Goal: Task Accomplishment & Management: Manage account settings

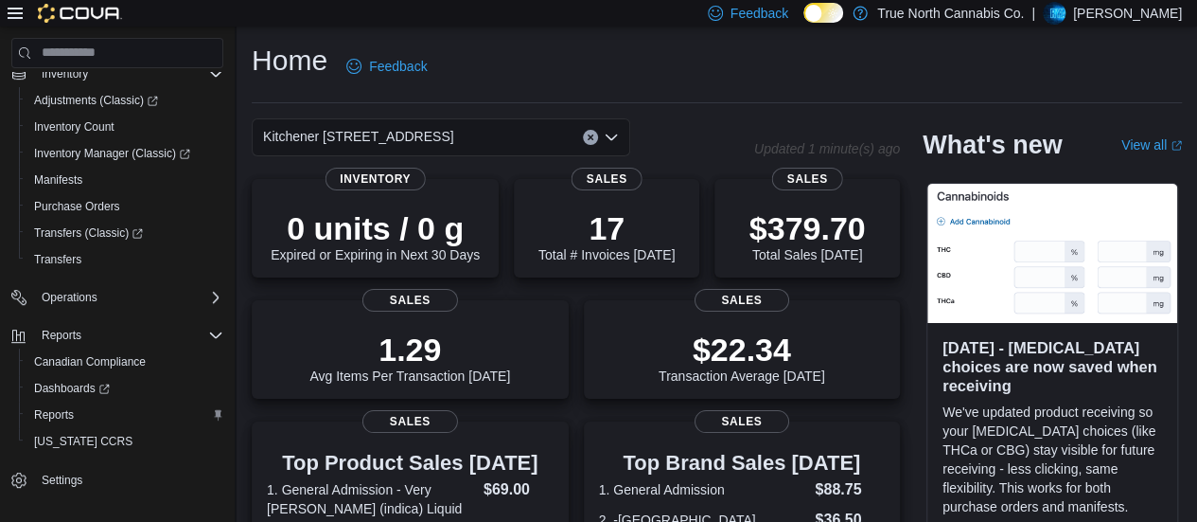
scroll to position [257, 0]
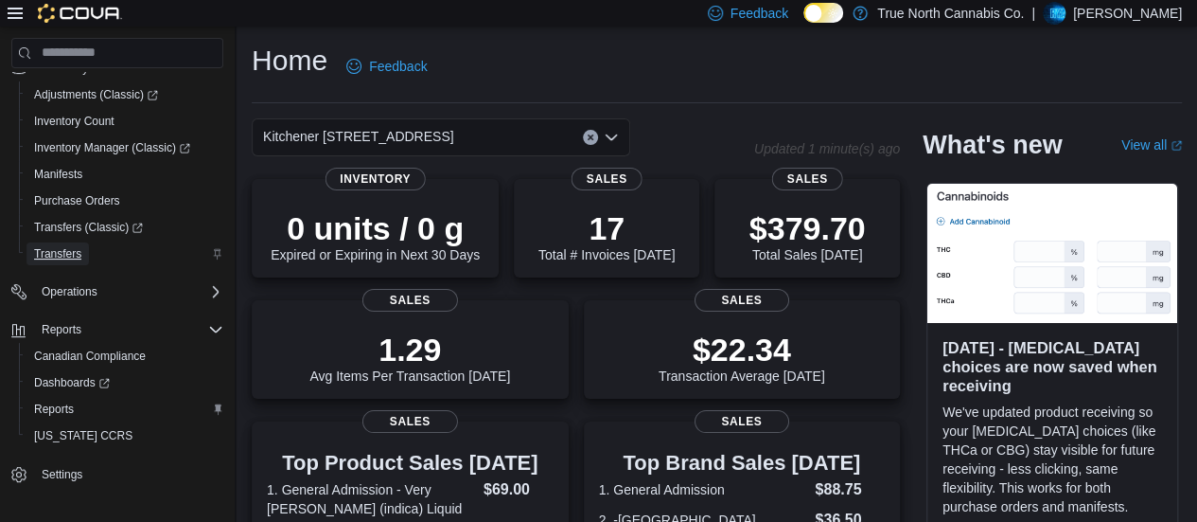
click at [61, 247] on span "Transfers" at bounding box center [57, 253] width 47 height 15
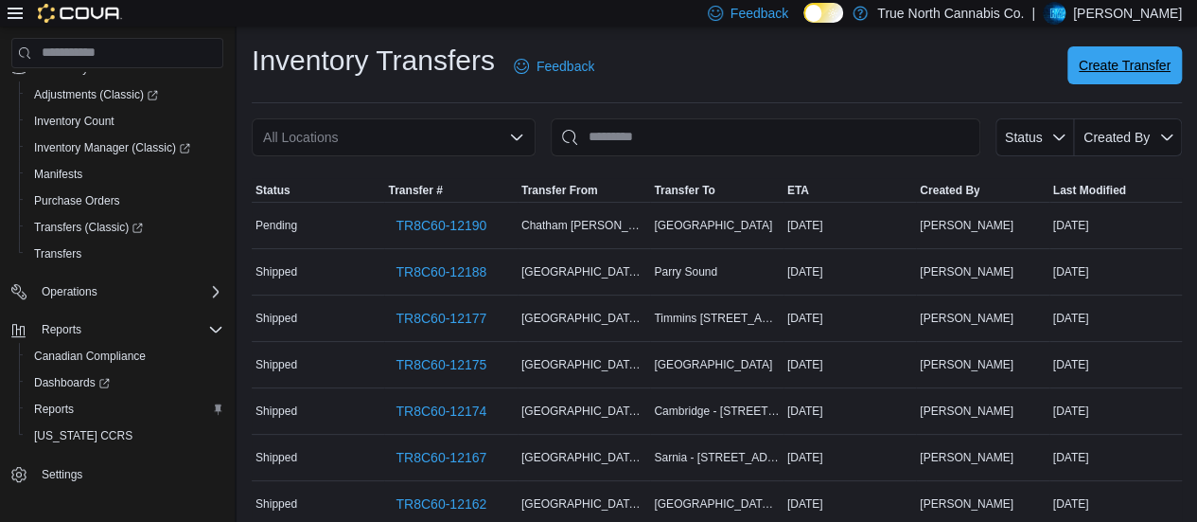
click at [1171, 55] on span "Create Transfer" at bounding box center [1125, 65] width 92 height 38
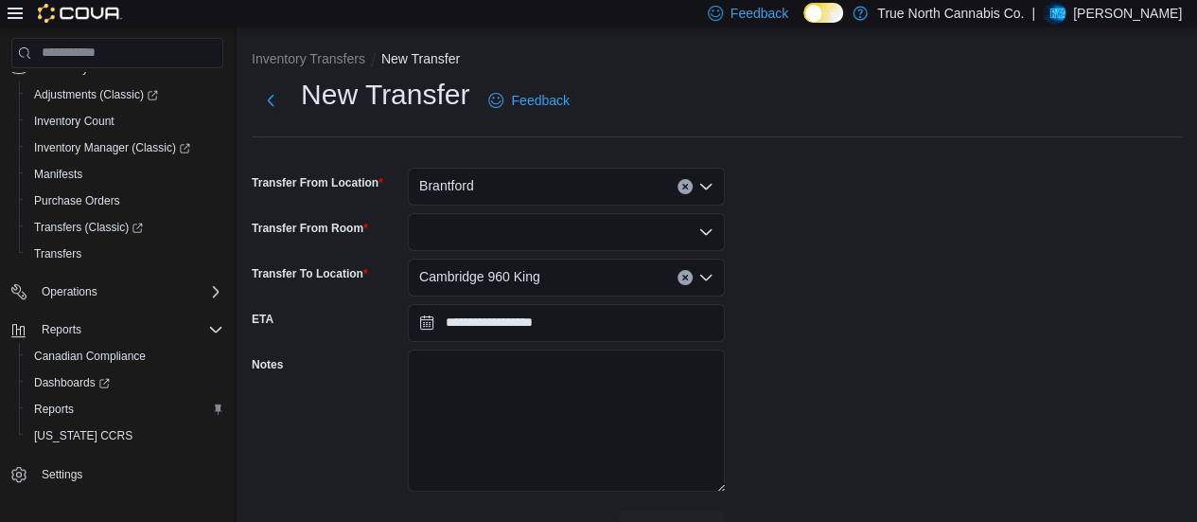
click at [526, 185] on div "Brantford" at bounding box center [566, 187] width 317 height 38
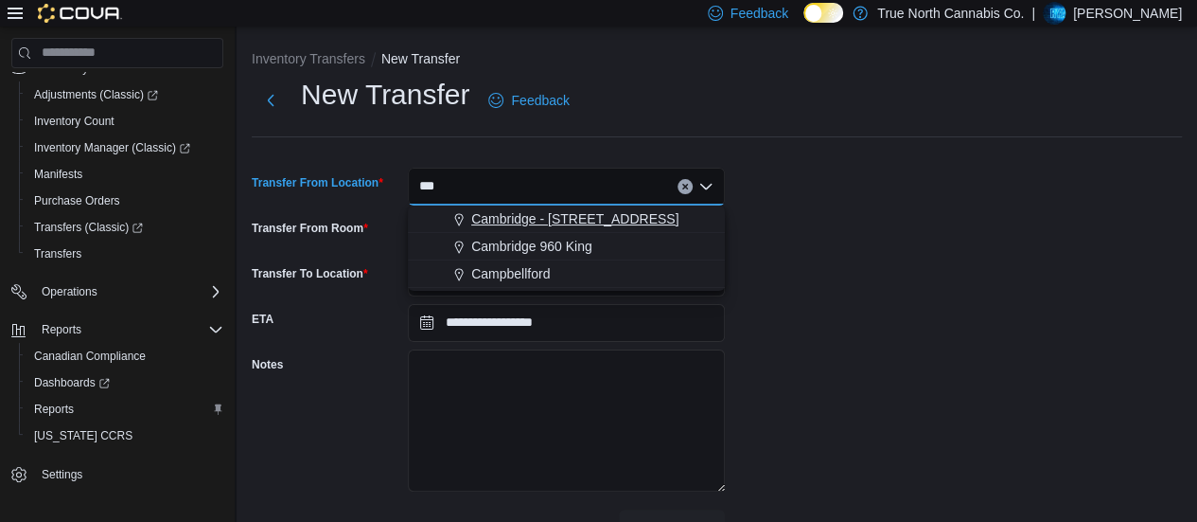
type input "***"
click at [530, 219] on span "Cambridge - [STREET_ADDRESS]" at bounding box center [574, 218] width 207 height 19
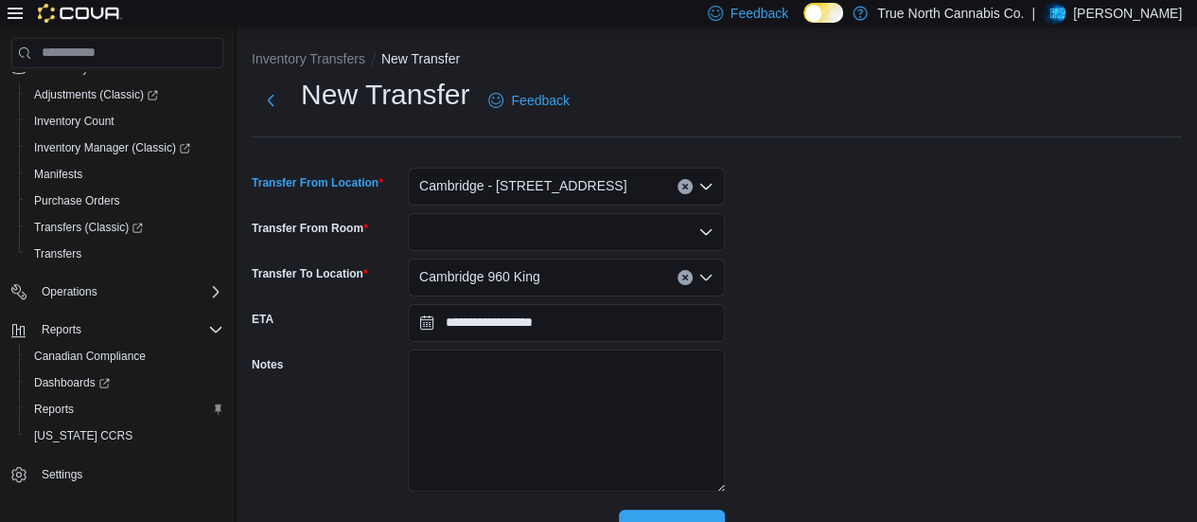
click at [500, 226] on div at bounding box center [566, 232] width 317 height 38
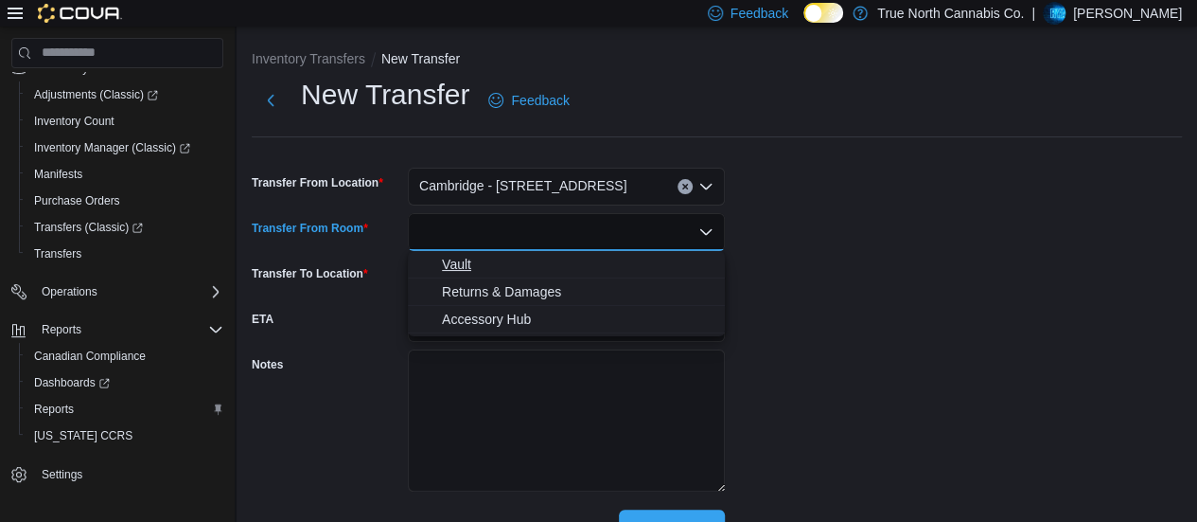
click at [476, 257] on span "Vault" at bounding box center [578, 264] width 272 height 19
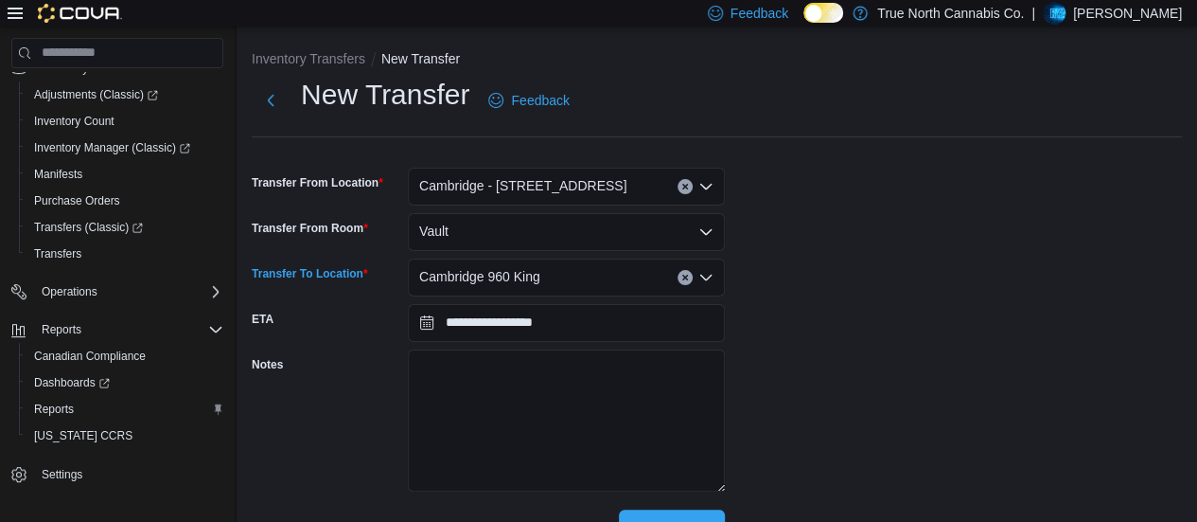
click at [476, 275] on span "Cambridge 960 King" at bounding box center [479, 276] width 121 height 23
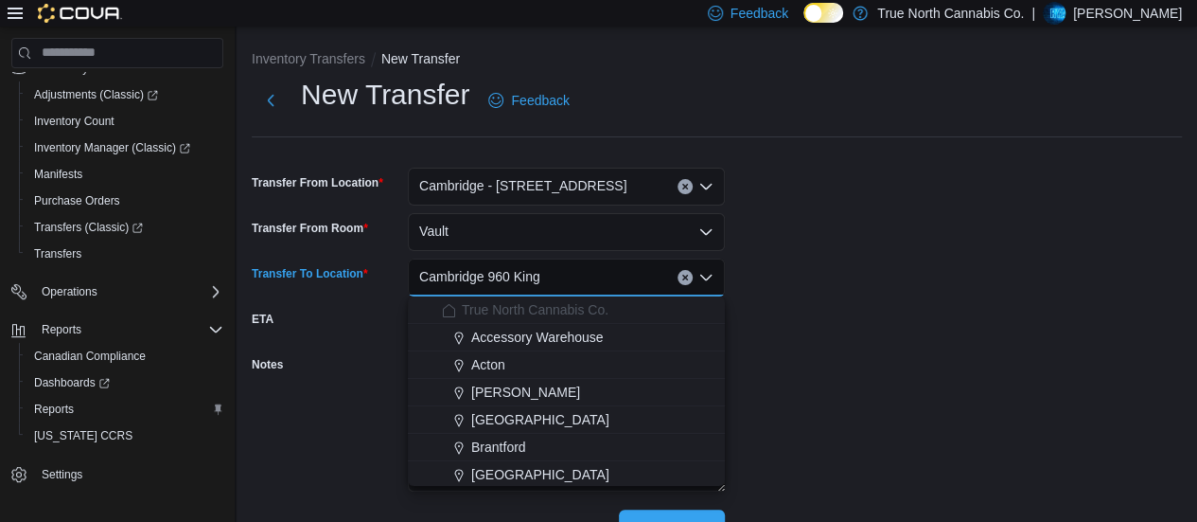
type input "*"
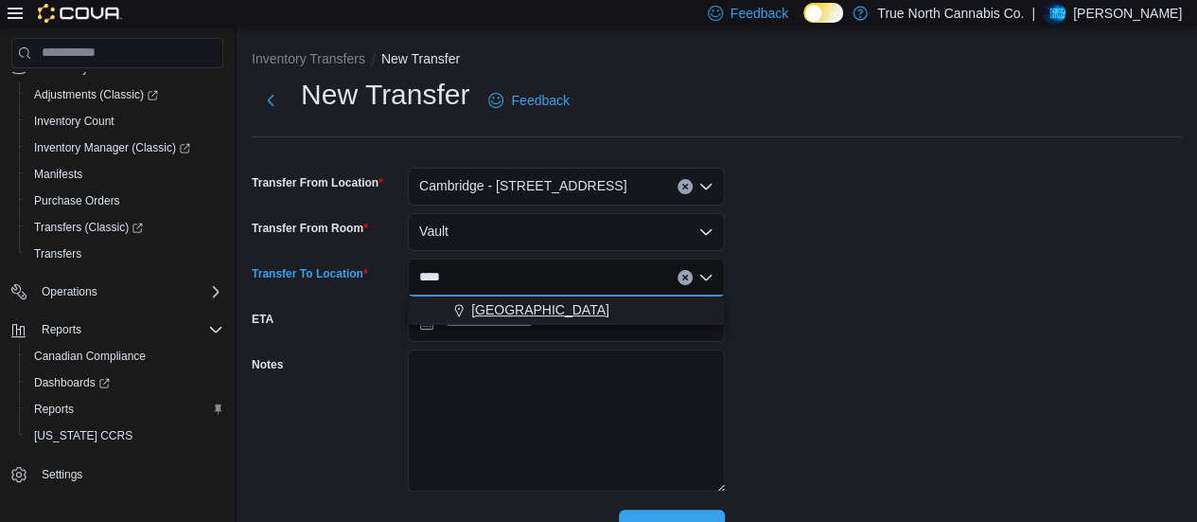
type input "****"
click at [483, 304] on span "[GEOGRAPHIC_DATA]" at bounding box center [540, 309] width 138 height 19
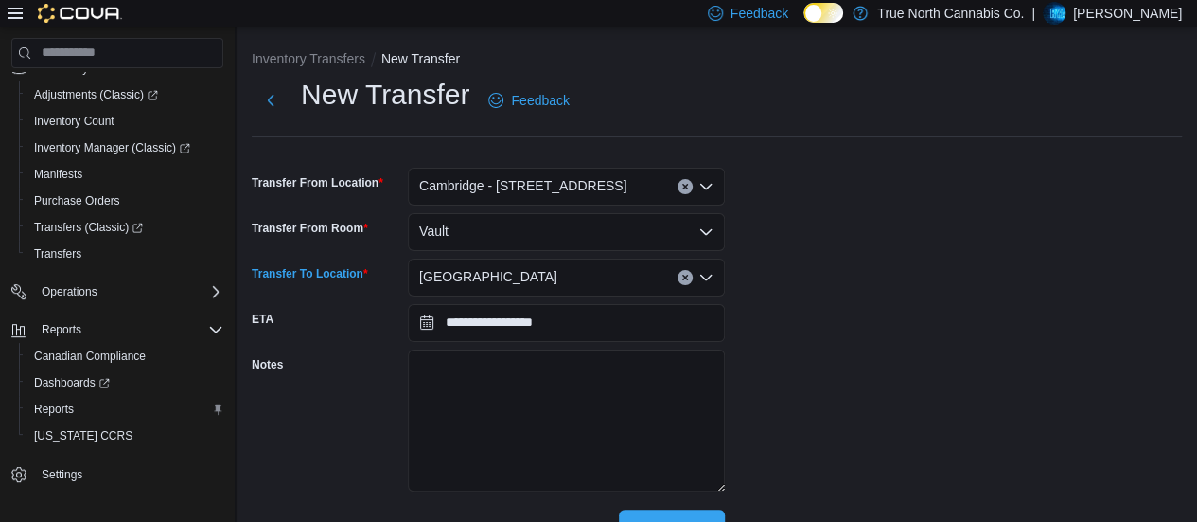
scroll to position [40, 0]
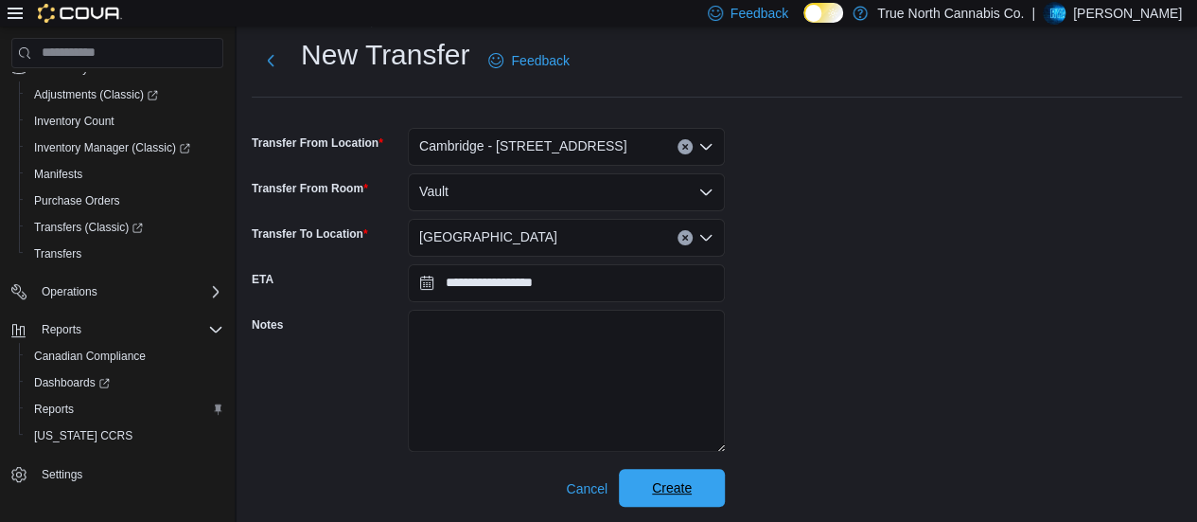
click at [655, 499] on span "Create" at bounding box center [671, 488] width 83 height 38
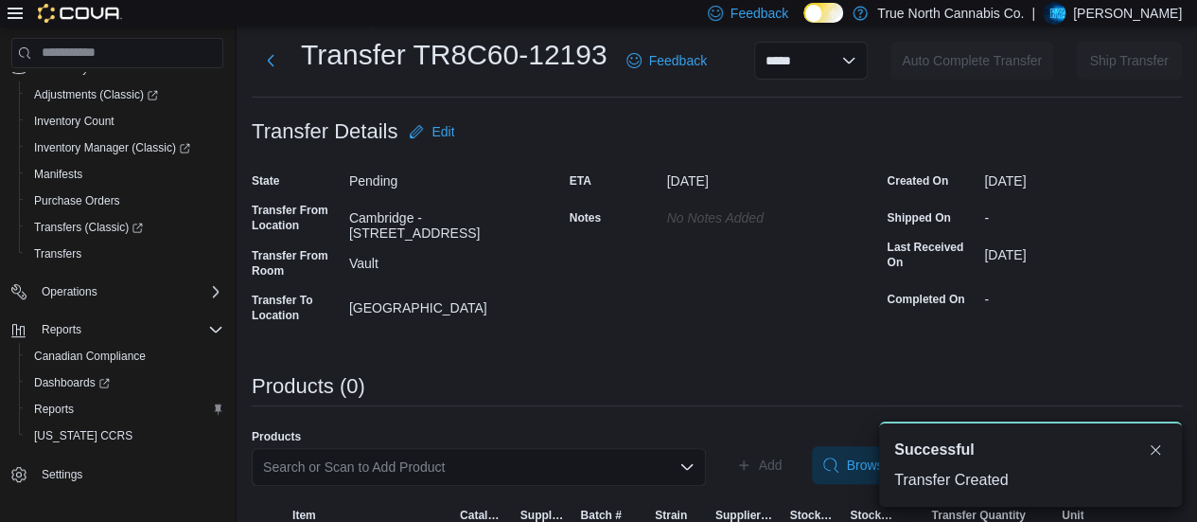
scroll to position [100, 0]
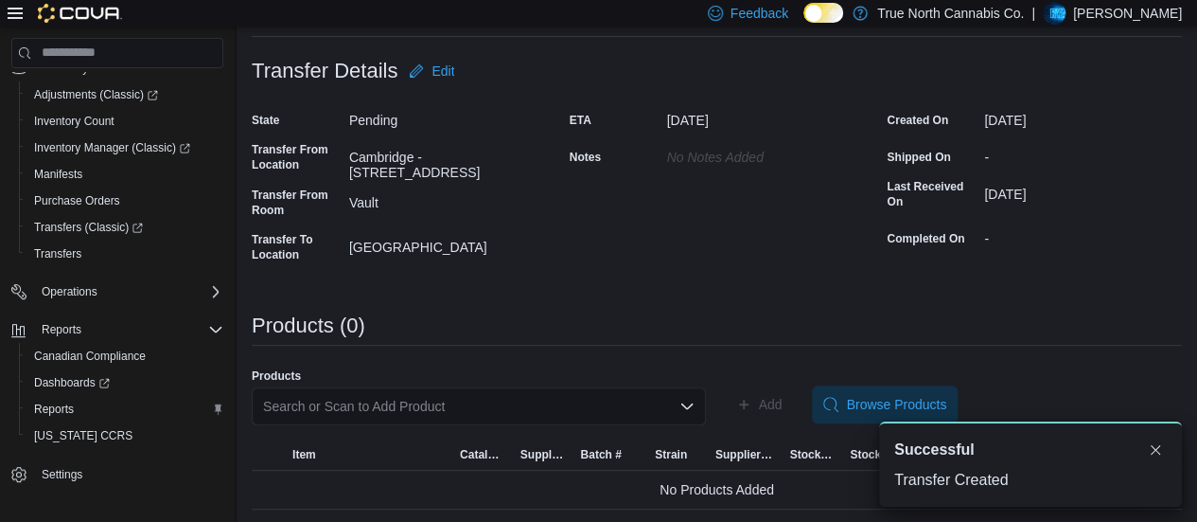
click at [485, 399] on div "Search or Scan to Add Product" at bounding box center [479, 406] width 454 height 38
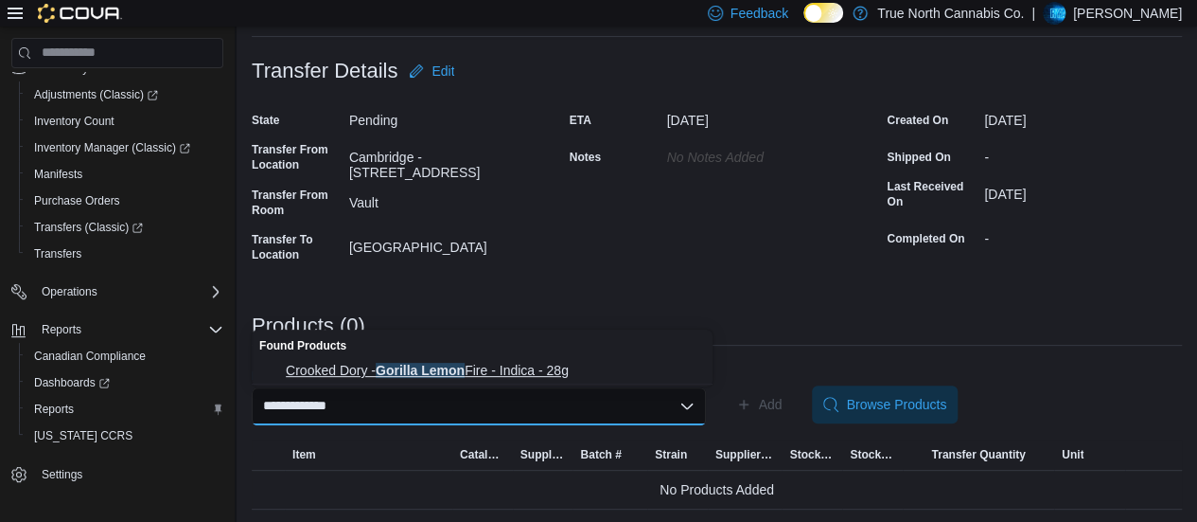
type input "**********"
click at [449, 365] on span "Crooked Dory - Gorilla Lemon Fire - Indica - 28g" at bounding box center [494, 370] width 416 height 19
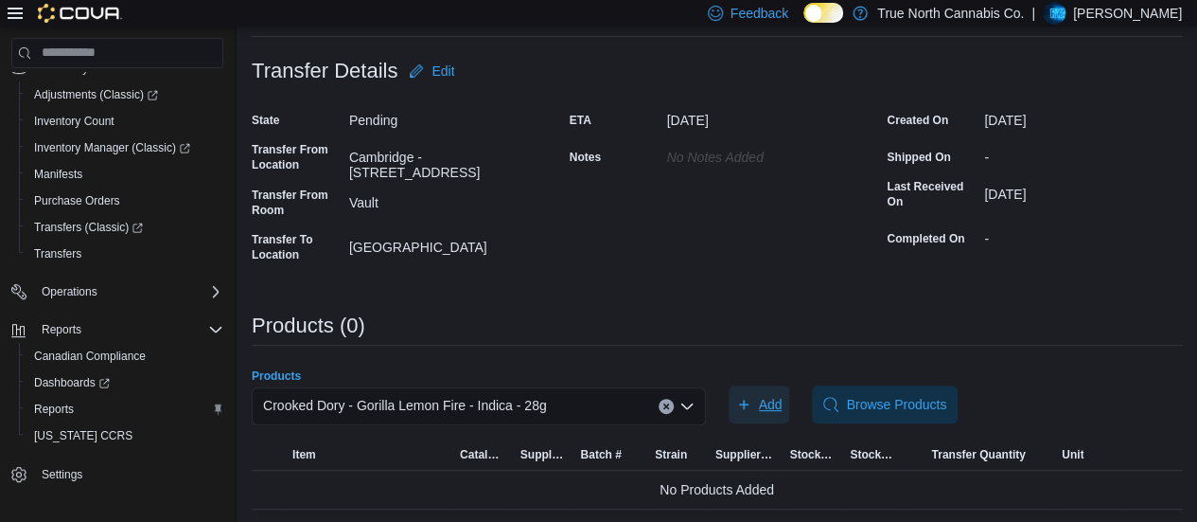
click at [781, 414] on span "Add" at bounding box center [759, 404] width 46 height 38
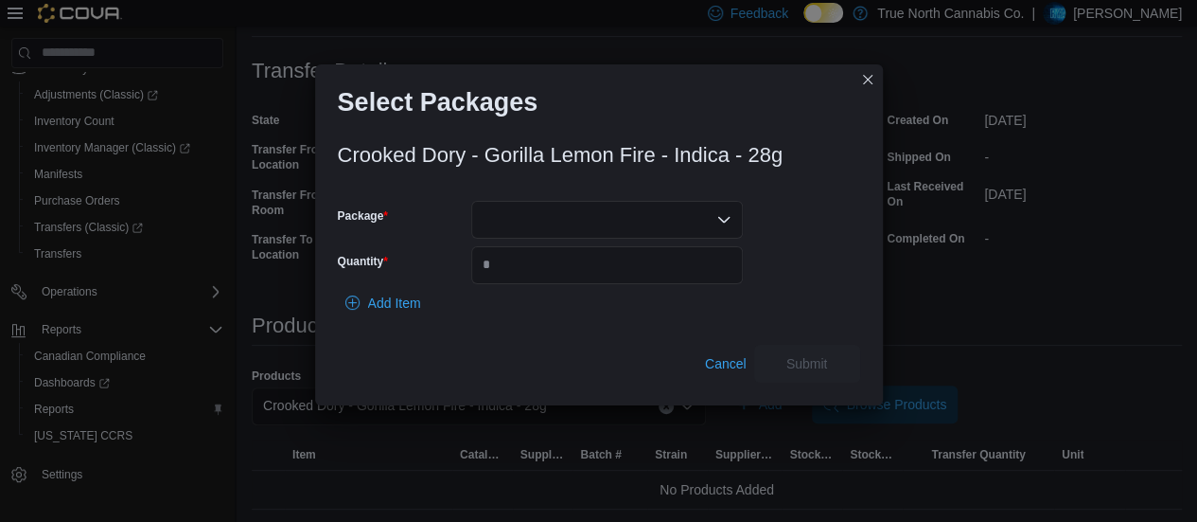
click at [617, 228] on div at bounding box center [607, 220] width 272 height 38
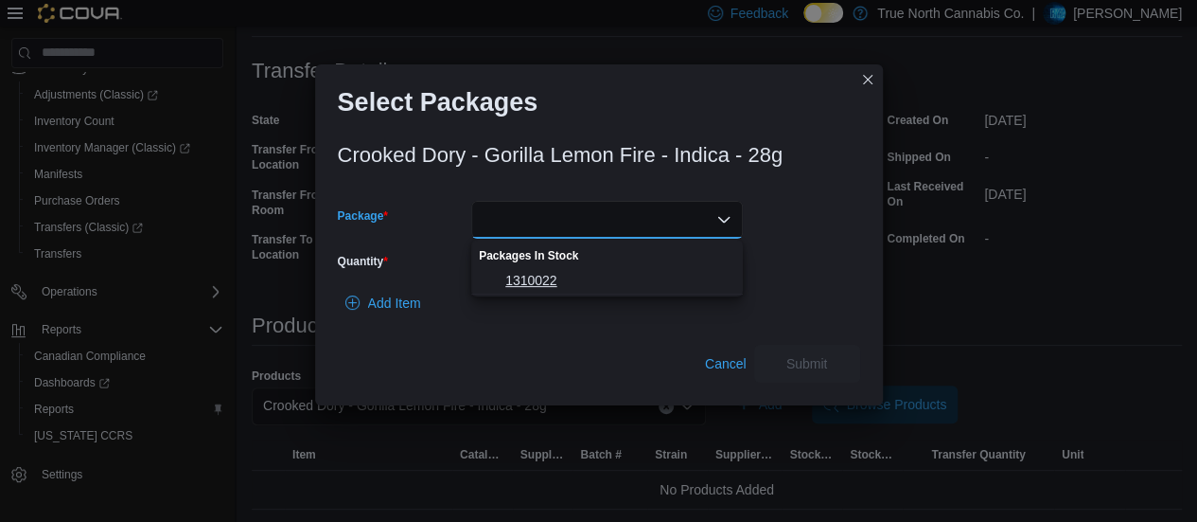
click at [581, 278] on span "1310022" at bounding box center [618, 280] width 226 height 19
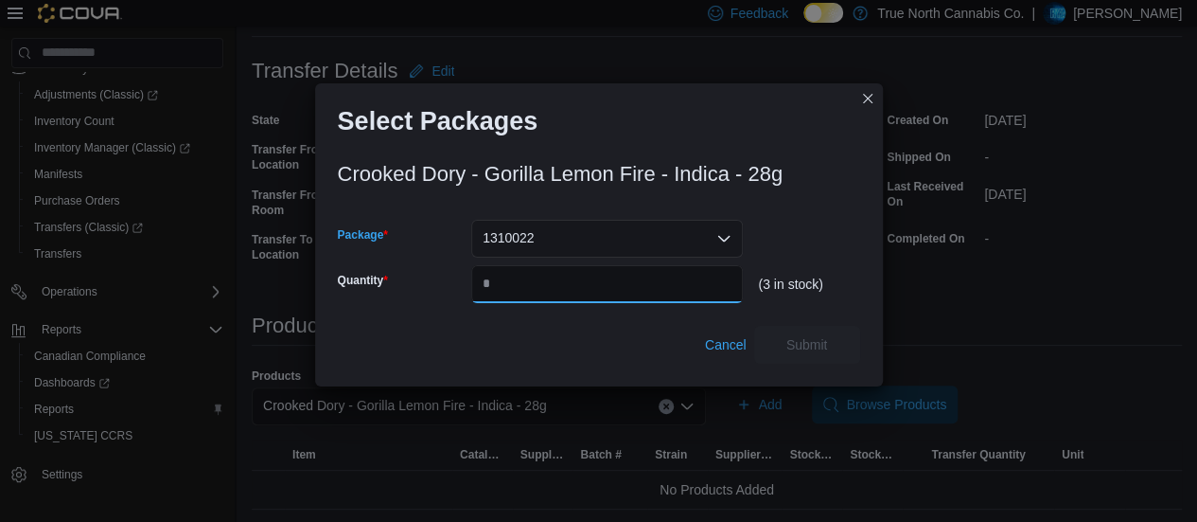
click at [581, 278] on input "Quantity" at bounding box center [607, 284] width 272 height 38
type input "*"
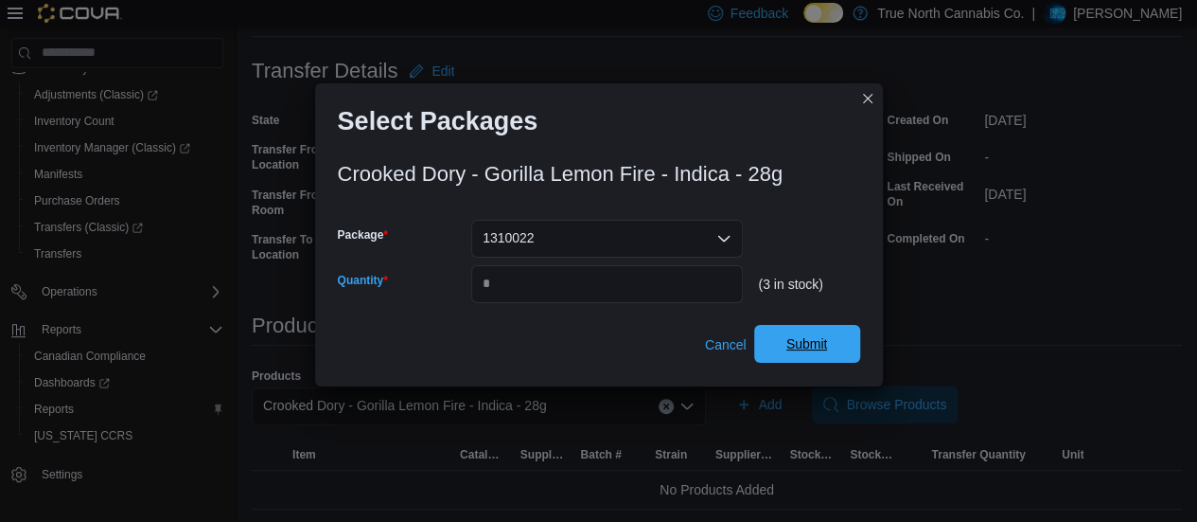
click at [776, 337] on span "Submit" at bounding box center [807, 344] width 83 height 38
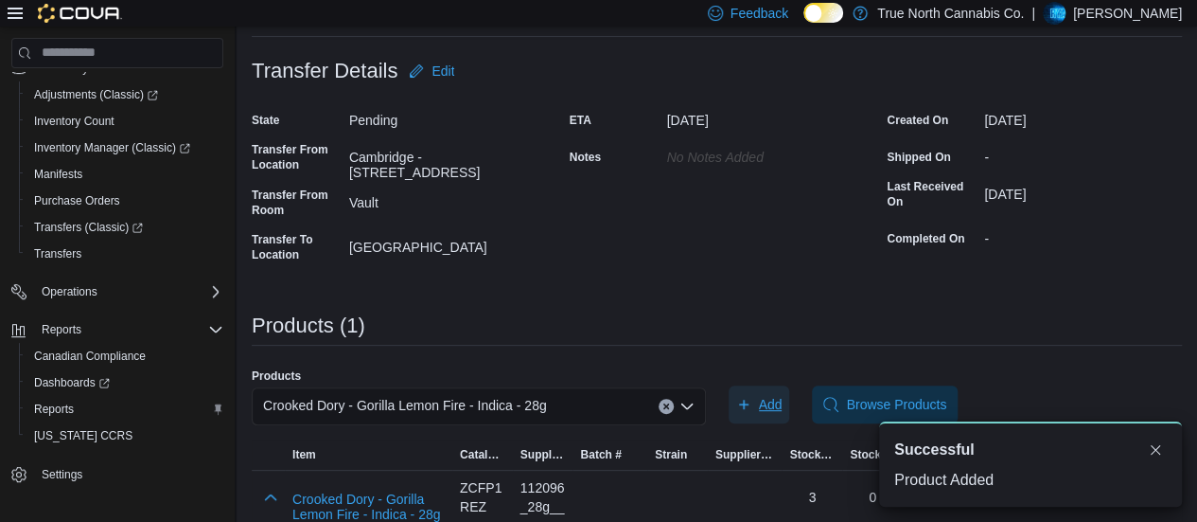
scroll to position [134, 0]
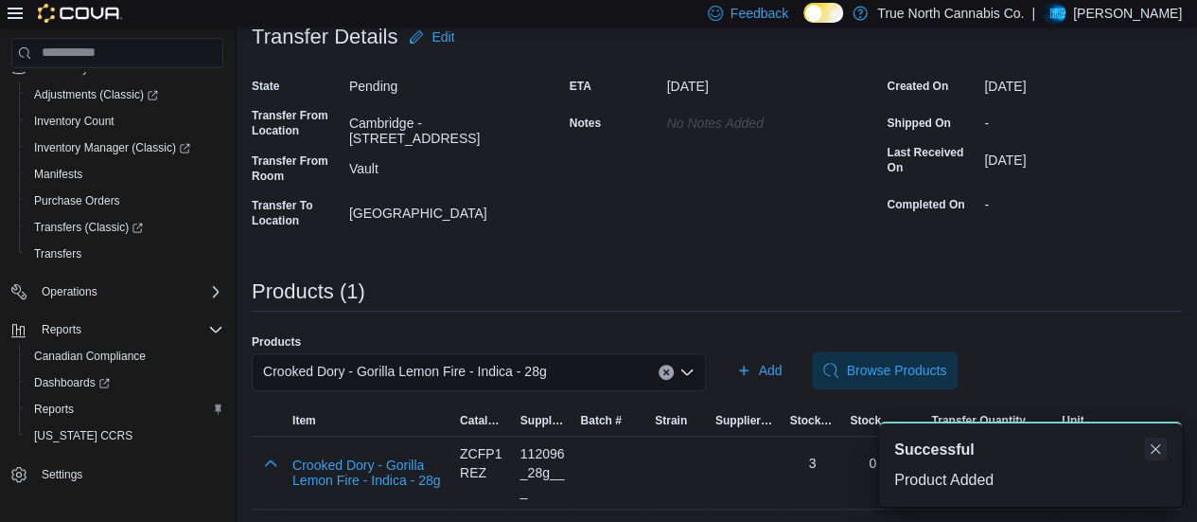
click at [1155, 446] on button "Dismiss toast" at bounding box center [1155, 448] width 23 height 23
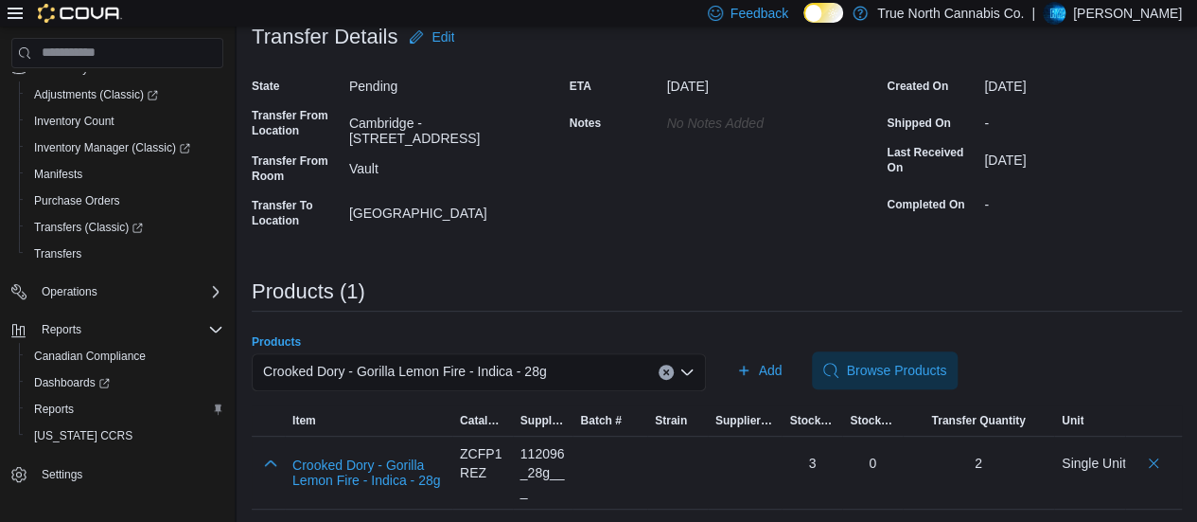
click at [542, 362] on span "Crooked Dory - Gorilla Lemon Fire - Indica - 28g" at bounding box center [405, 371] width 284 height 23
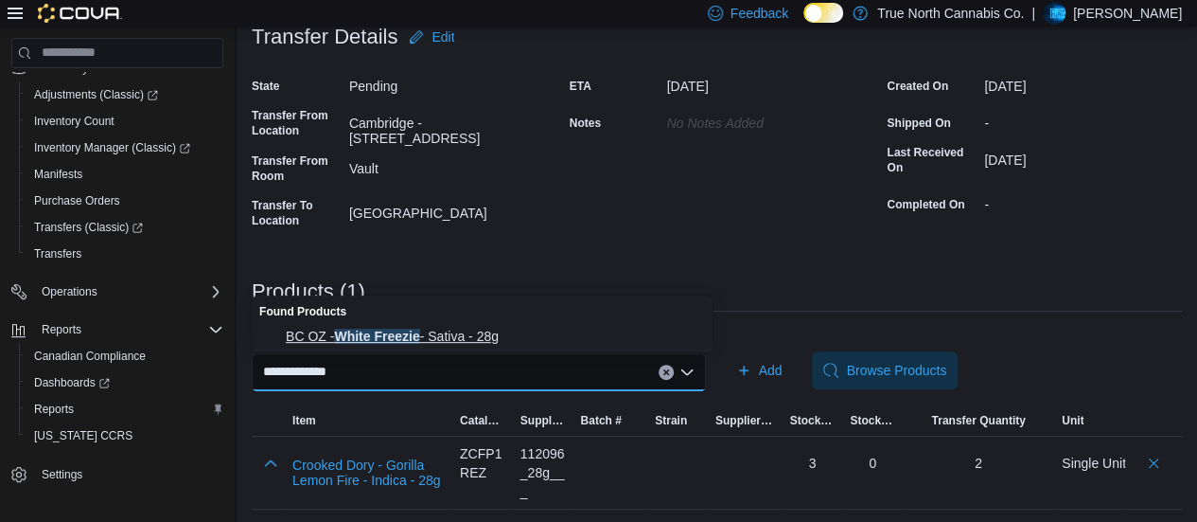
type input "**********"
click at [426, 328] on span "BC OZ - White Freezie - Sativa - 28g" at bounding box center [494, 336] width 416 height 19
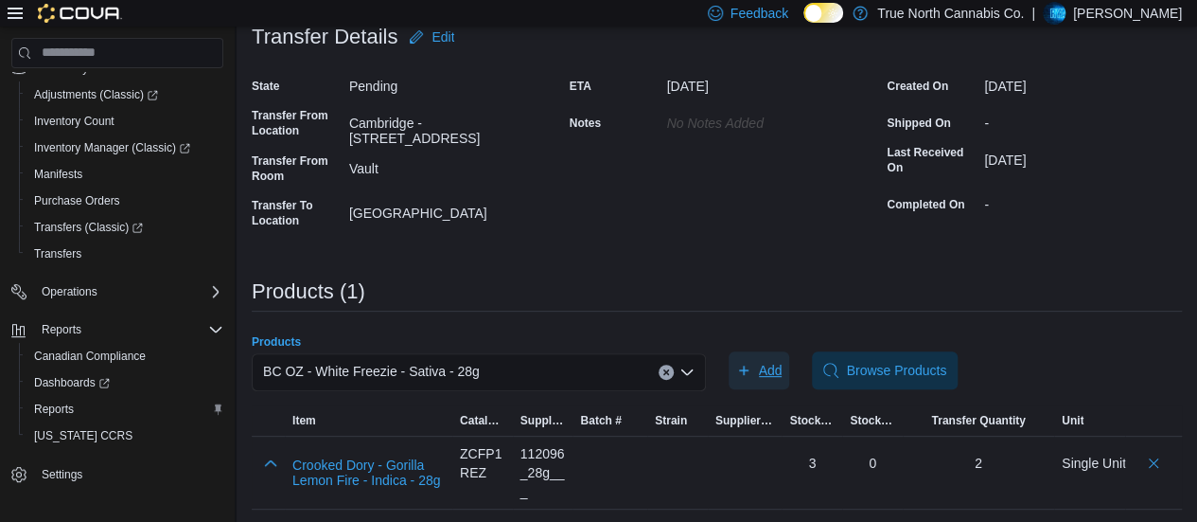
click at [752, 370] on icon "button" at bounding box center [743, 370] width 15 height 15
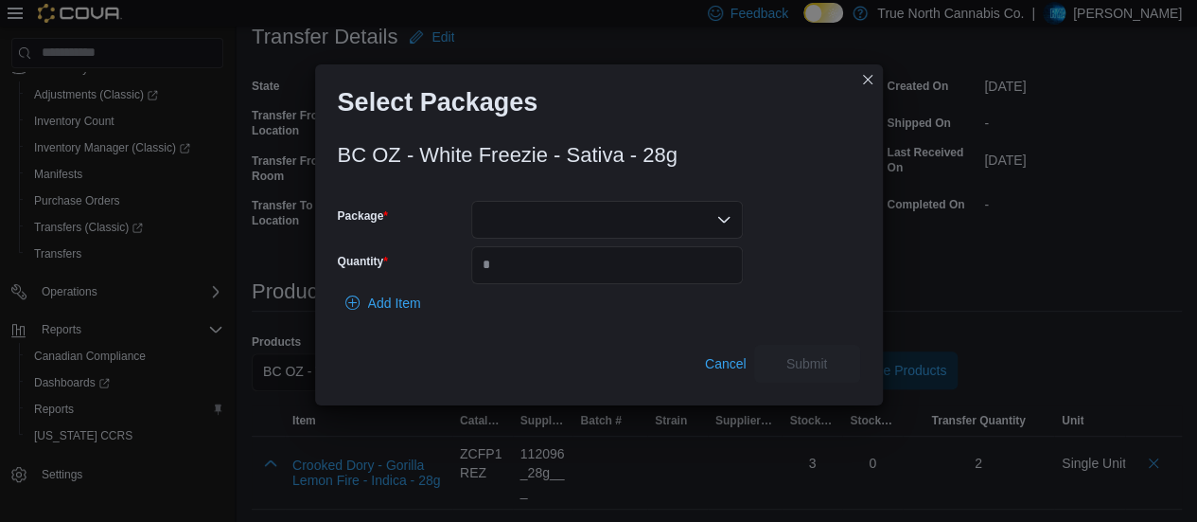
click at [592, 226] on div at bounding box center [607, 220] width 272 height 38
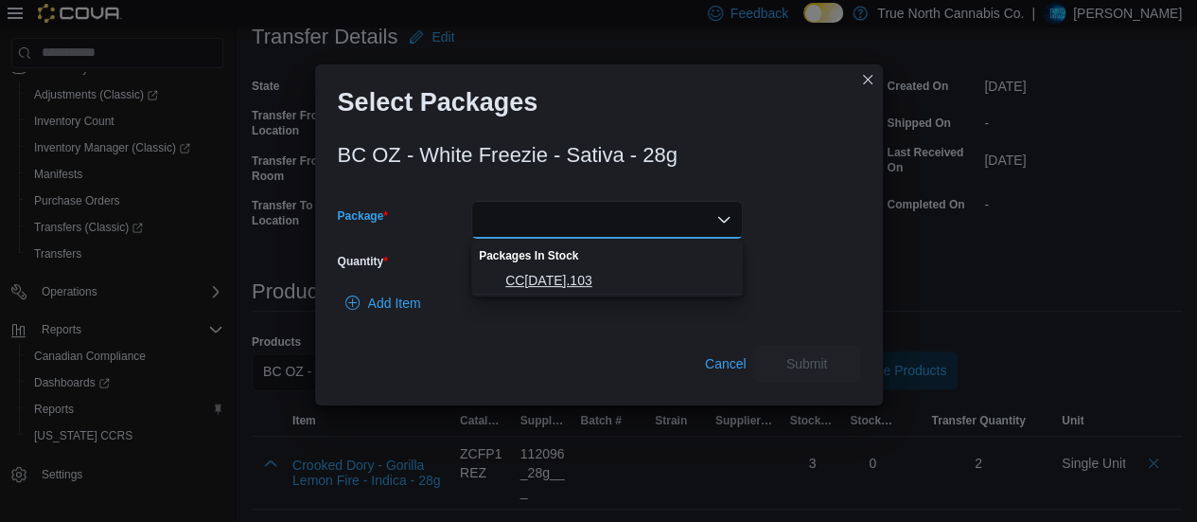
click at [566, 271] on span "CC15JUL2025.103" at bounding box center [618, 280] width 226 height 19
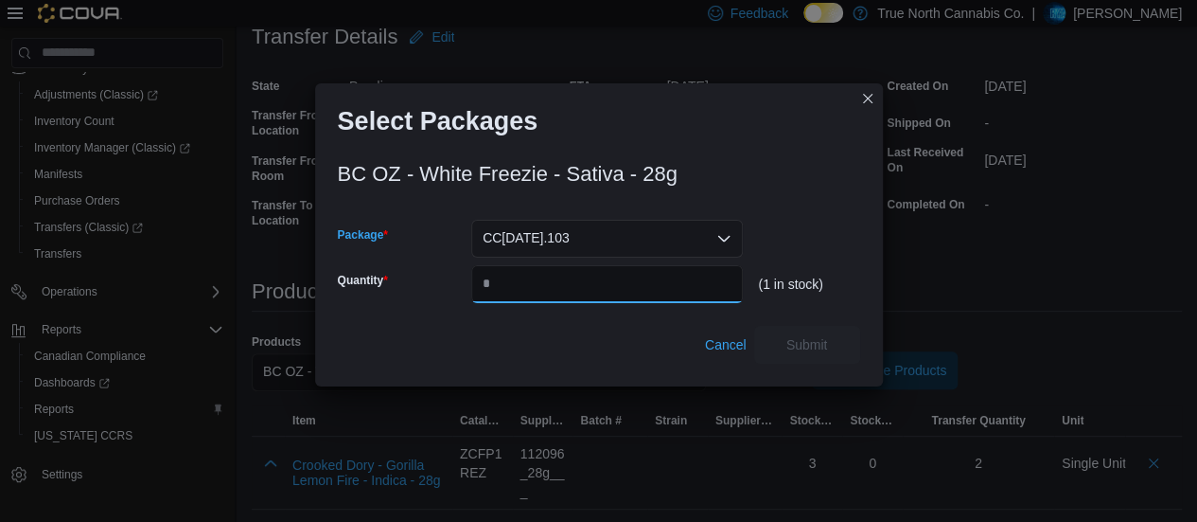
click at [566, 270] on input "Quantity" at bounding box center [607, 284] width 272 height 38
type input "*"
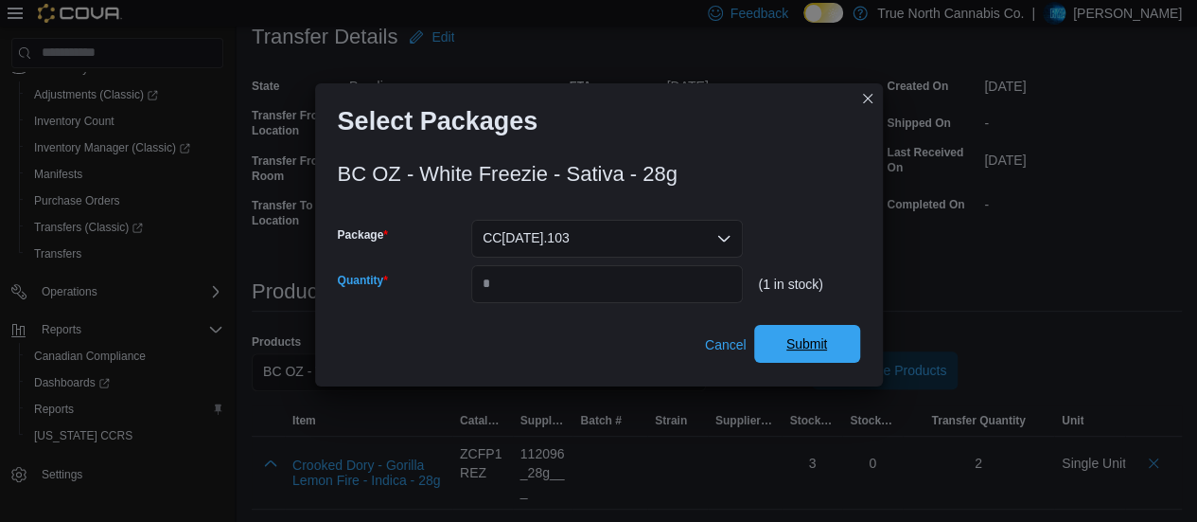
click at [764, 328] on button "Submit" at bounding box center [807, 344] width 106 height 38
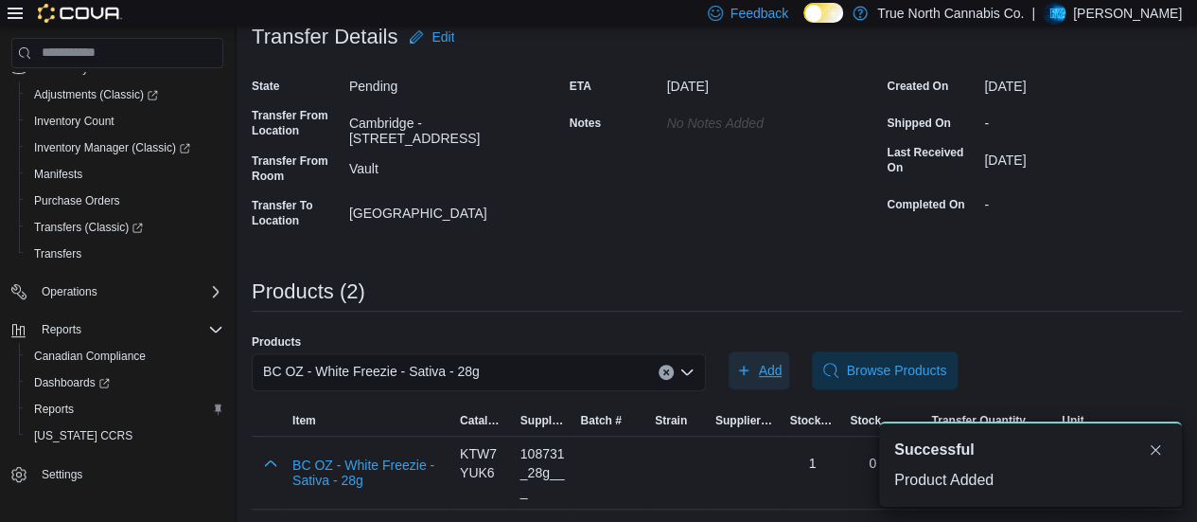
scroll to position [207, 0]
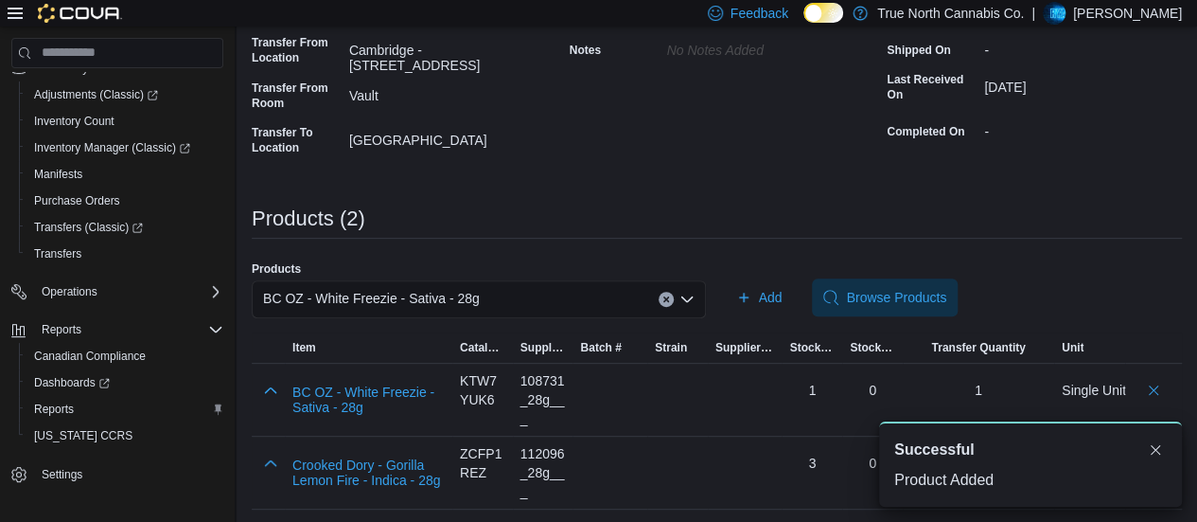
click at [606, 298] on div "BC OZ - White Freezie - Sativa - 28g" at bounding box center [479, 299] width 454 height 38
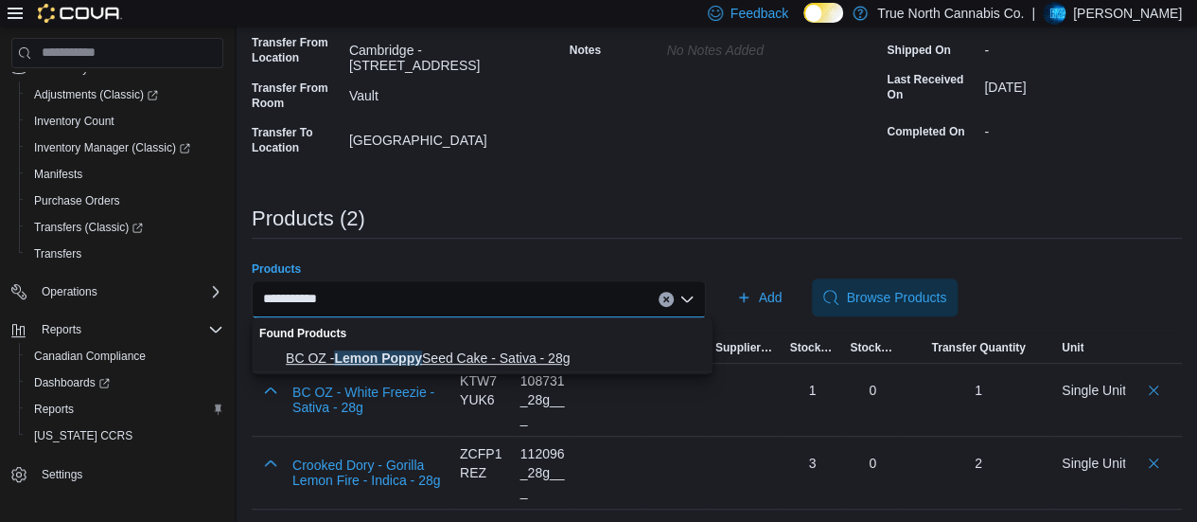
type input "**********"
click at [492, 345] on button "BC OZ - Lemon Poppy Seed Cake - Sativa - 28g" at bounding box center [482, 358] width 461 height 27
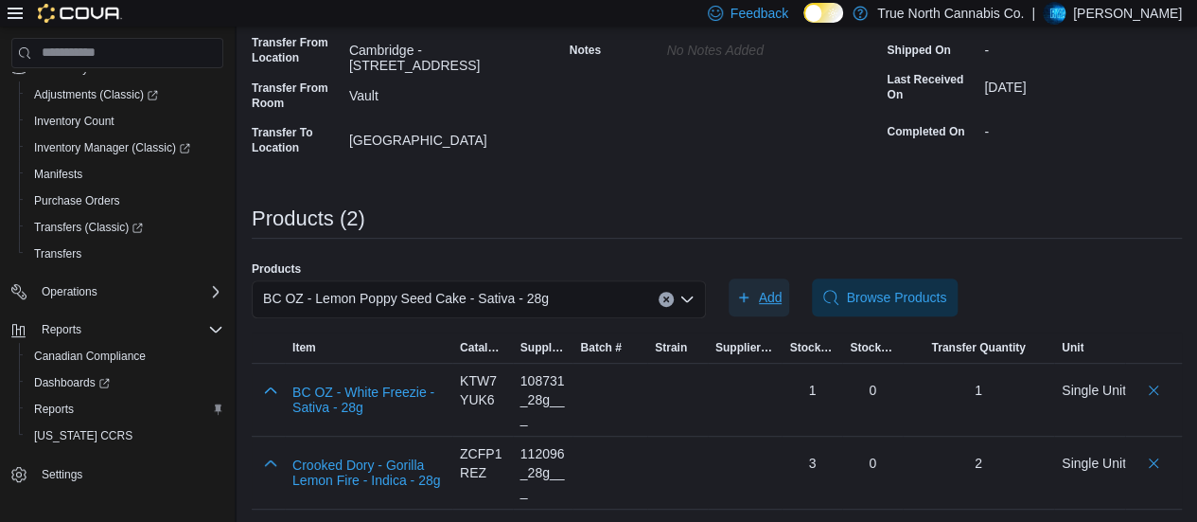
click at [780, 294] on span "Add" at bounding box center [771, 297] width 24 height 19
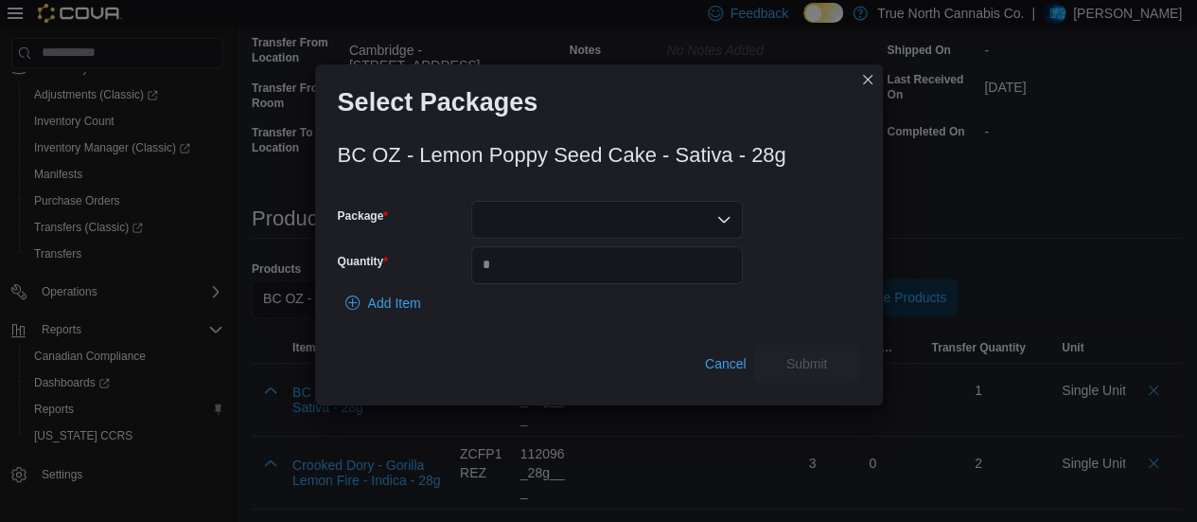
click at [683, 233] on div at bounding box center [607, 220] width 272 height 38
click at [618, 279] on span "CC30JUN2025.102" at bounding box center [618, 279] width 226 height 19
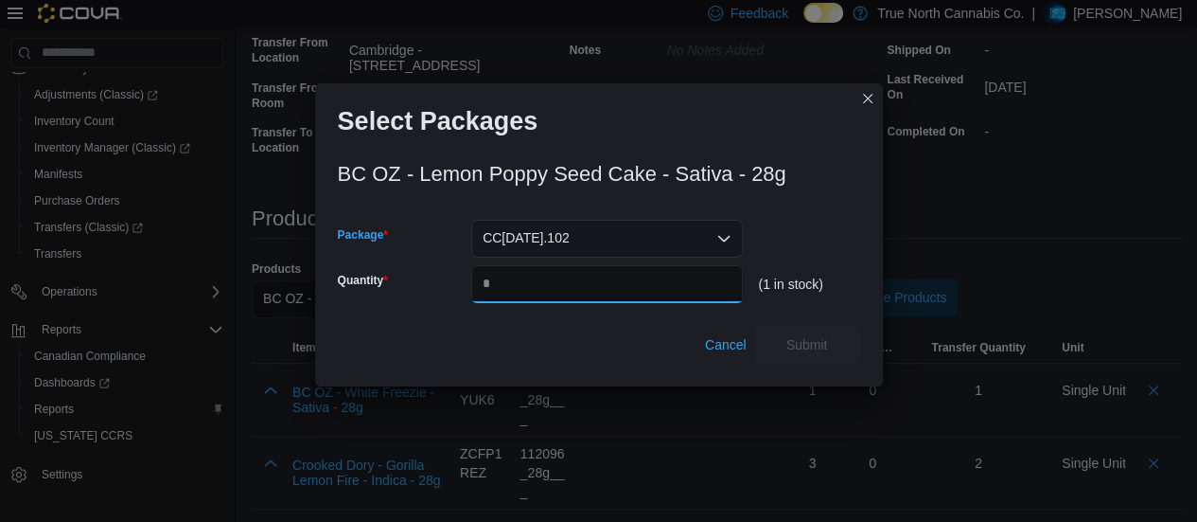
click at [618, 279] on input "Quantity" at bounding box center [607, 284] width 272 height 38
type input "*"
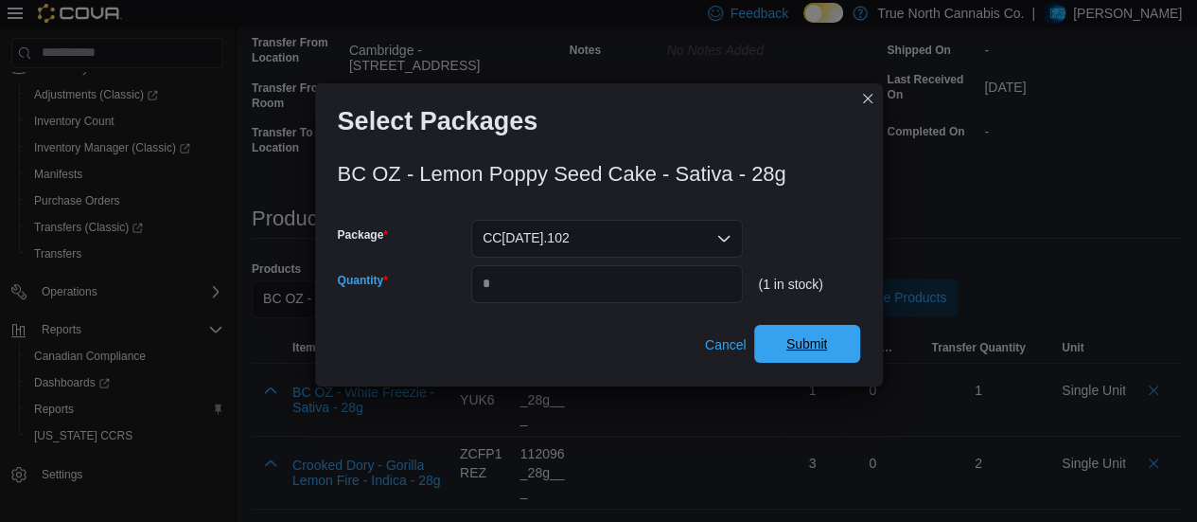
click at [796, 340] on span "Submit" at bounding box center [808, 343] width 42 height 19
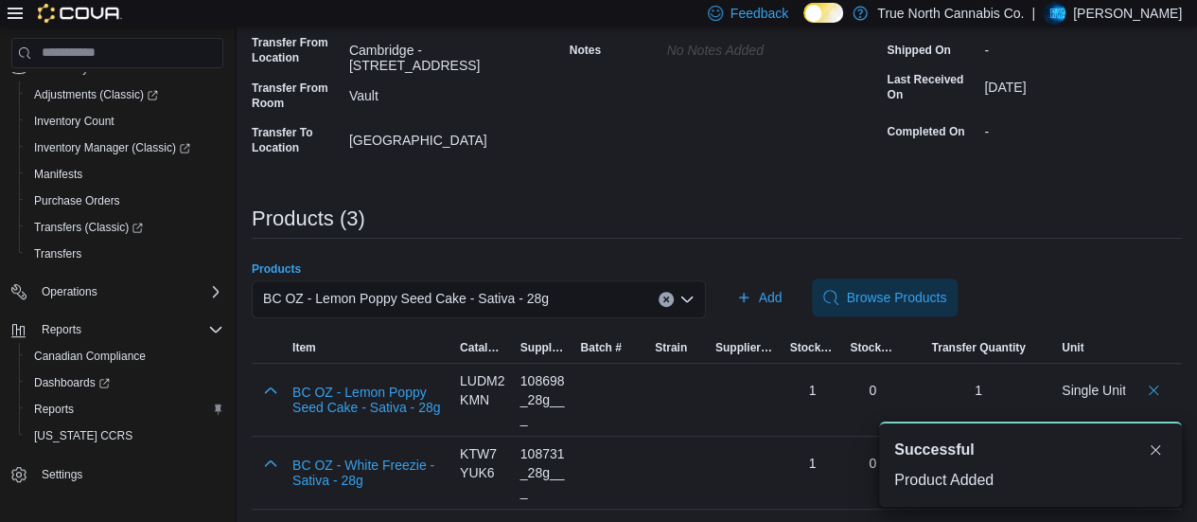
click at [623, 301] on div "BC OZ - Lemon Poppy Seed Cake - Sativa - 28g" at bounding box center [479, 299] width 454 height 38
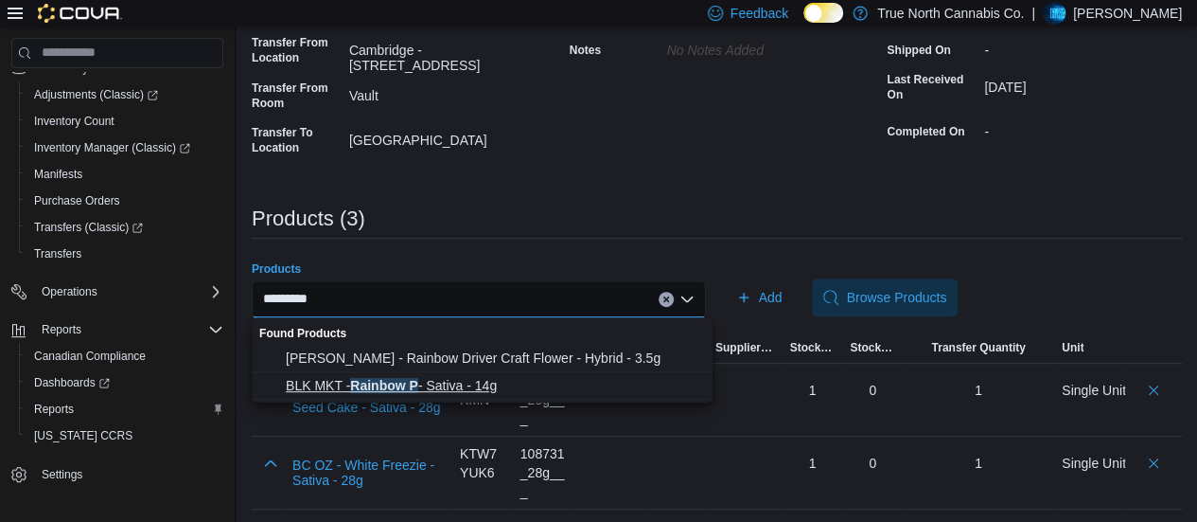
type input "*********"
click at [486, 381] on span "BLK MKT - Rainbow P - Sativa - 14g" at bounding box center [494, 385] width 416 height 19
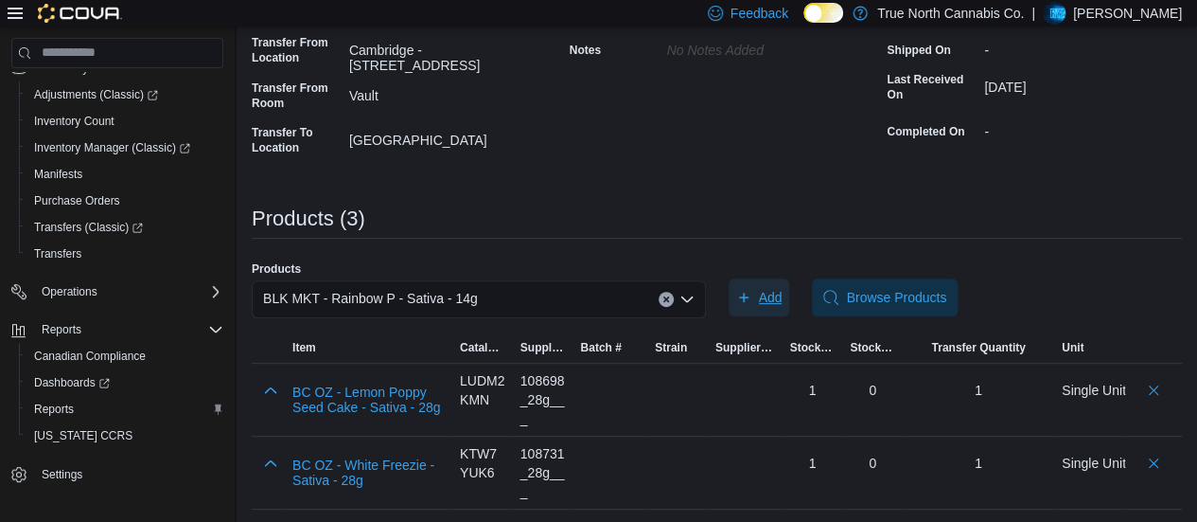
click at [765, 292] on span "Add" at bounding box center [771, 297] width 24 height 19
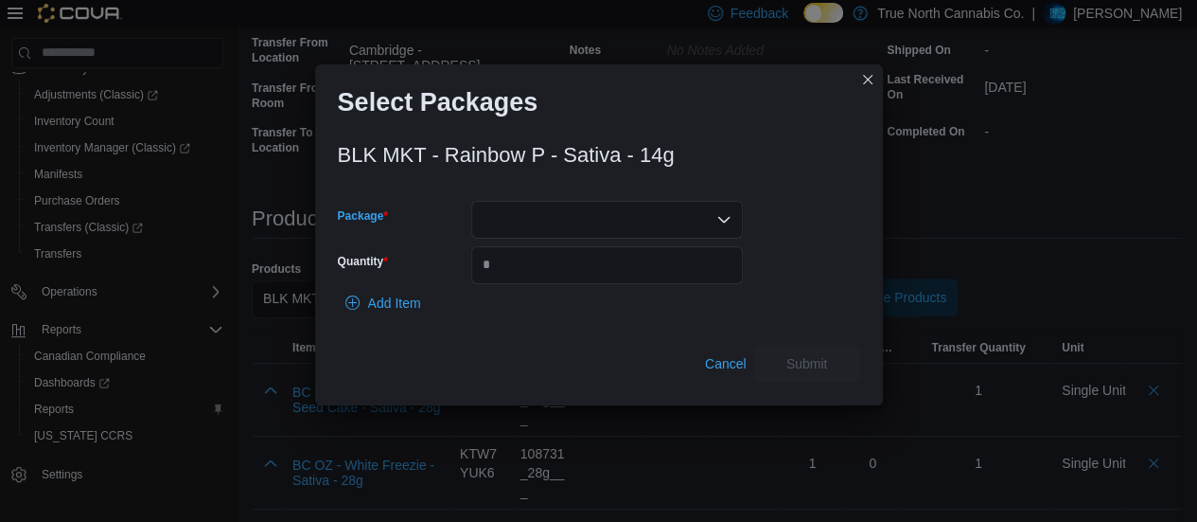
click at [656, 226] on div at bounding box center [607, 220] width 272 height 38
click at [592, 277] on span "FG24924RP" at bounding box center [618, 279] width 226 height 19
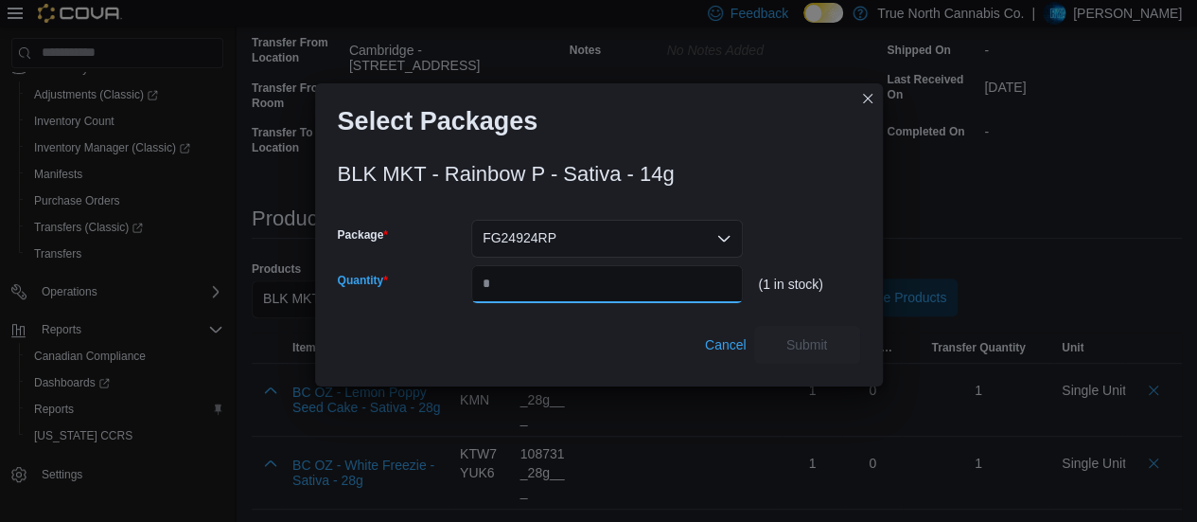
click at [592, 277] on input "*" at bounding box center [607, 284] width 272 height 38
type input "*"
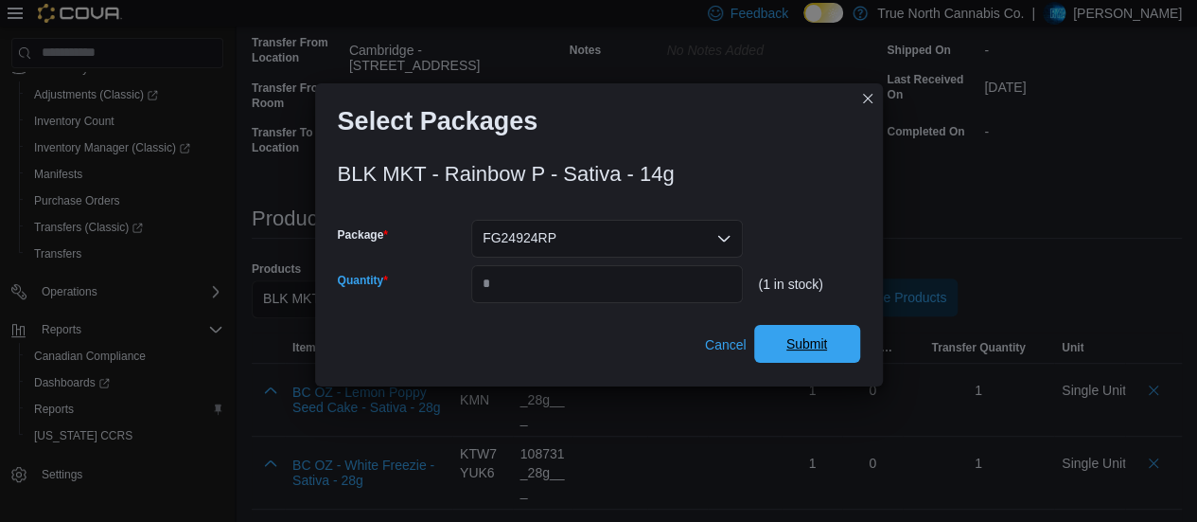
click at [801, 340] on span "Submit" at bounding box center [808, 343] width 42 height 19
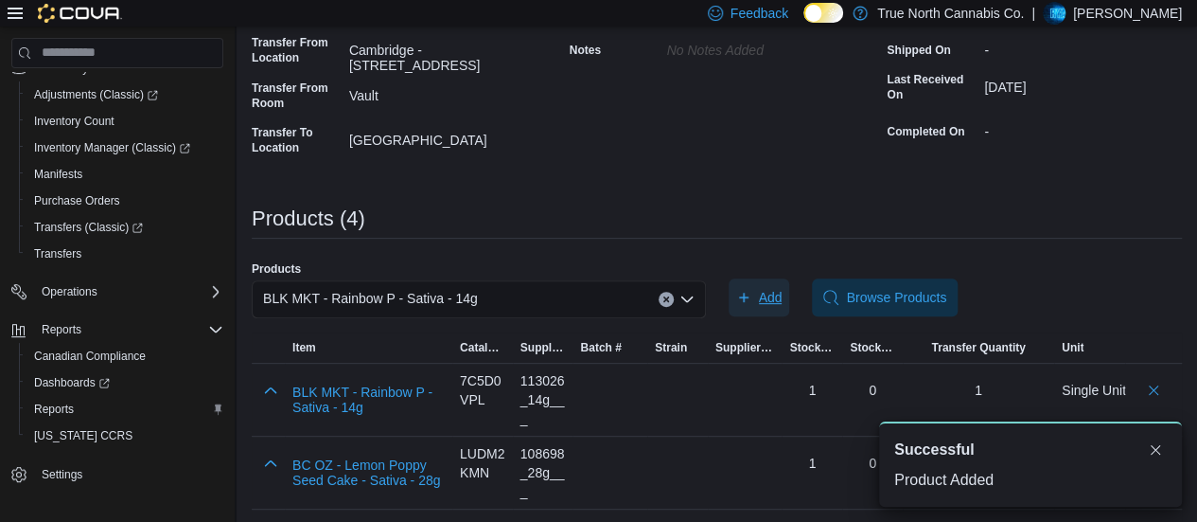
scroll to position [352, 0]
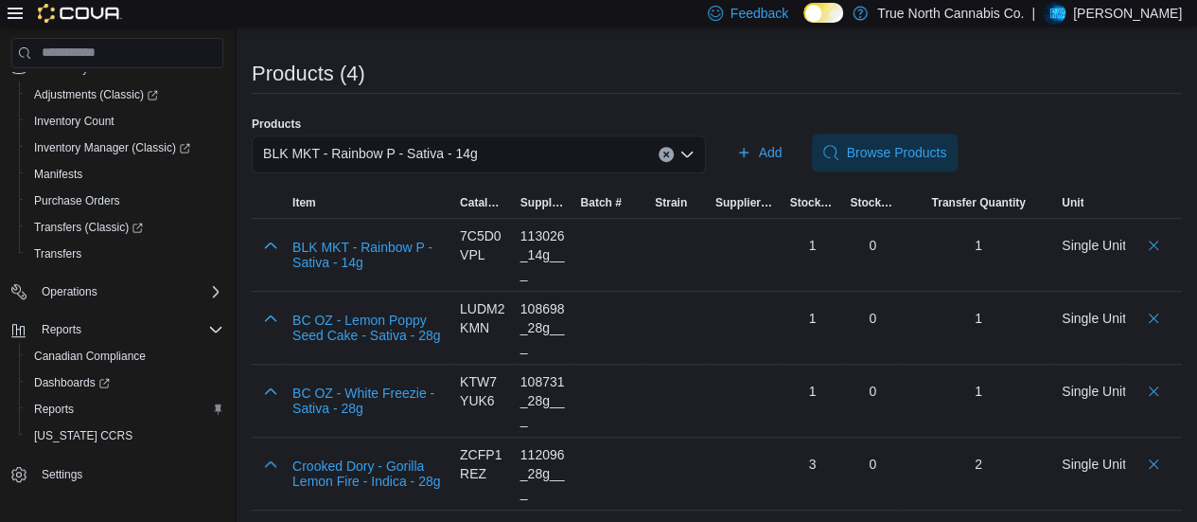
click at [577, 156] on div "BLK MKT - Rainbow P - Sativa - 14g" at bounding box center [479, 154] width 454 height 38
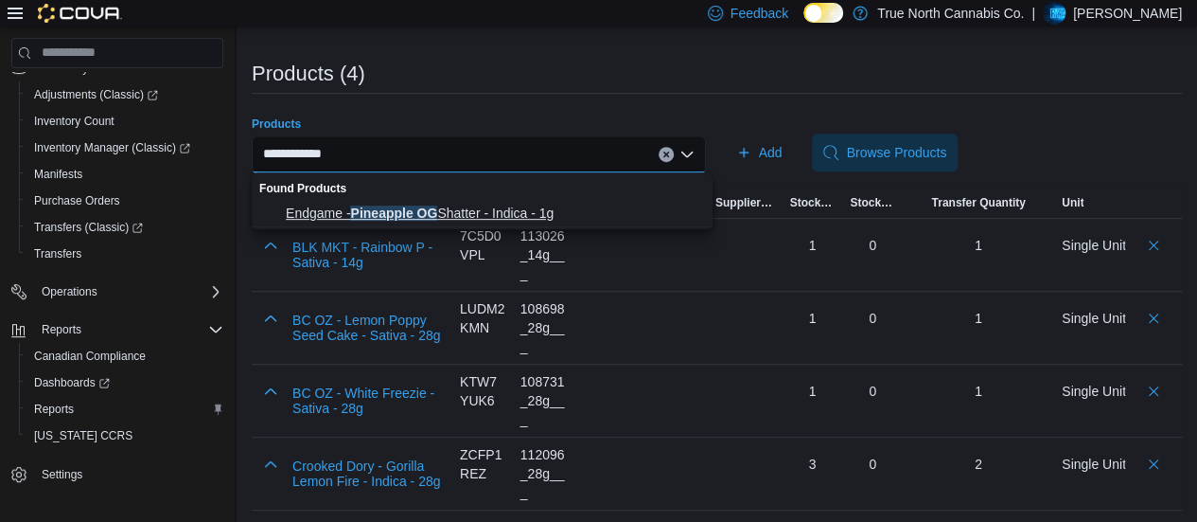
type input "**********"
click at [466, 210] on span "Endgame - Pineapple OG Shatter - Indica - 1g" at bounding box center [494, 213] width 416 height 19
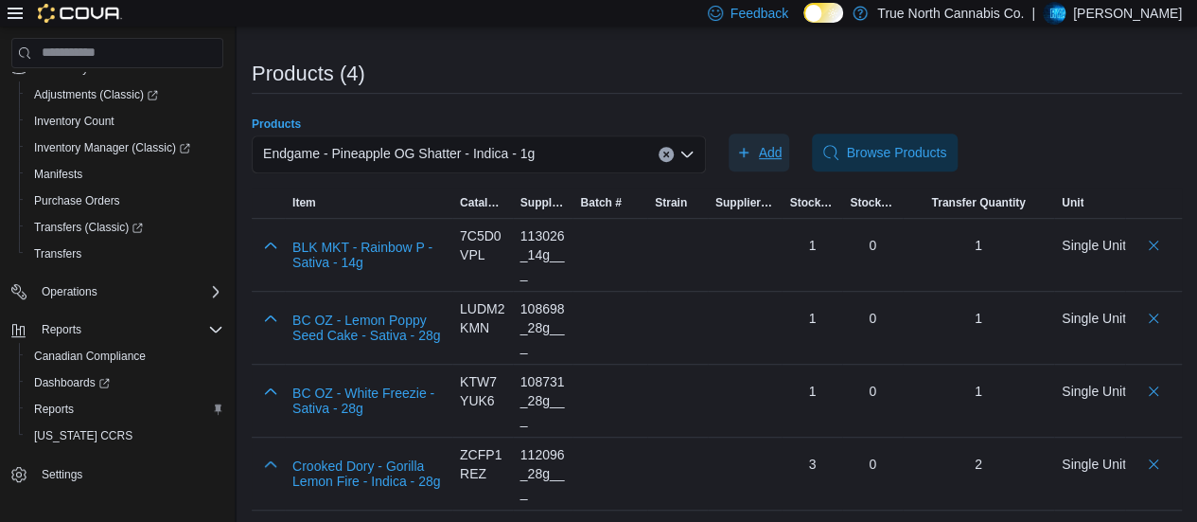
click at [761, 147] on span "Add" at bounding box center [759, 152] width 46 height 38
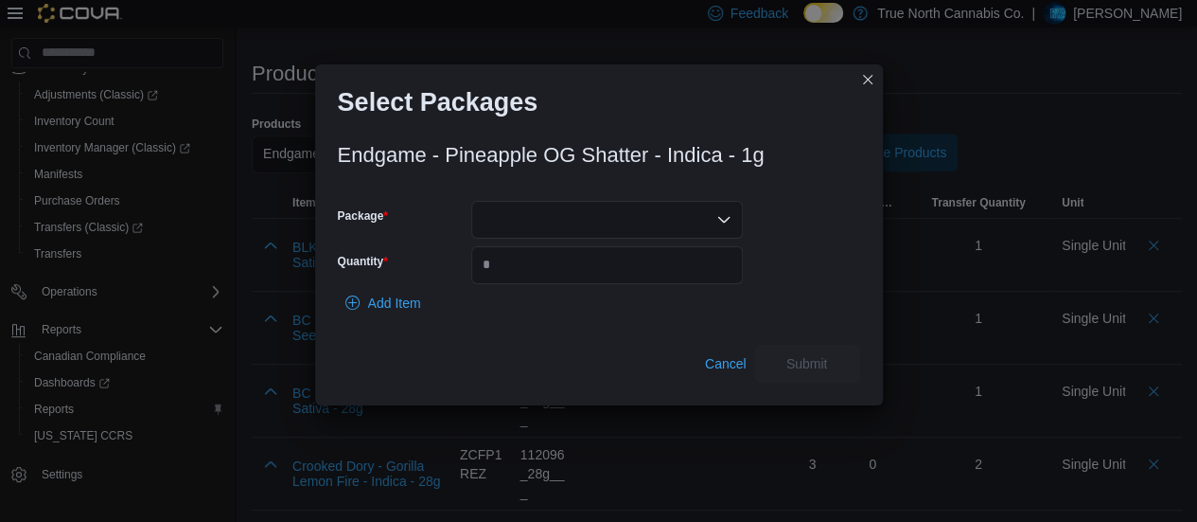
click at [574, 217] on div at bounding box center [607, 220] width 272 height 38
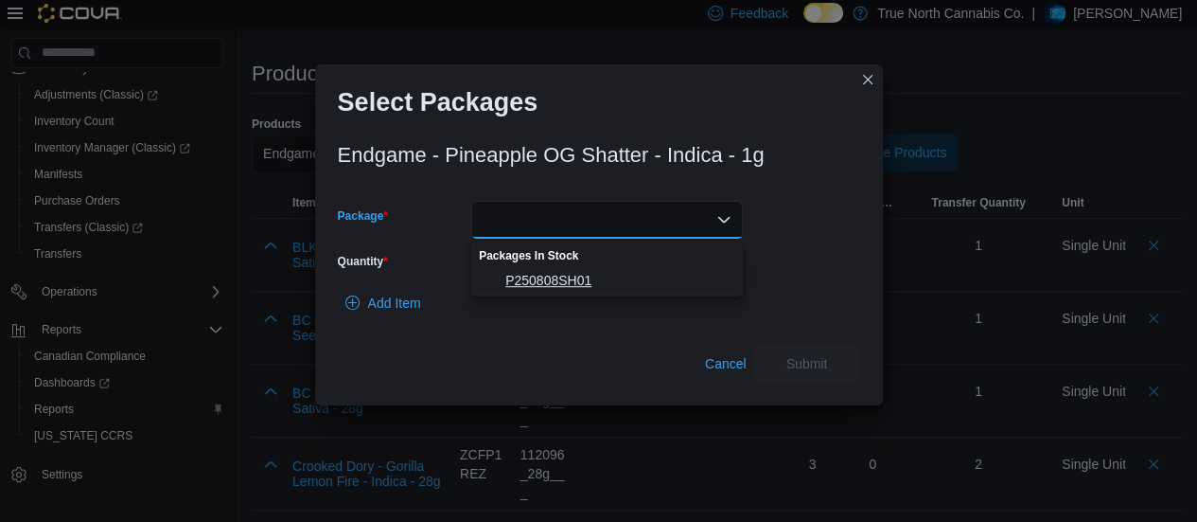
click at [555, 275] on span "P250808SH01" at bounding box center [618, 280] width 226 height 19
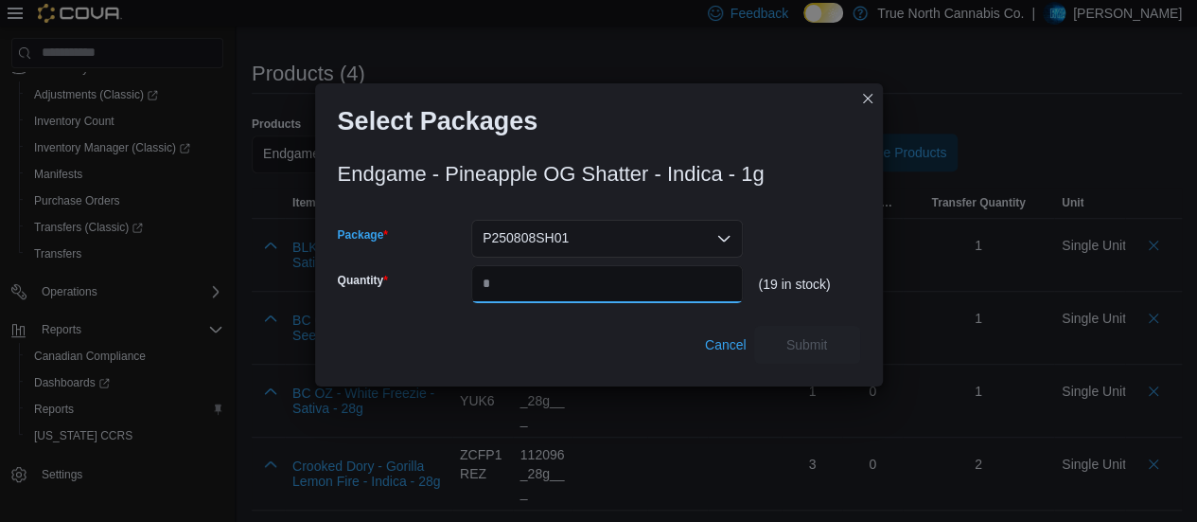
click at [555, 275] on input "Quantity" at bounding box center [607, 284] width 272 height 38
type input "*"
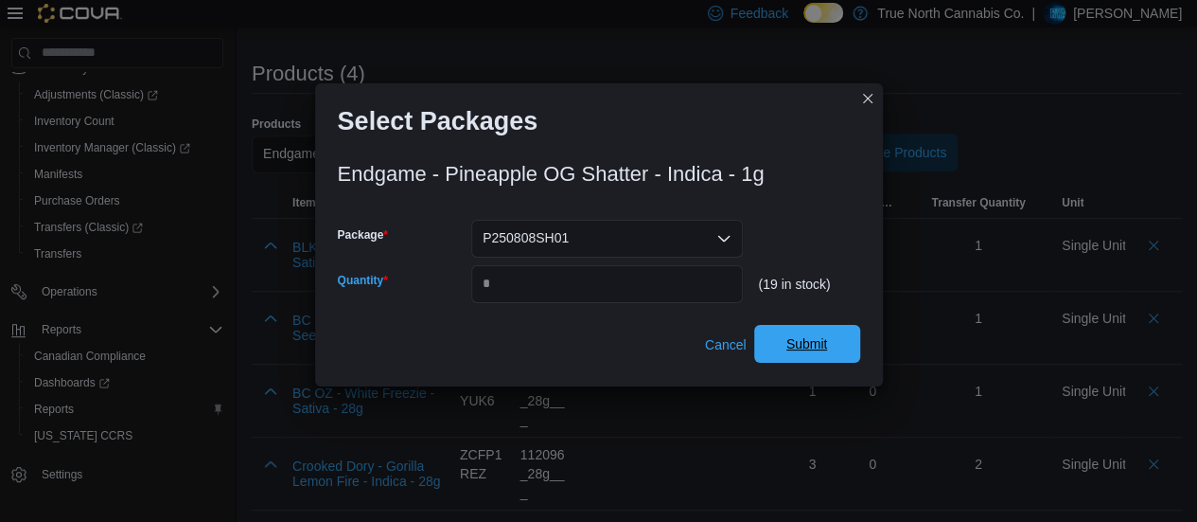
click at [785, 346] on span "Submit" at bounding box center [807, 344] width 83 height 38
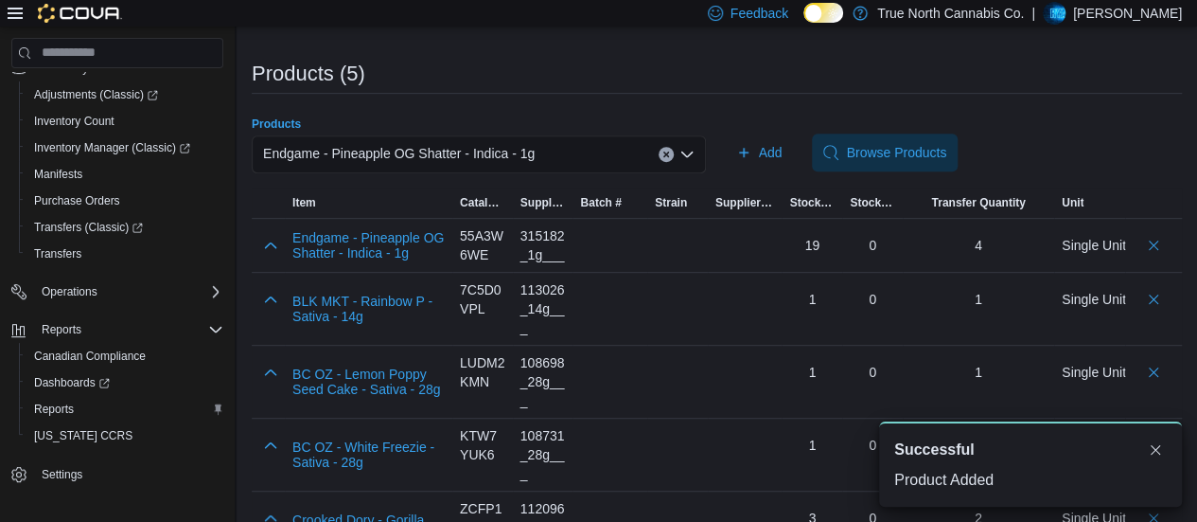
click at [532, 147] on div "Endgame - Pineapple OG Shatter - Indica - 1g" at bounding box center [479, 154] width 454 height 38
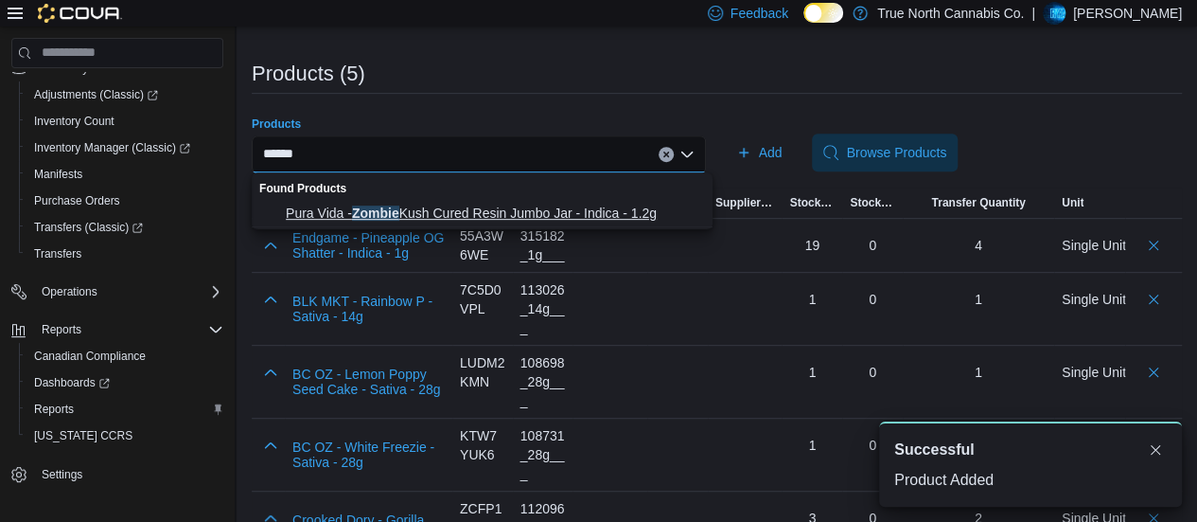
type input "******"
click at [462, 213] on span "Pura Vida - Zombie Kush Cured Resin Jumbo Jar - Indica - 1.2g" at bounding box center [494, 213] width 416 height 19
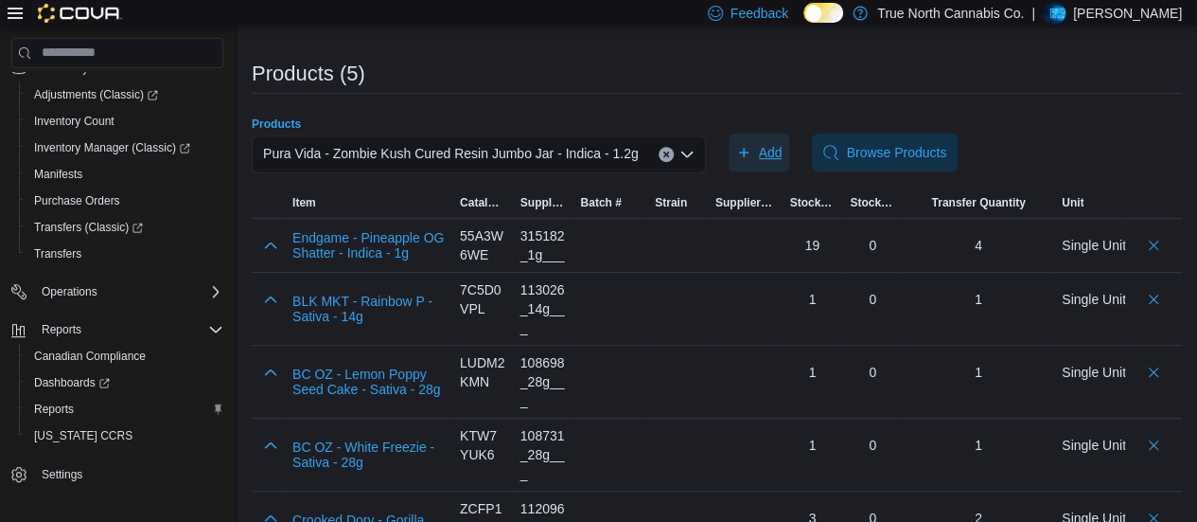
click at [778, 147] on span "Add" at bounding box center [771, 152] width 24 height 19
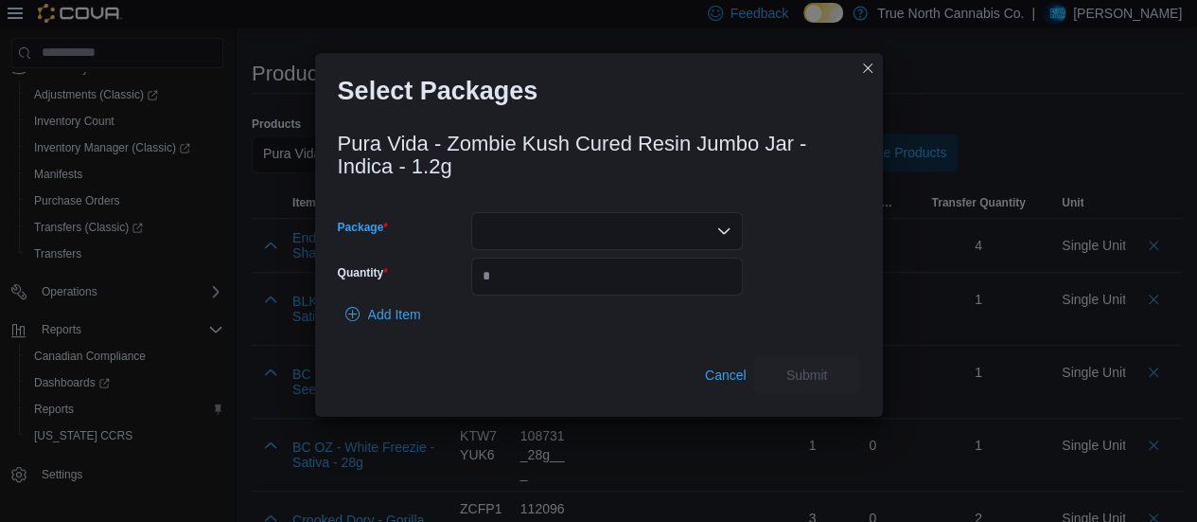
click at [666, 222] on div at bounding box center [607, 231] width 272 height 38
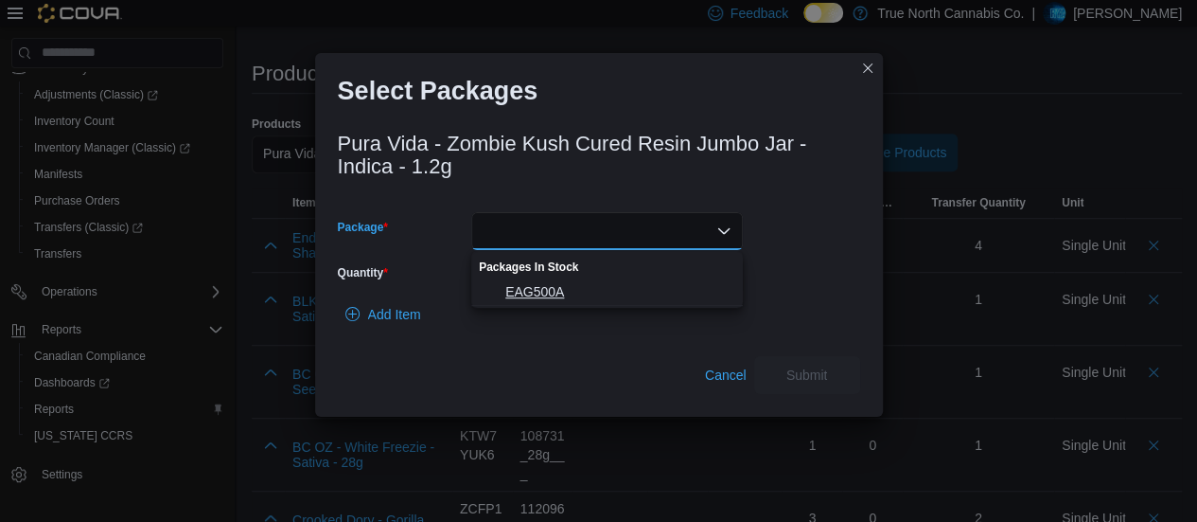
click at [576, 294] on span "EAG500A" at bounding box center [618, 291] width 226 height 19
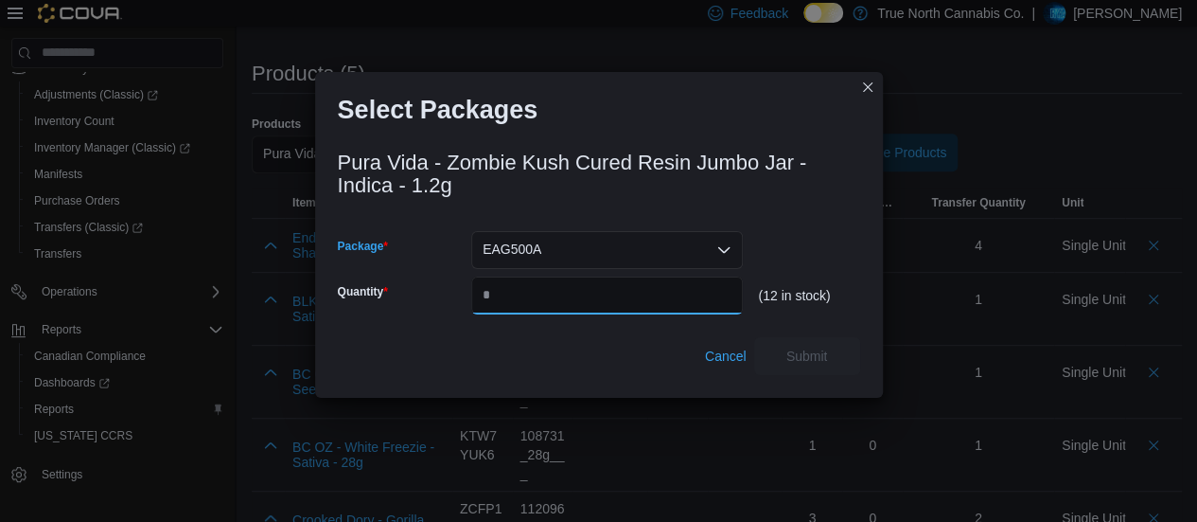
click at [576, 294] on input "Quantity" at bounding box center [607, 295] width 272 height 38
type input "*"
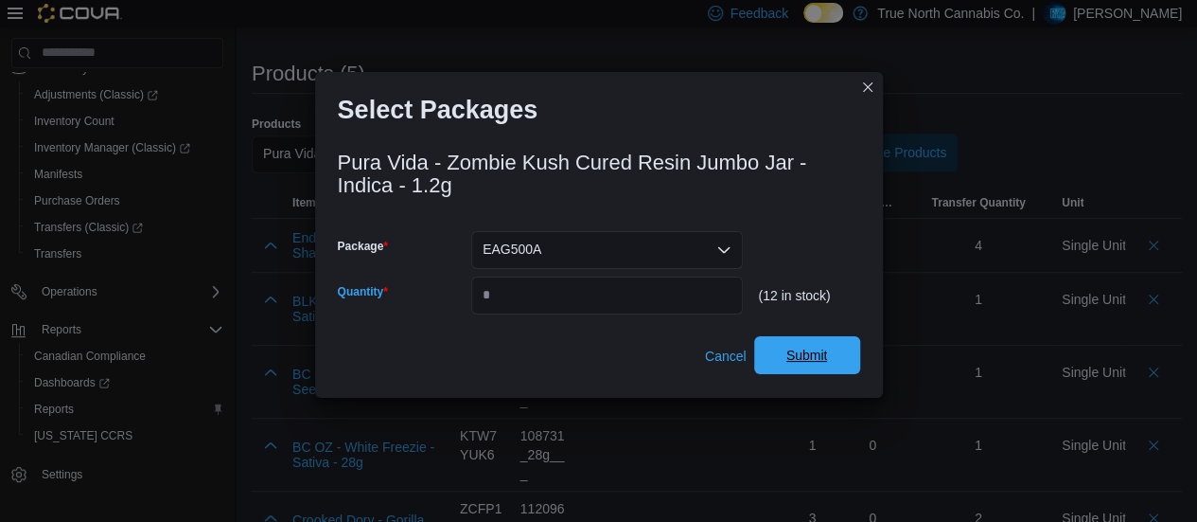
click at [788, 352] on span "Submit" at bounding box center [808, 355] width 42 height 19
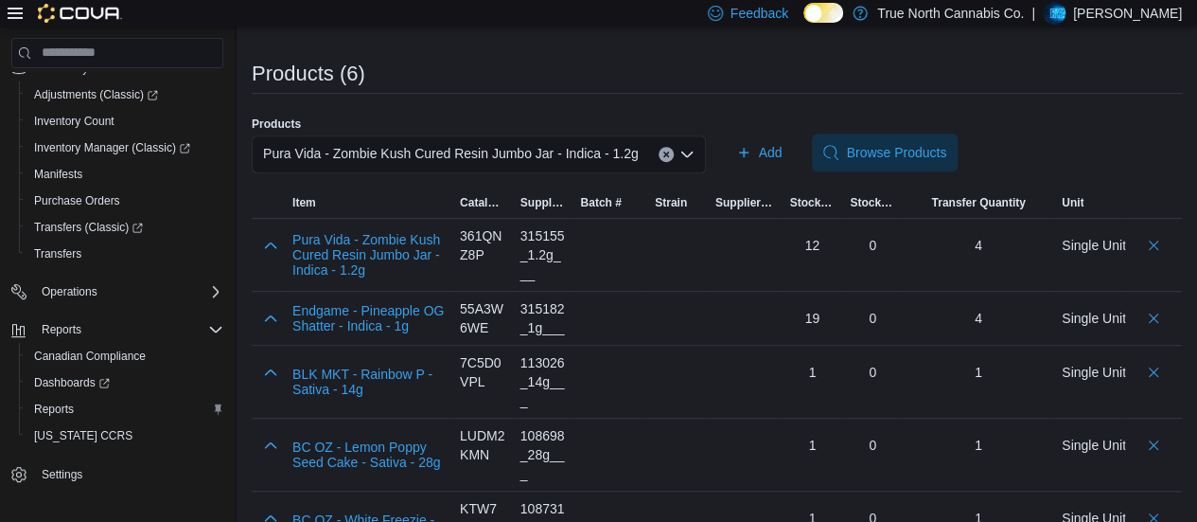
click at [555, 156] on span "Pura Vida - Zombie Kush Cured Resin Jumbo Jar - Indica - 1.2g" at bounding box center [451, 153] width 376 height 23
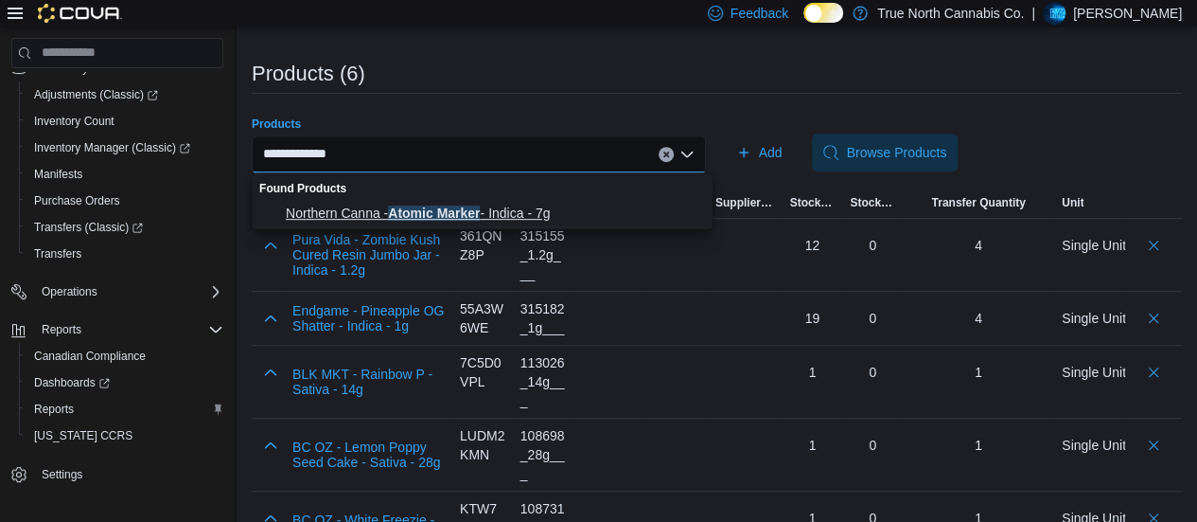
type input "**********"
click at [487, 209] on span "Northern Canna - Atomic Marker - Indica - 7g" at bounding box center [494, 213] width 416 height 19
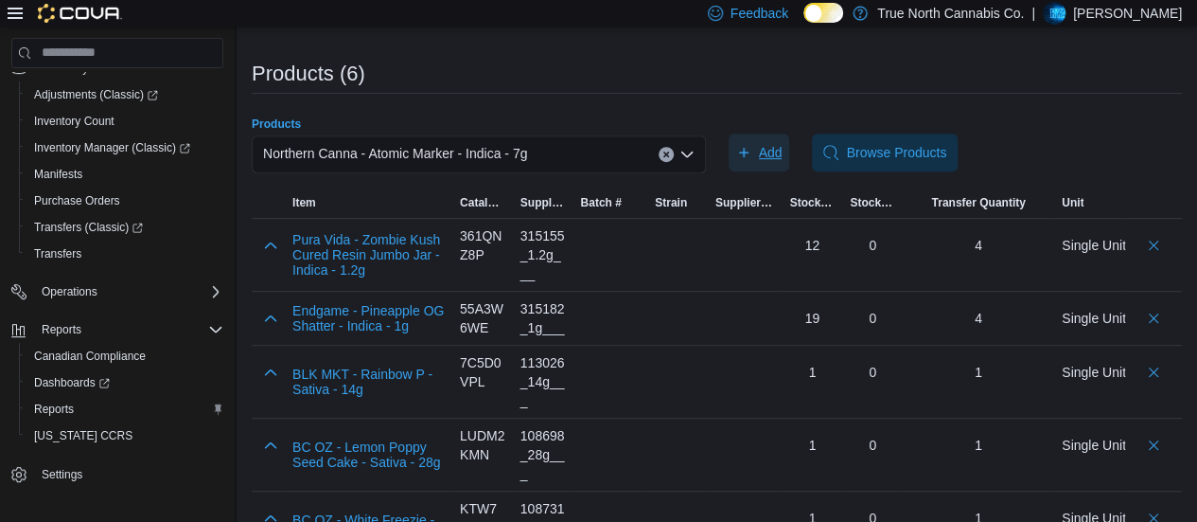
click at [769, 151] on span "Add" at bounding box center [771, 152] width 24 height 19
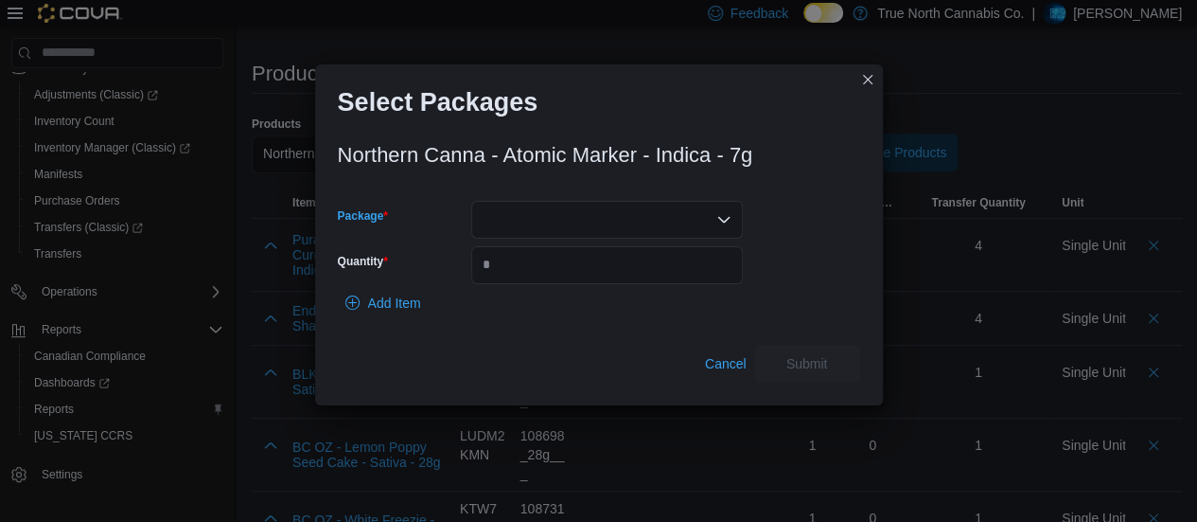
click at [719, 212] on icon "Open list of options" at bounding box center [724, 219] width 15 height 15
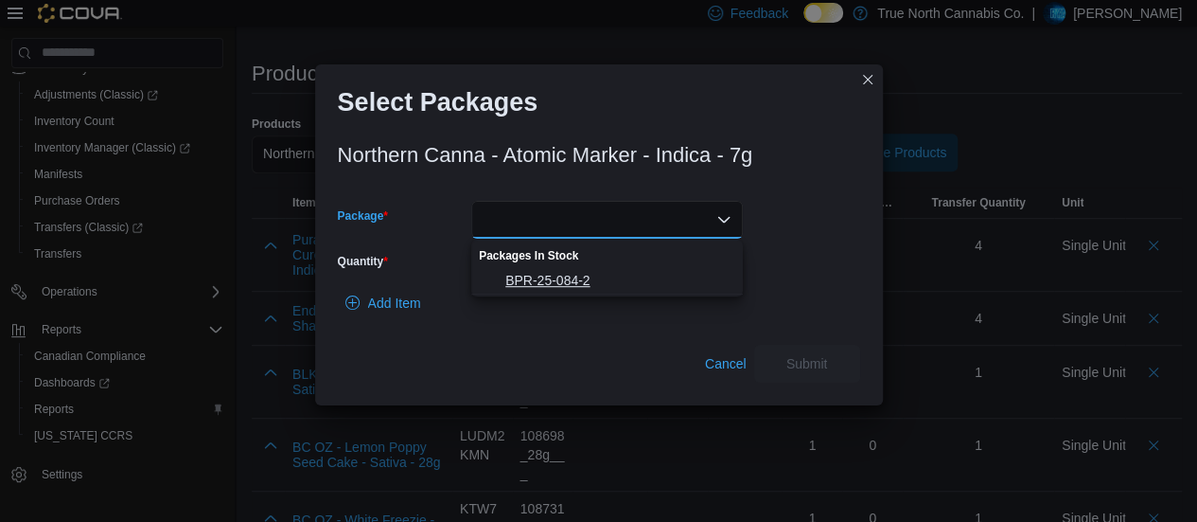
click at [623, 275] on span "BPR-25-084-2" at bounding box center [618, 280] width 226 height 19
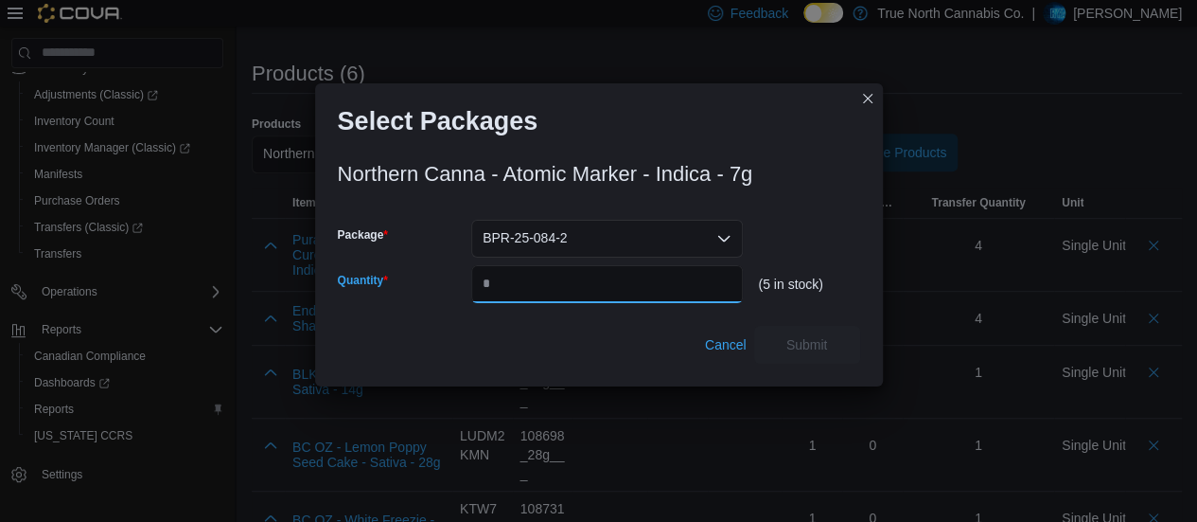
click at [615, 283] on input "Quantity" at bounding box center [607, 284] width 272 height 38
type input "*"
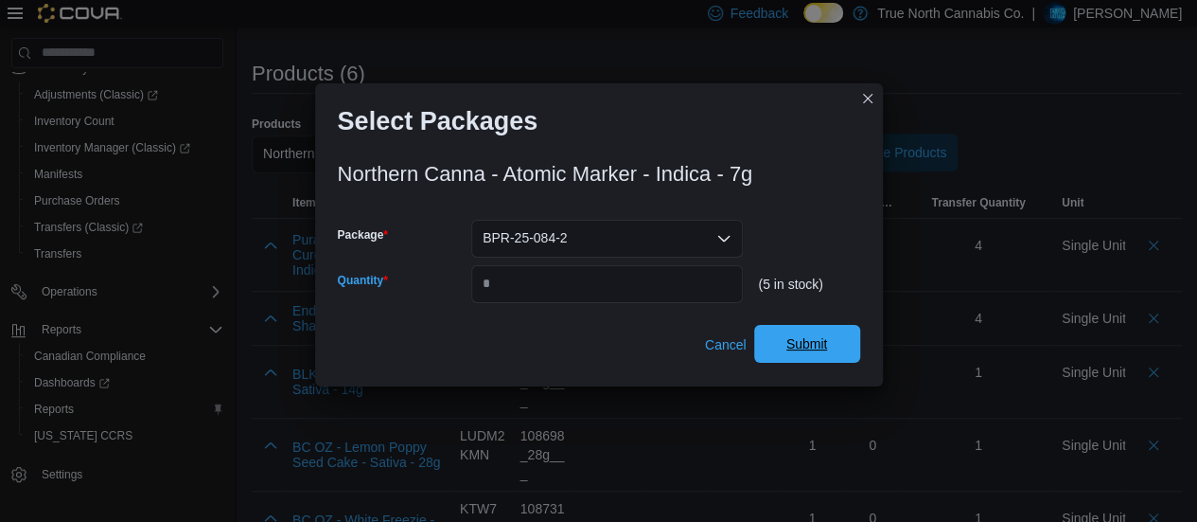
click at [802, 344] on span "Submit" at bounding box center [808, 343] width 42 height 19
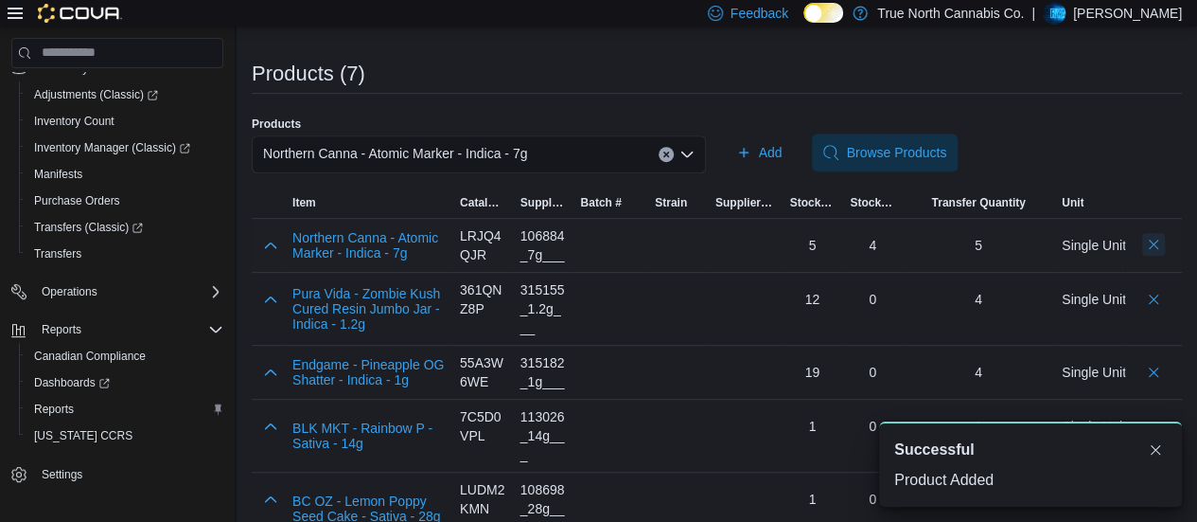
click at [1165, 239] on button "Delete count" at bounding box center [1154, 244] width 23 height 23
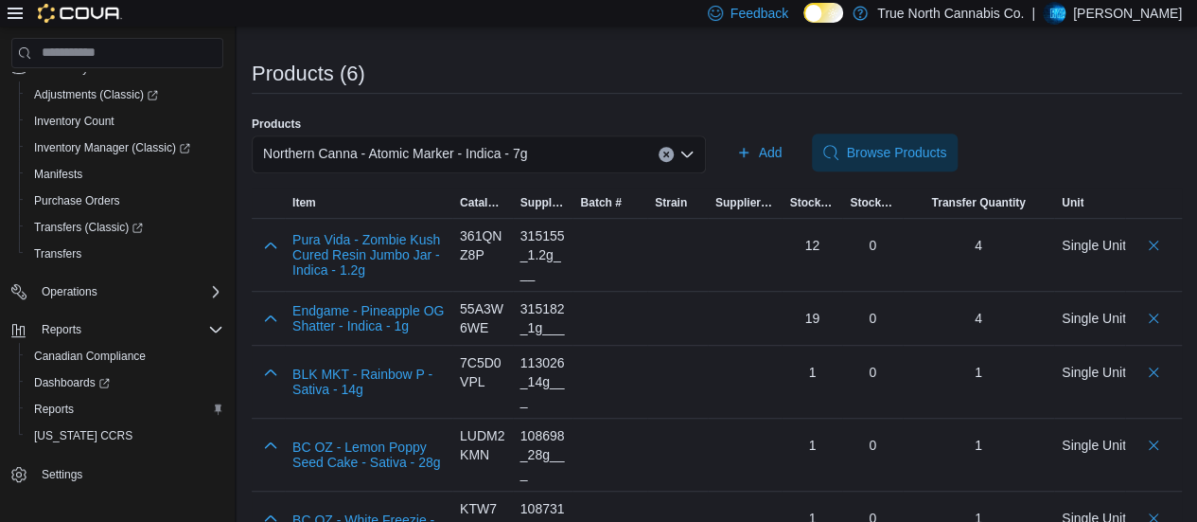
scroll to position [0, 0]
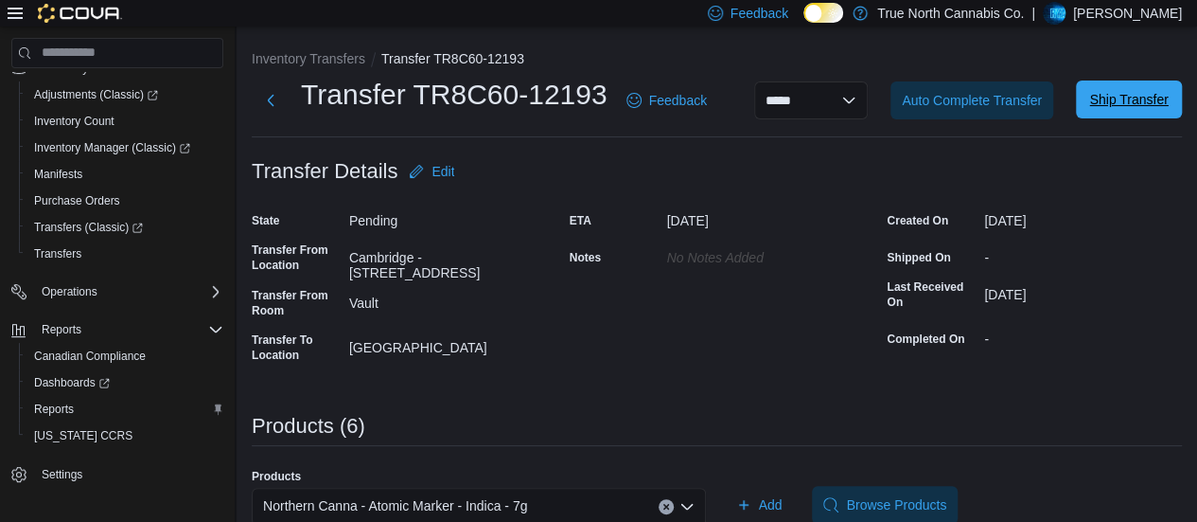
click at [1111, 91] on span "Ship Transfer" at bounding box center [1129, 99] width 79 height 19
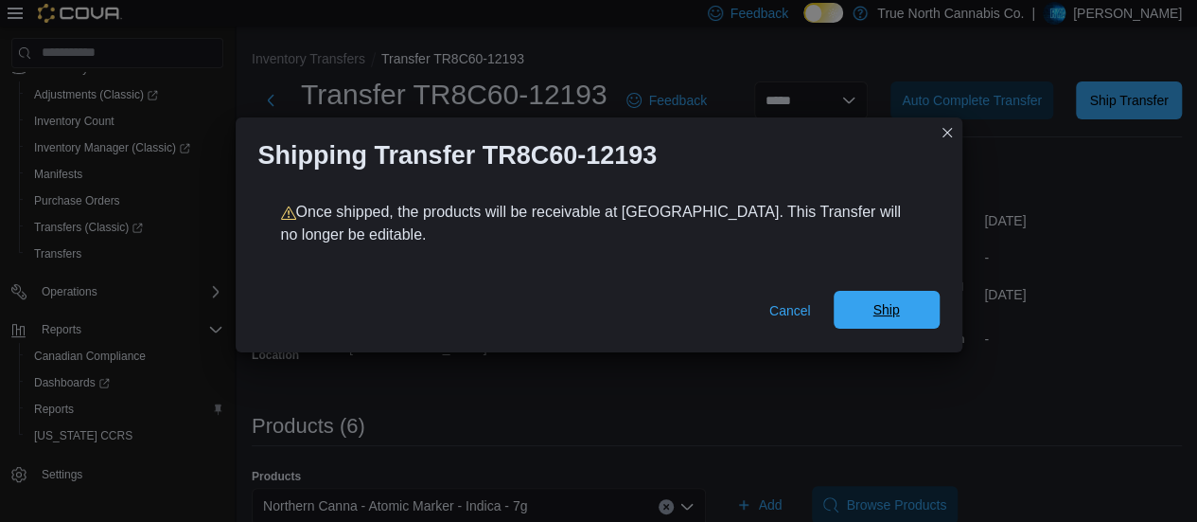
click at [909, 304] on span "Ship" at bounding box center [886, 310] width 83 height 38
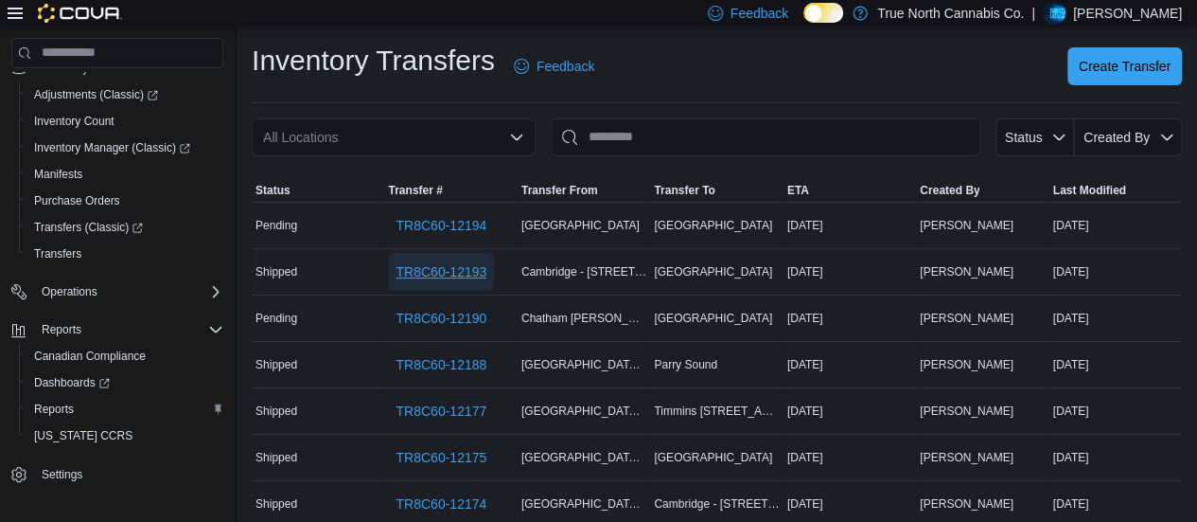
click at [449, 268] on span "TR8C60-12193" at bounding box center [441, 271] width 91 height 19
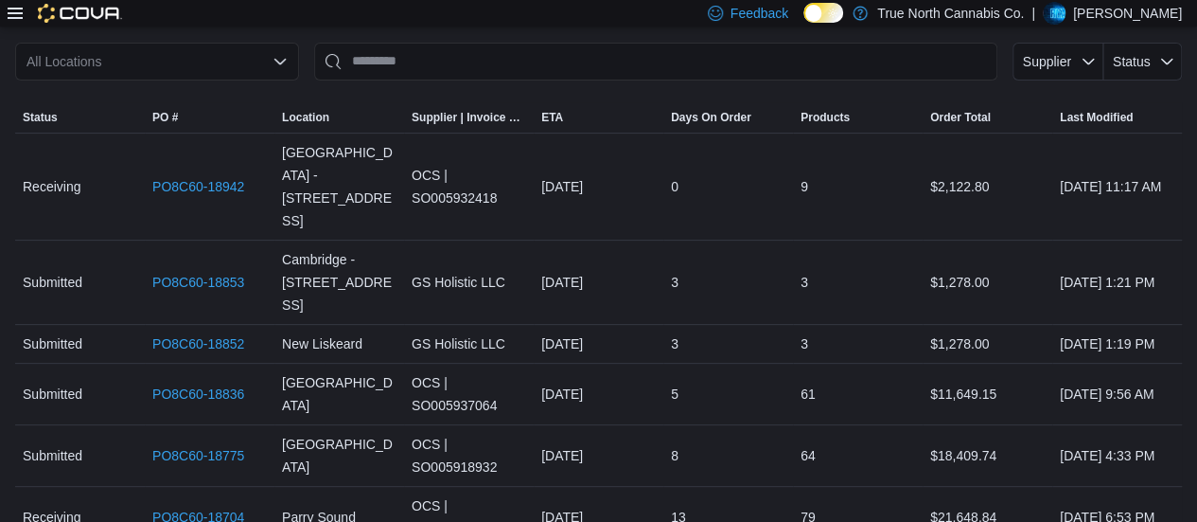
scroll to position [135, 0]
click at [223, 272] on link "PO8C60-18853" at bounding box center [198, 283] width 92 height 23
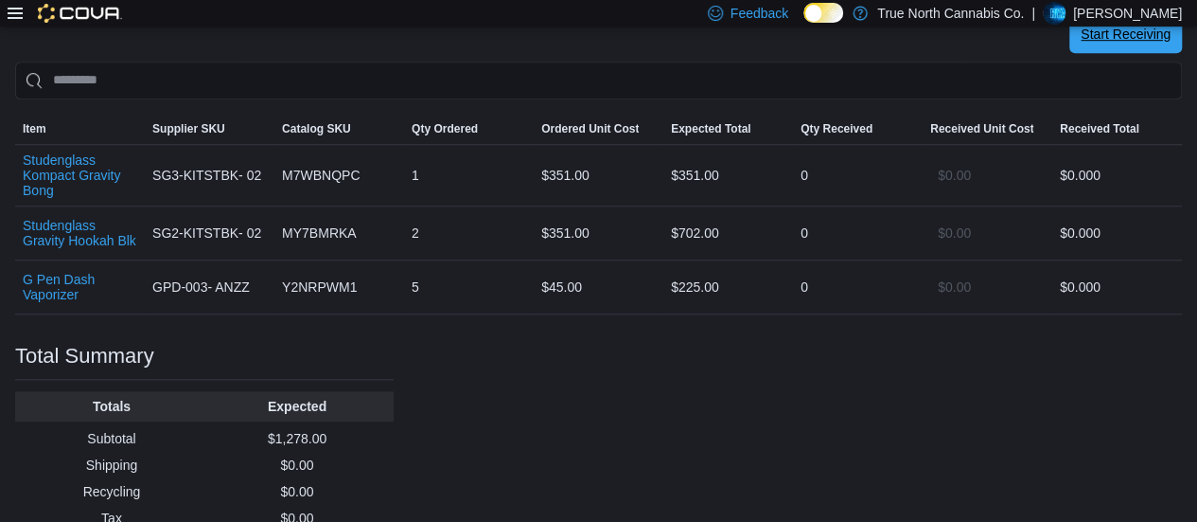
scroll to position [627, 0]
click at [1121, 52] on span "Start Receiving" at bounding box center [1126, 35] width 90 height 38
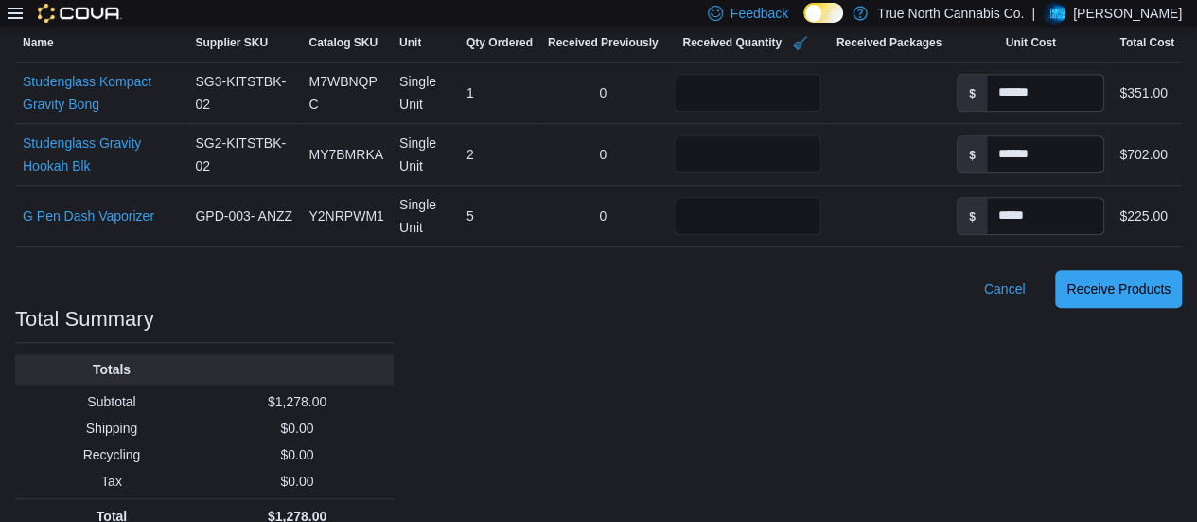
scroll to position [543, 0]
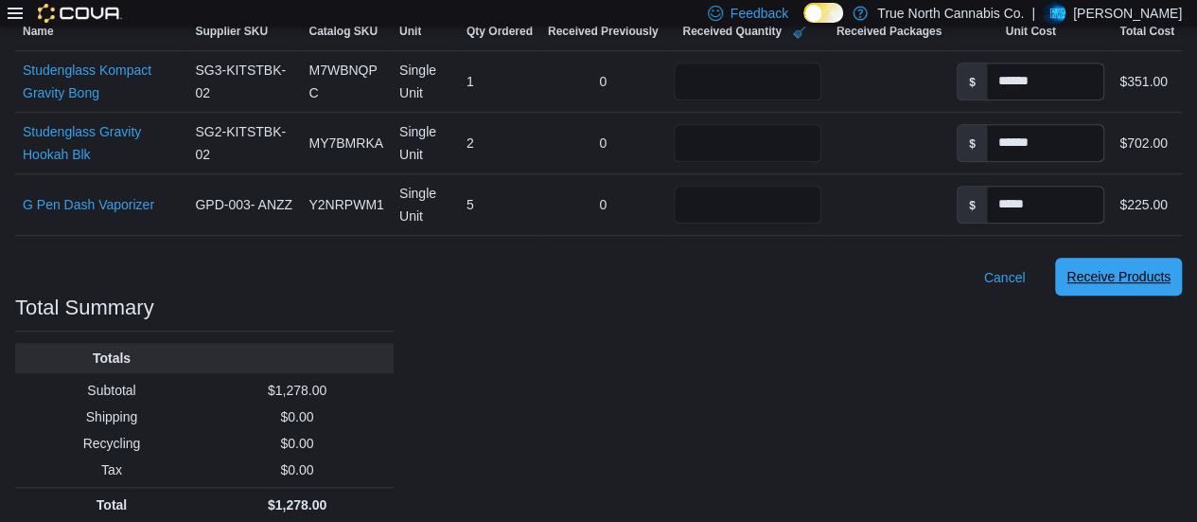
click at [1077, 271] on button "Receive Products" at bounding box center [1118, 276] width 127 height 38
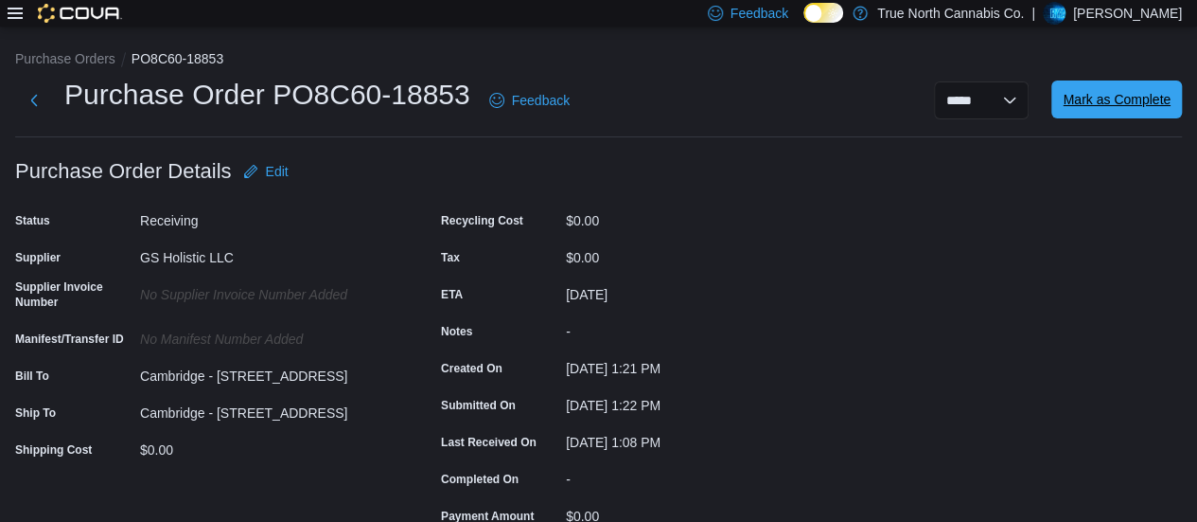
click at [1143, 113] on span "Mark as Complete" at bounding box center [1117, 99] width 108 height 38
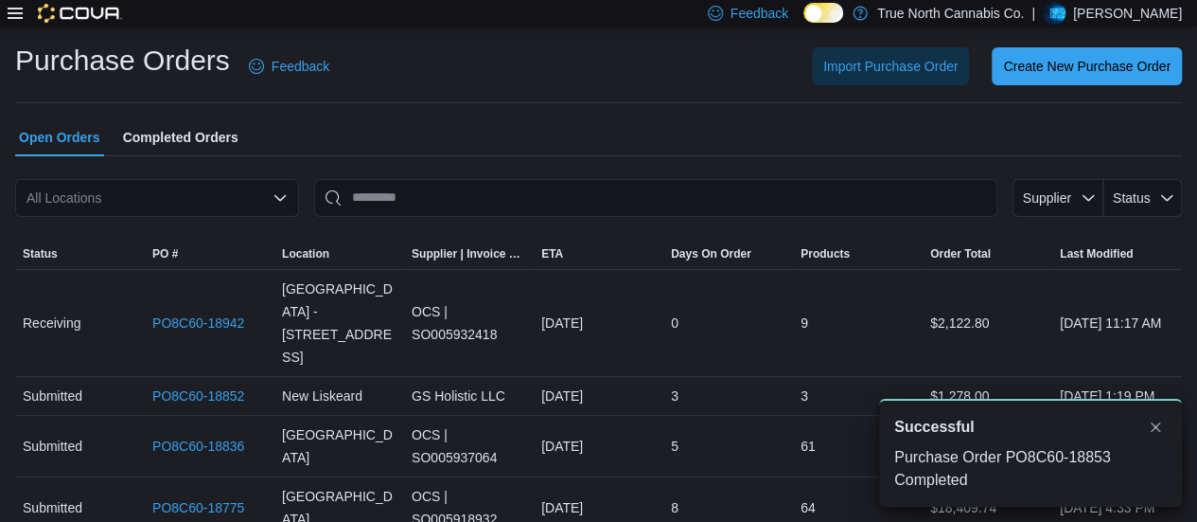
click at [21, 20] on icon at bounding box center [15, 13] width 15 height 15
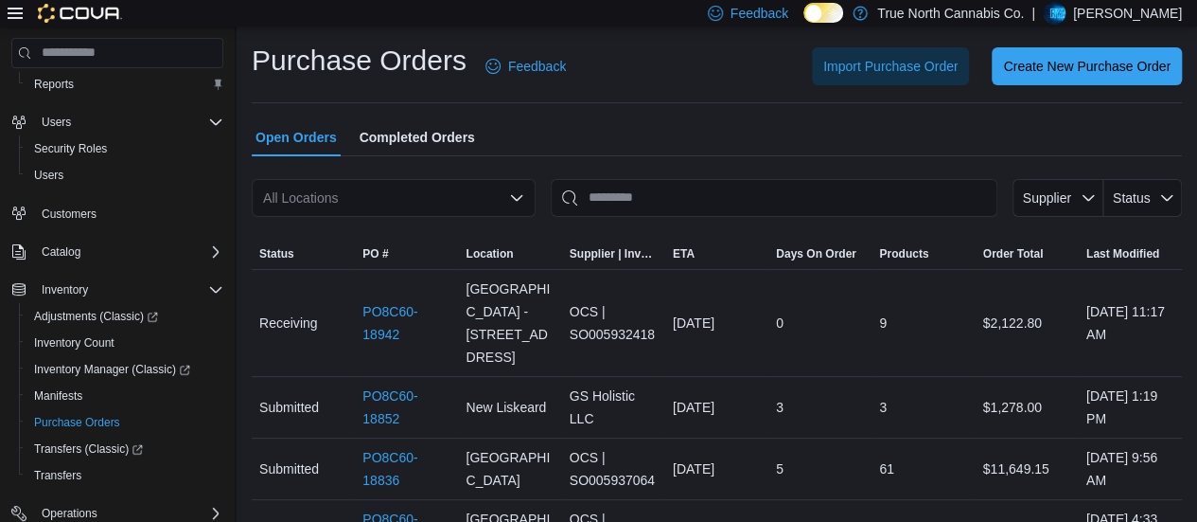
scroll to position [44, 0]
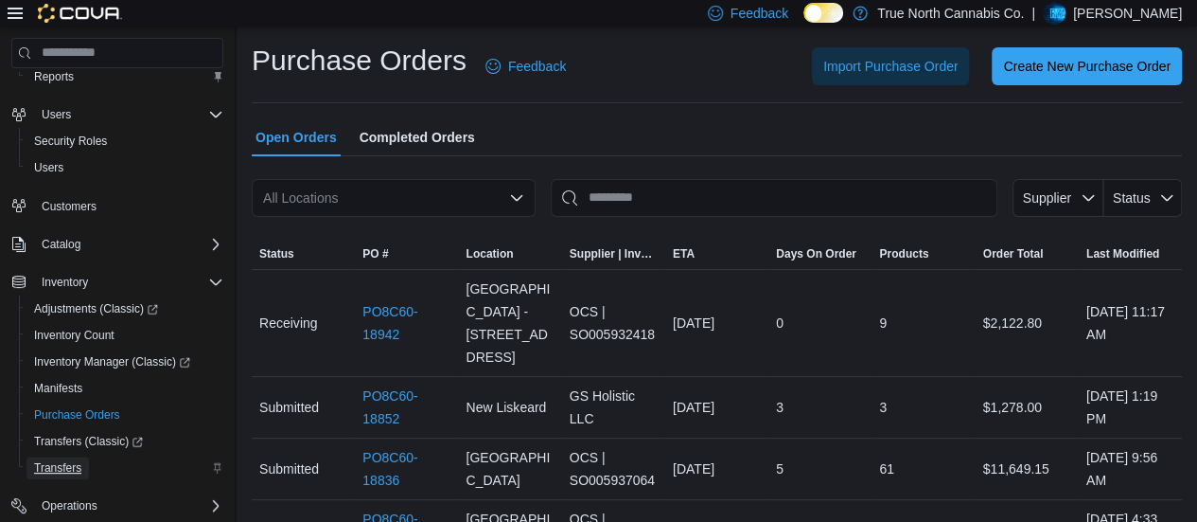
click at [60, 460] on span "Transfers" at bounding box center [57, 467] width 47 height 15
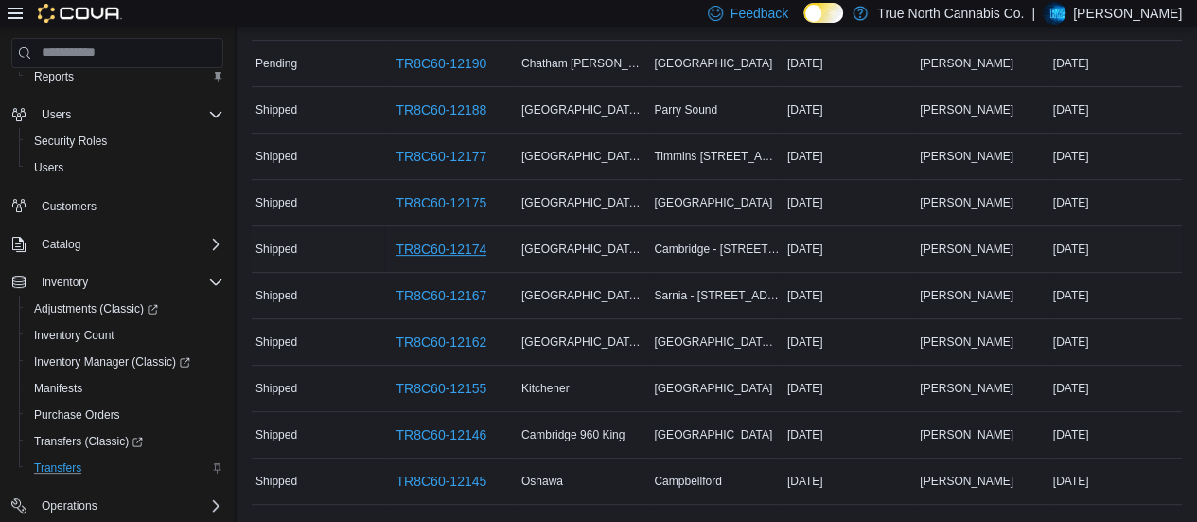
scroll to position [242, 0]
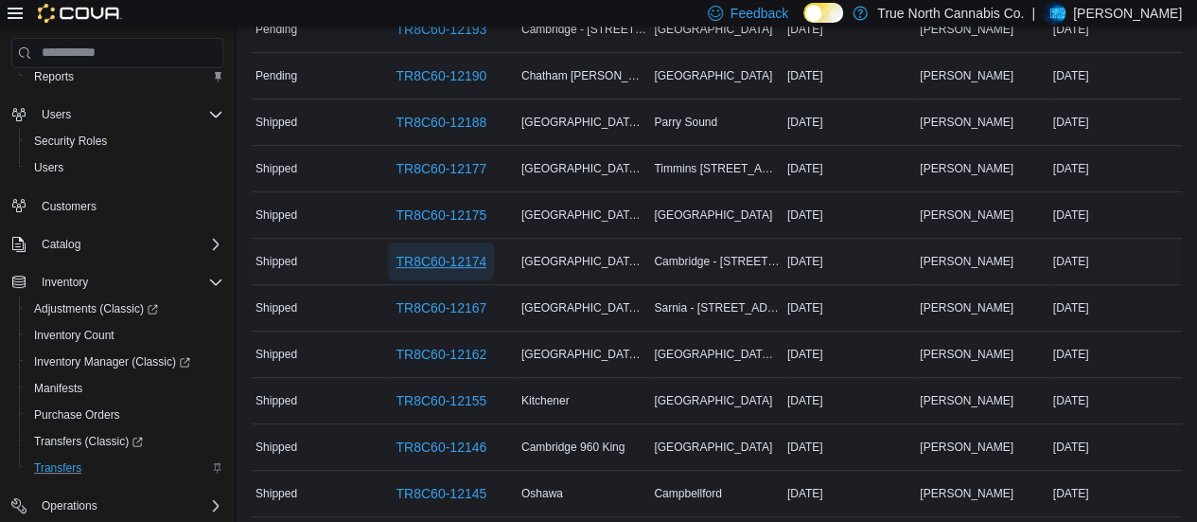
click at [479, 256] on span "TR8C60-12174" at bounding box center [441, 261] width 91 height 19
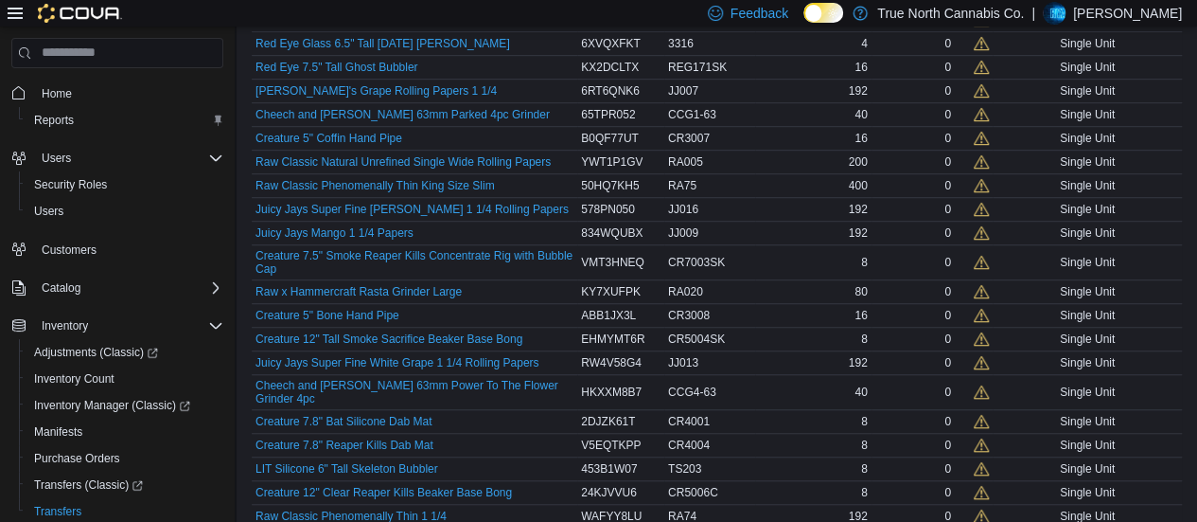
scroll to position [229, 0]
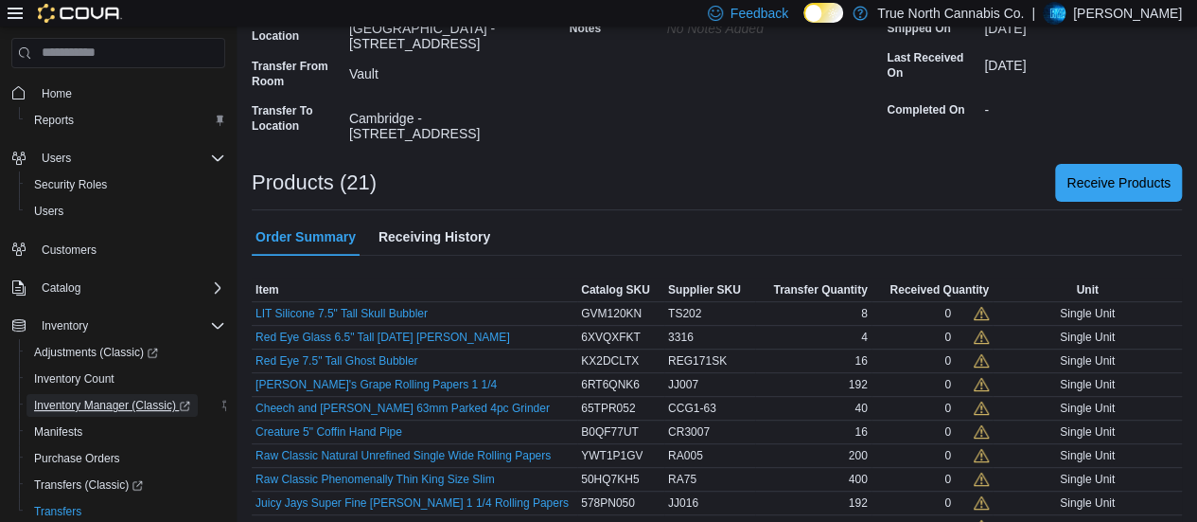
click at [74, 400] on span "Inventory Manager (Classic)" at bounding box center [112, 405] width 156 height 15
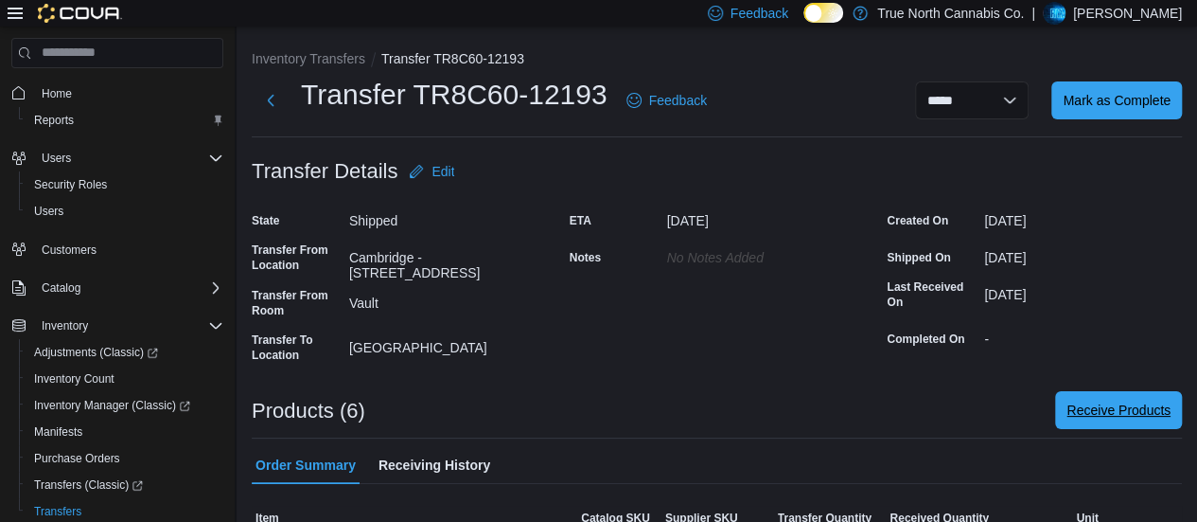
click at [1121, 395] on span "Receive Products" at bounding box center [1119, 410] width 104 height 38
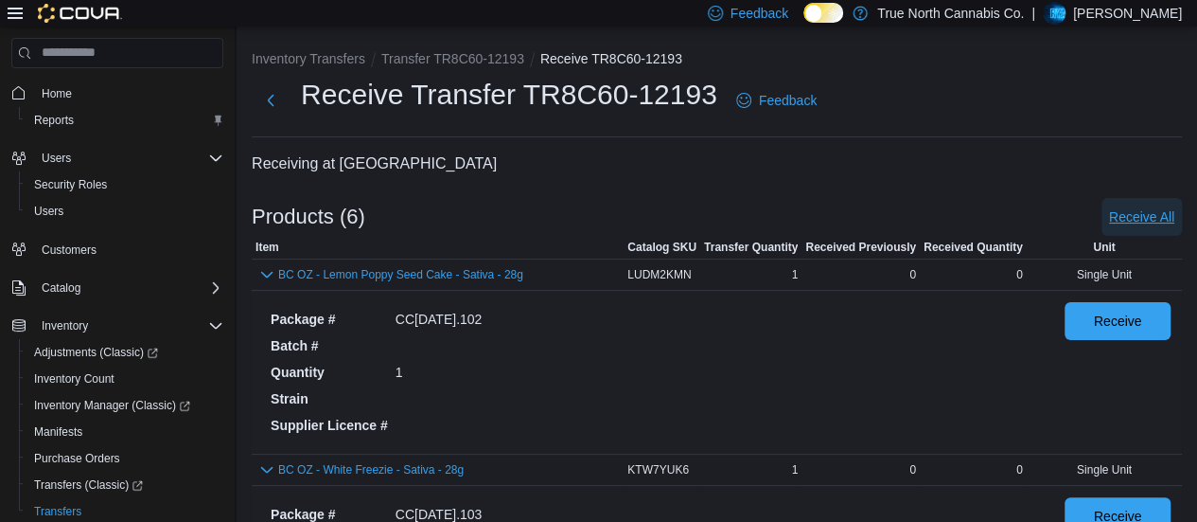
click at [1166, 224] on span "Receive All" at bounding box center [1141, 216] width 65 height 19
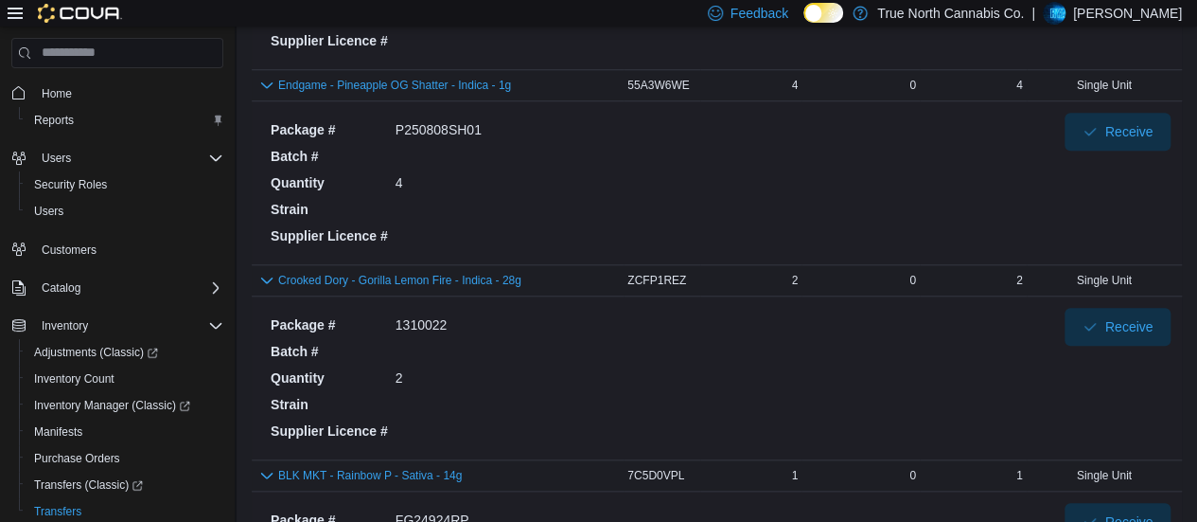
scroll to position [974, 0]
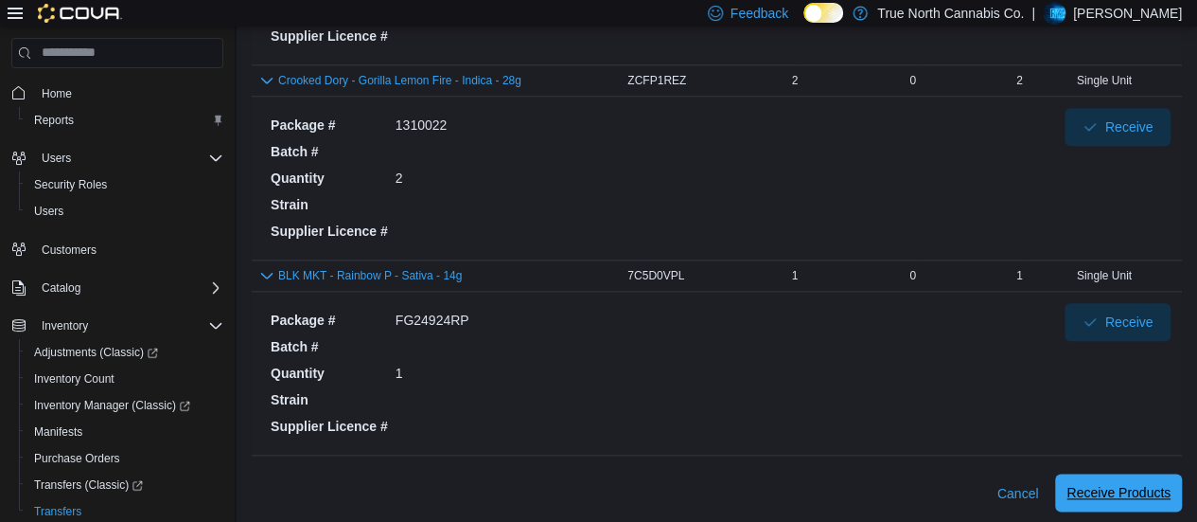
click at [1148, 483] on span "Receive Products" at bounding box center [1119, 492] width 104 height 19
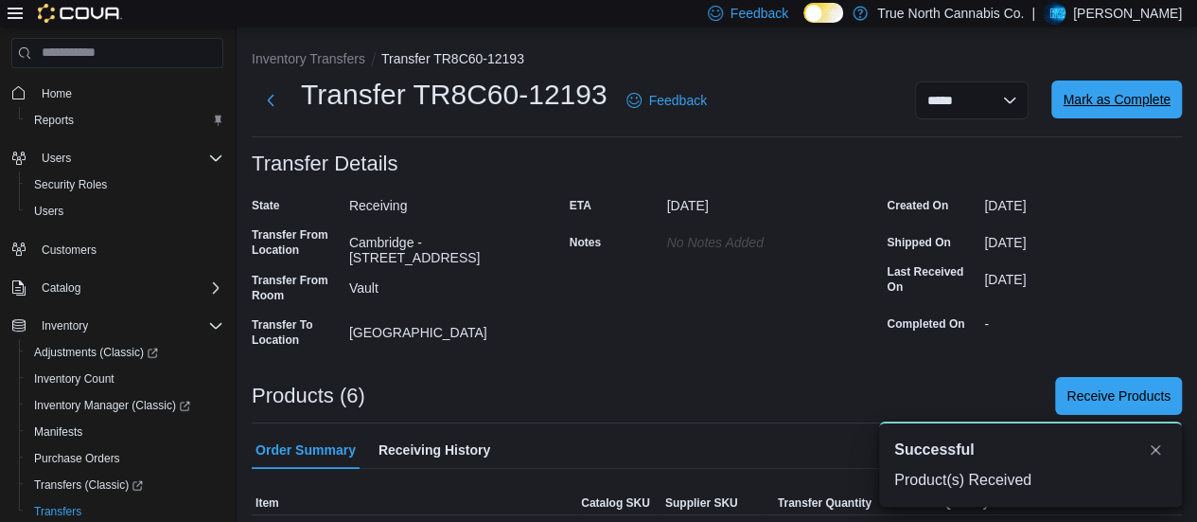
click at [1147, 114] on span "Mark as Complete" at bounding box center [1117, 99] width 108 height 38
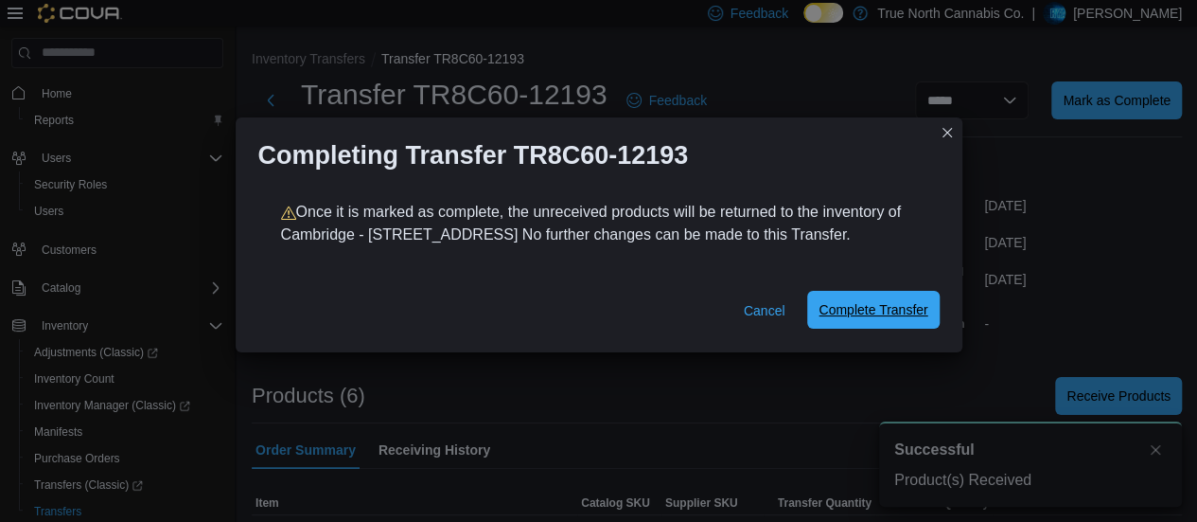
click at [903, 304] on span "Complete Transfer" at bounding box center [873, 309] width 109 height 19
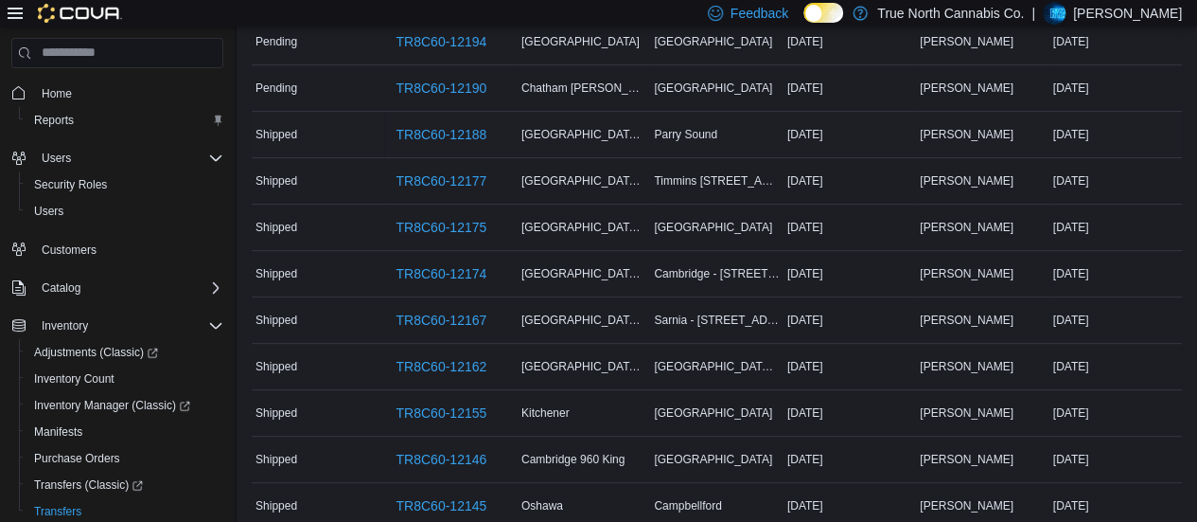
scroll to position [186, 0]
click at [466, 448] on span "TR8C60-12146" at bounding box center [441, 457] width 91 height 19
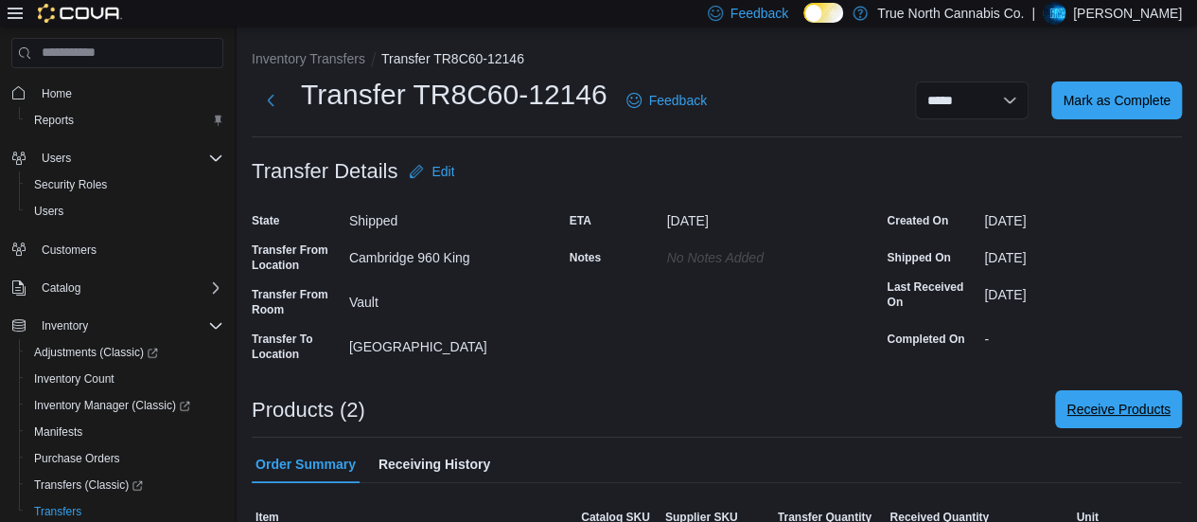
scroll to position [87, 0]
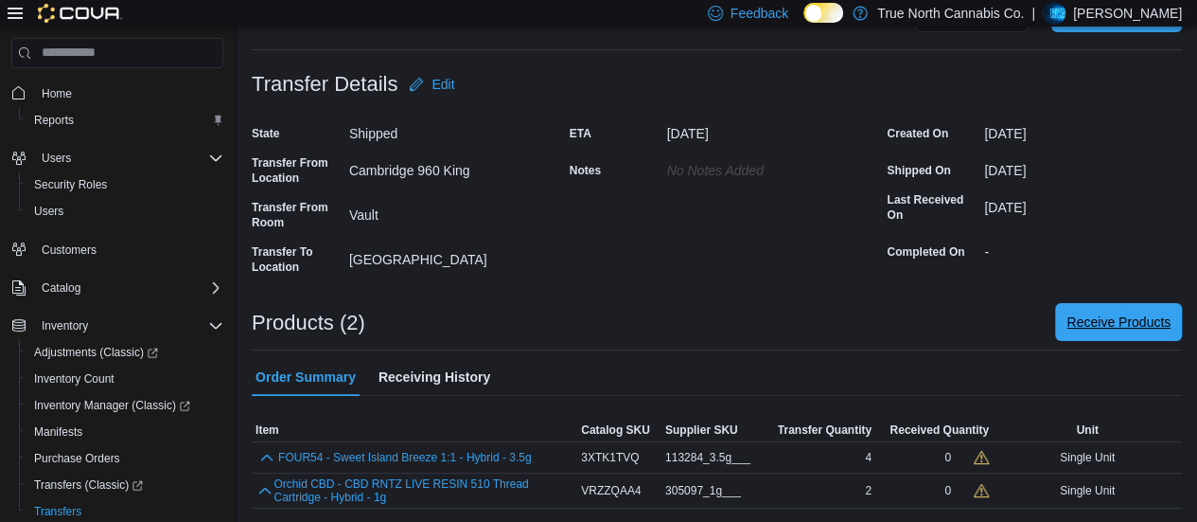
click at [1096, 327] on span "Receive Products" at bounding box center [1119, 321] width 104 height 19
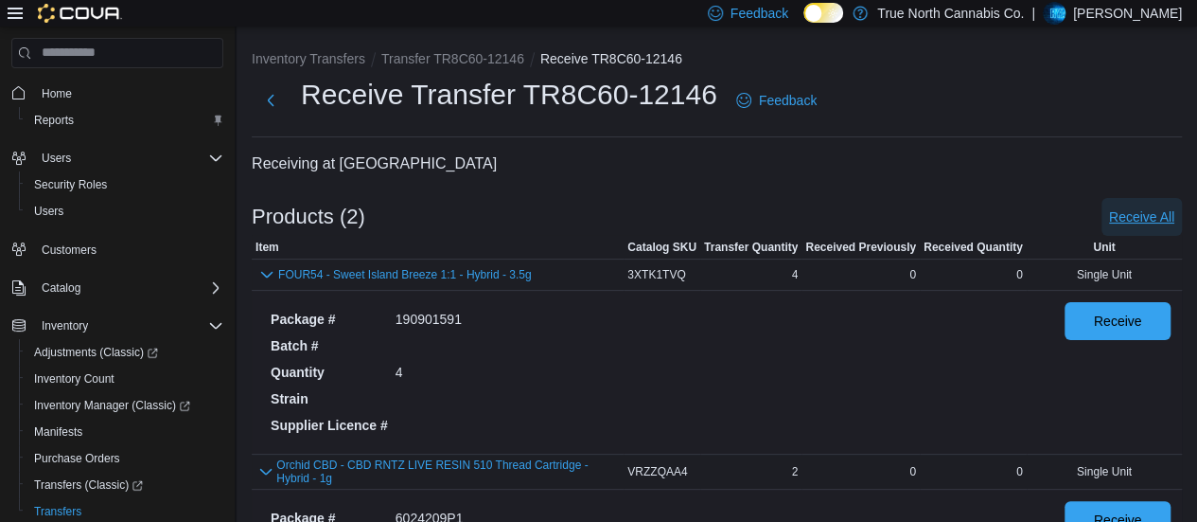
click at [1166, 210] on span "Receive All" at bounding box center [1141, 216] width 65 height 19
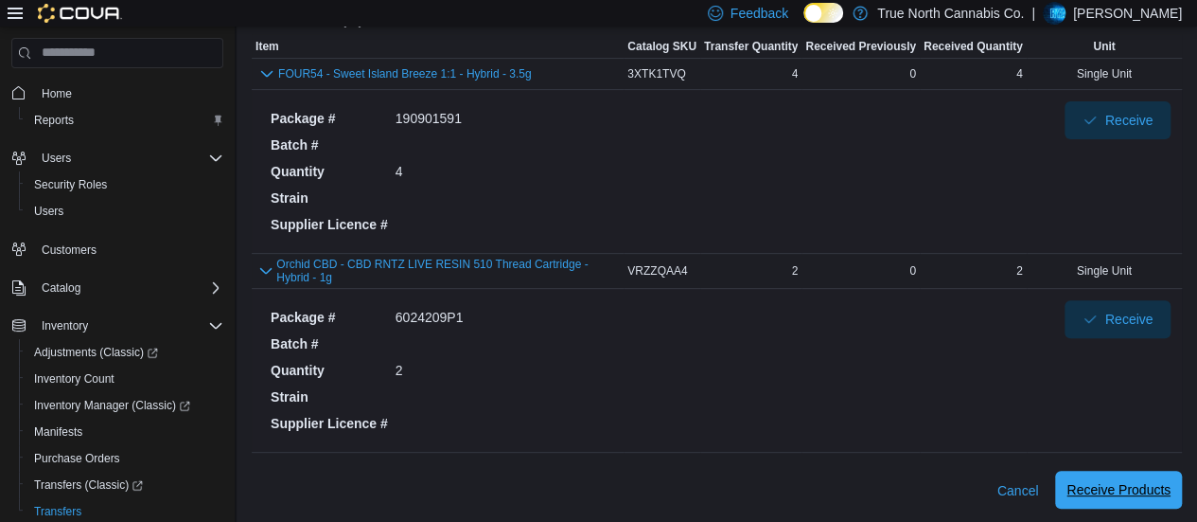
click at [1125, 472] on span "Receive Products" at bounding box center [1119, 489] width 104 height 38
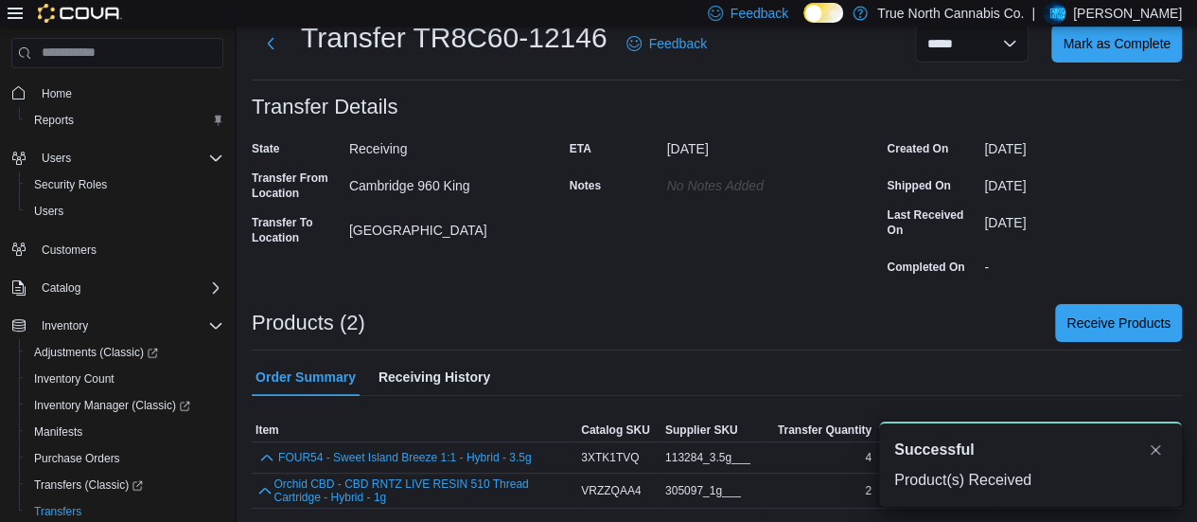
scroll to position [72, 0]
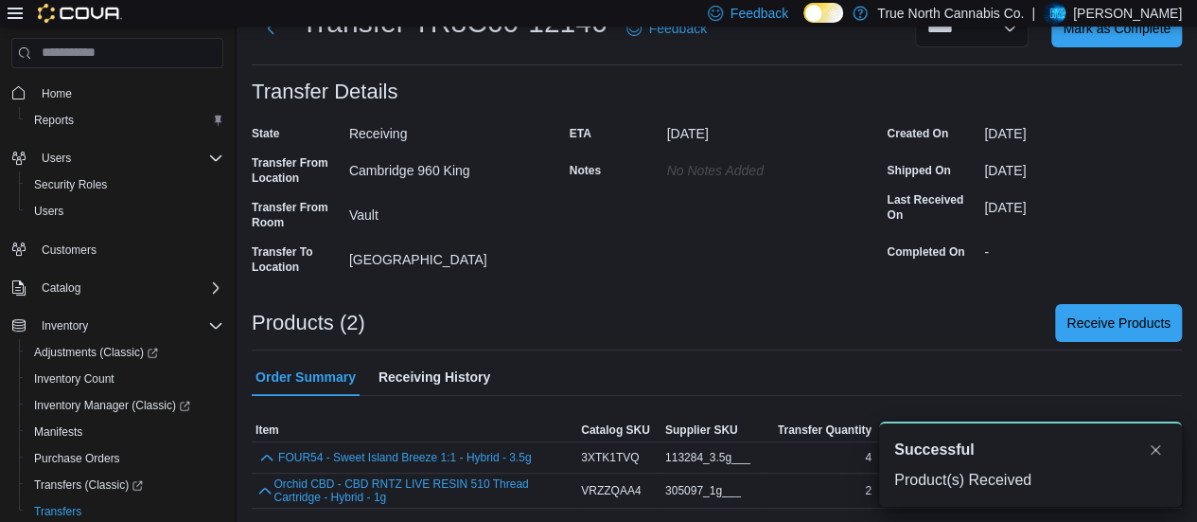
click at [1159, 29] on div "Feedback Dark Mode True North Cannabis Co. | Ryan Anningson" at bounding box center [941, 13] width 482 height 38
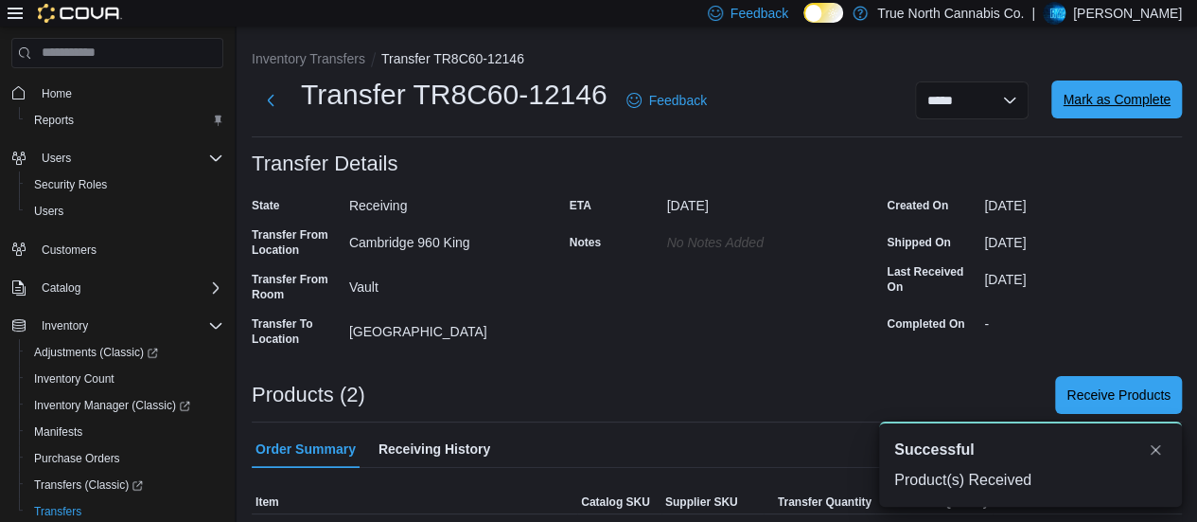
click at [1124, 107] on span "Mark as Complete" at bounding box center [1117, 99] width 108 height 19
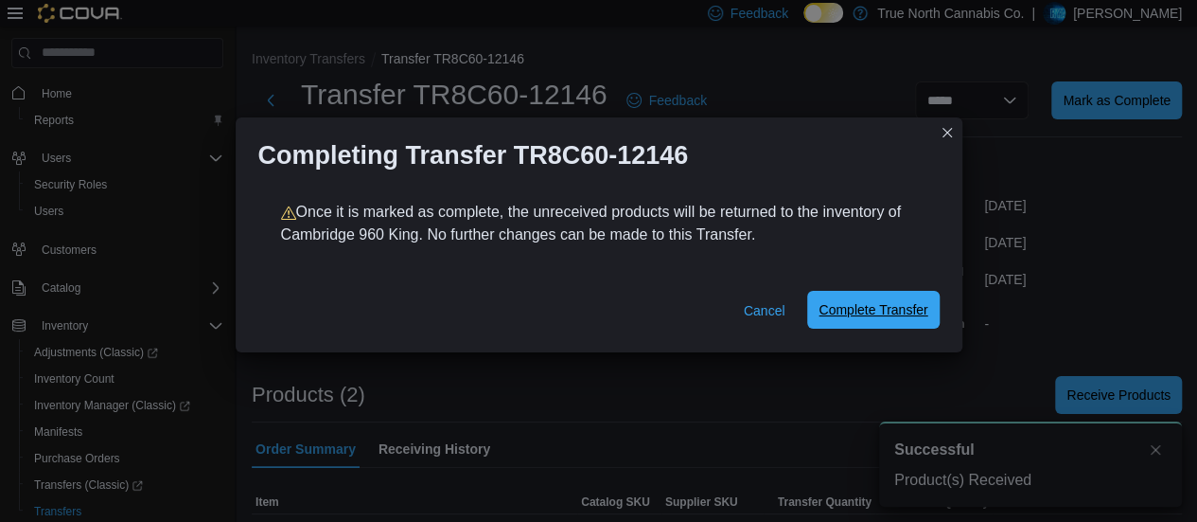
click at [884, 300] on span "Complete Transfer" at bounding box center [873, 310] width 109 height 38
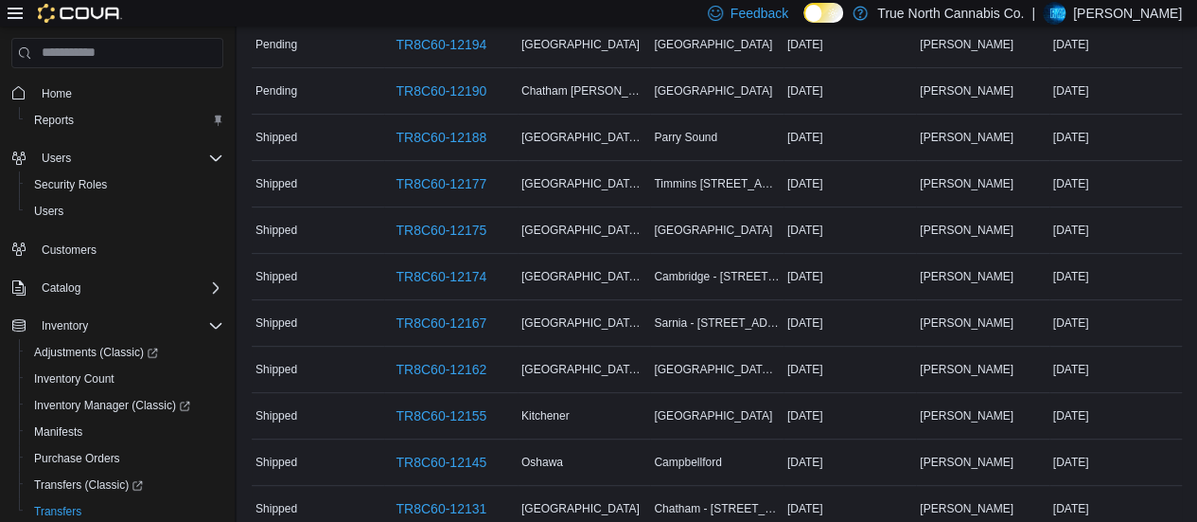
scroll to position [182, 0]
click at [447, 413] on span "TR8C60-12155" at bounding box center [441, 414] width 91 height 19
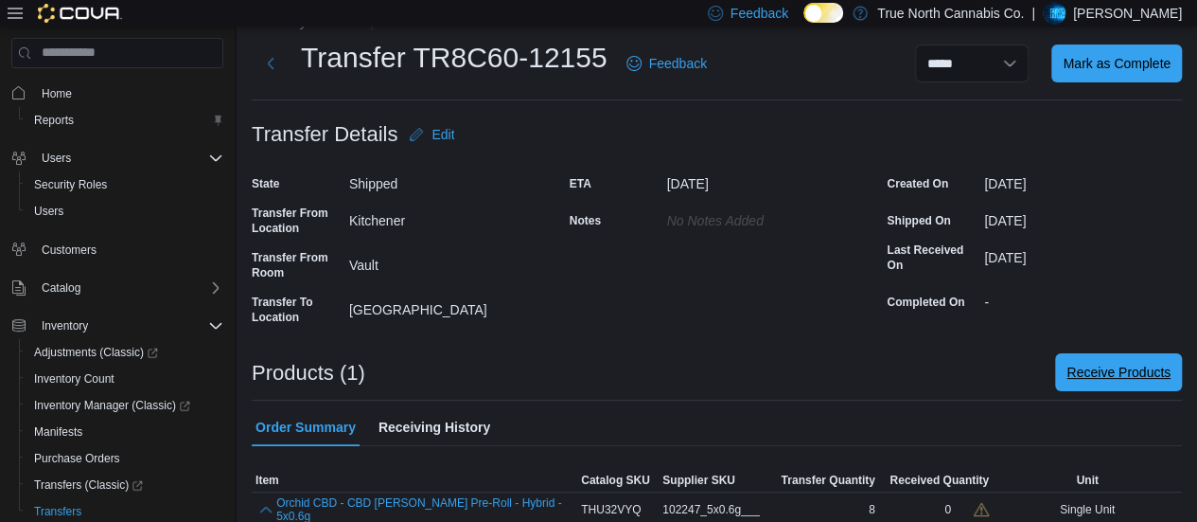
scroll to position [52, 0]
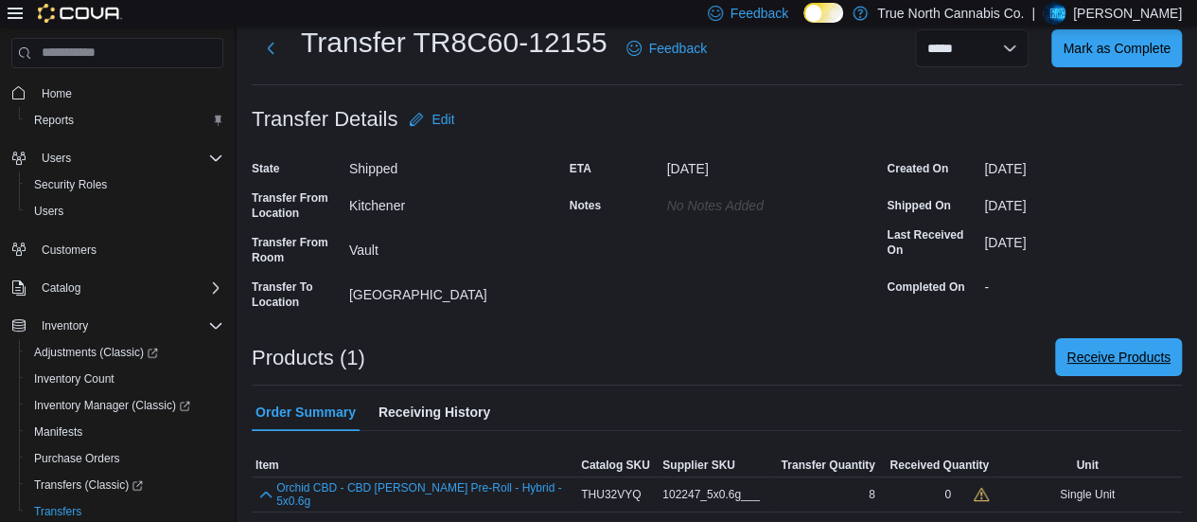
click at [1119, 368] on span "Receive Products" at bounding box center [1119, 357] width 104 height 38
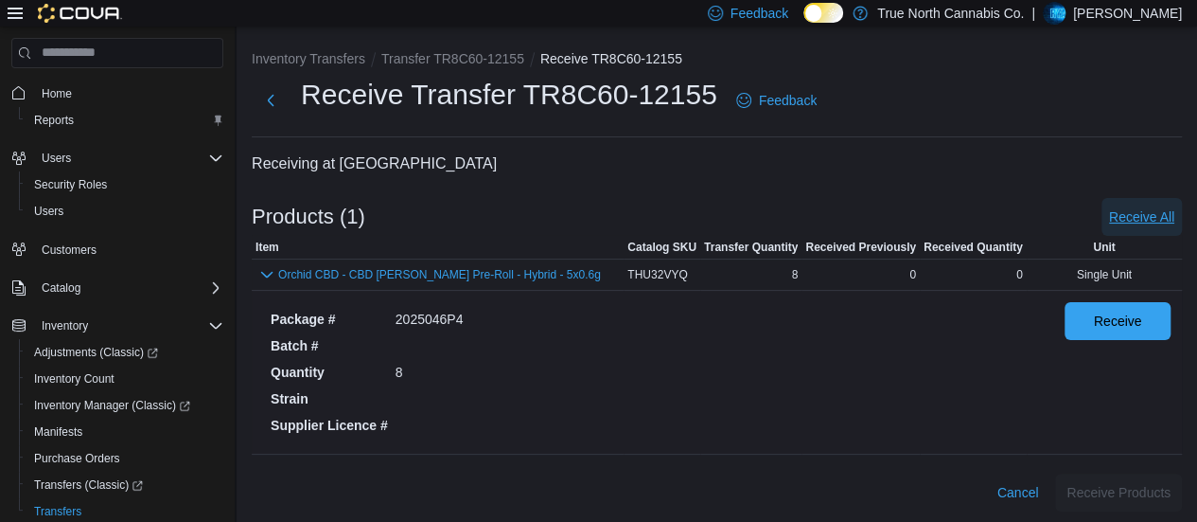
click at [1168, 214] on span "Receive All" at bounding box center [1141, 216] width 65 height 19
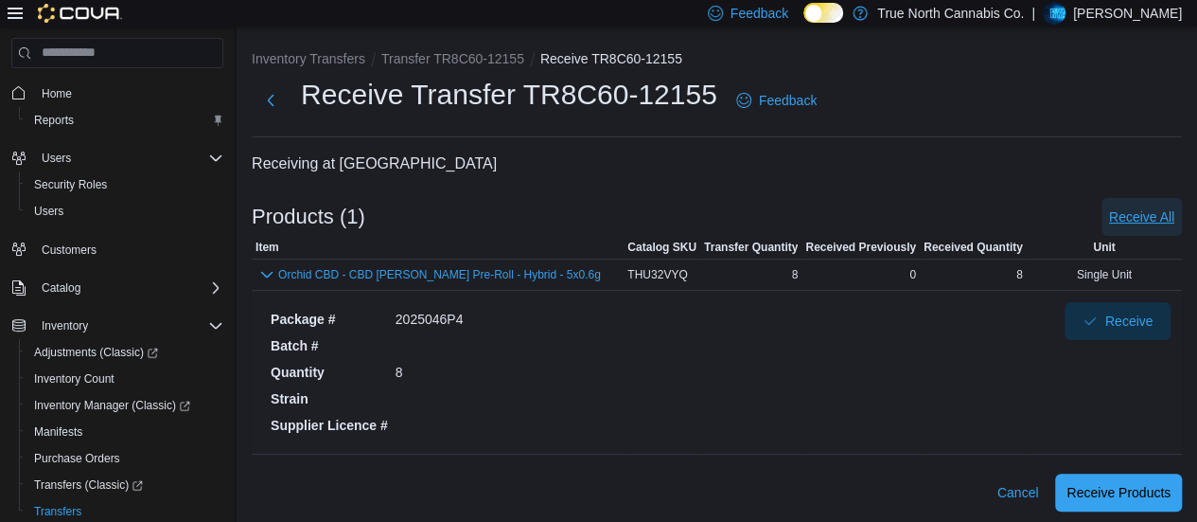
scroll to position [2, 0]
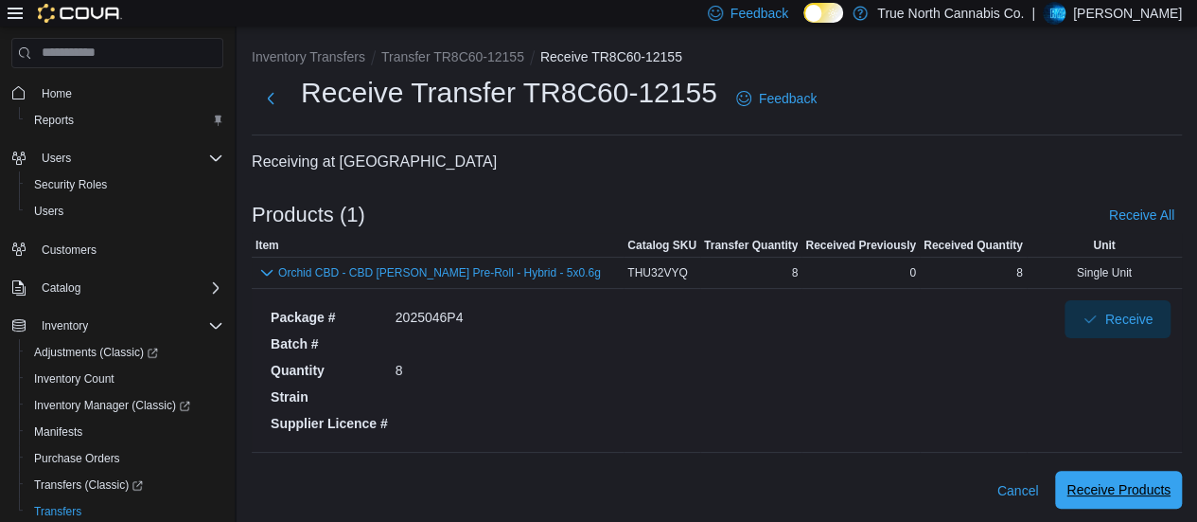
click at [1150, 476] on span "Receive Products" at bounding box center [1119, 489] width 104 height 38
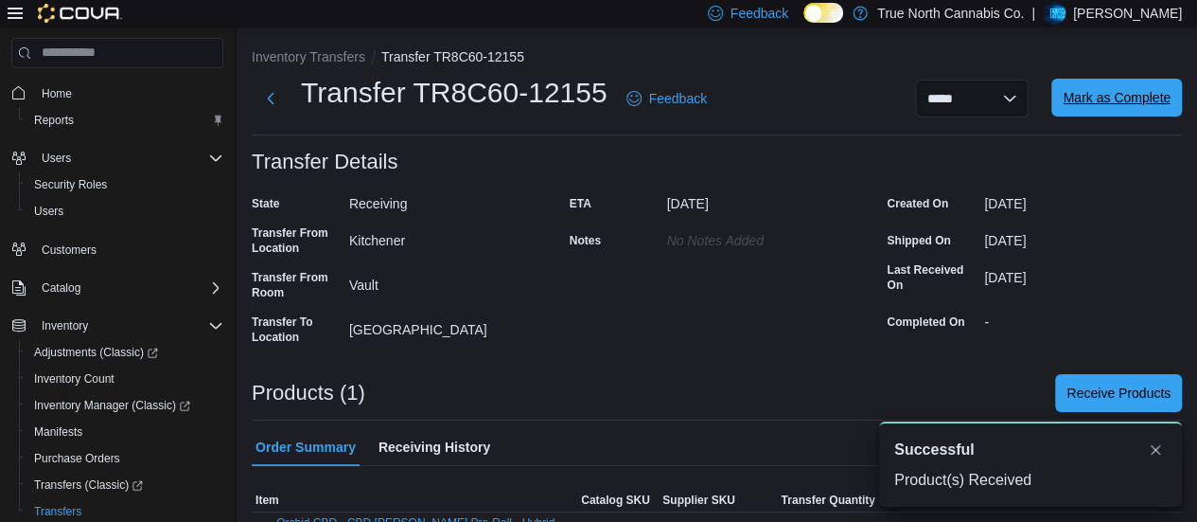
click at [1123, 88] on span "Mark as Complete" at bounding box center [1117, 98] width 108 height 38
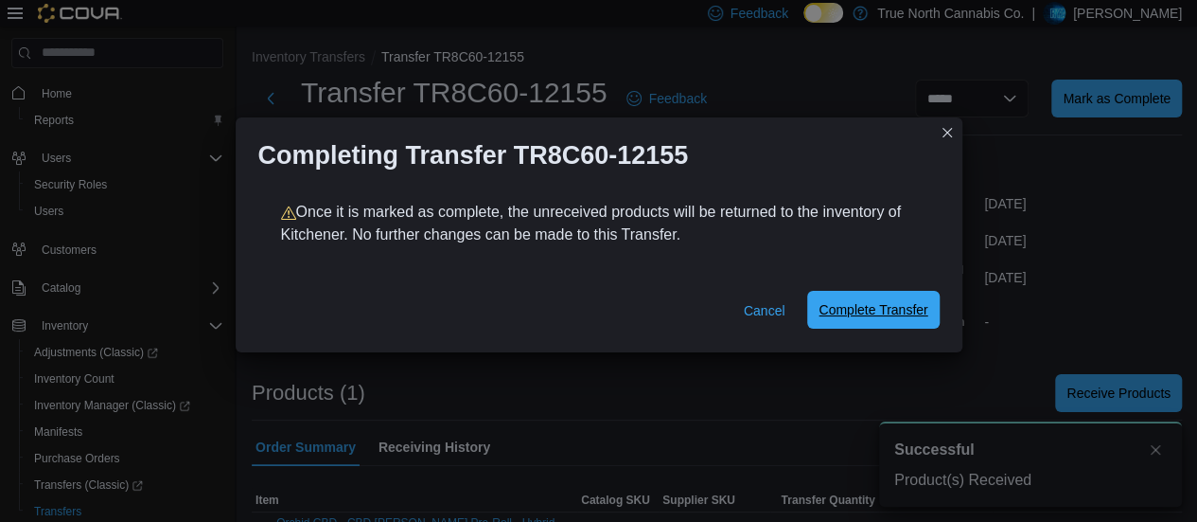
click at [927, 307] on span "Complete Transfer" at bounding box center [873, 309] width 109 height 19
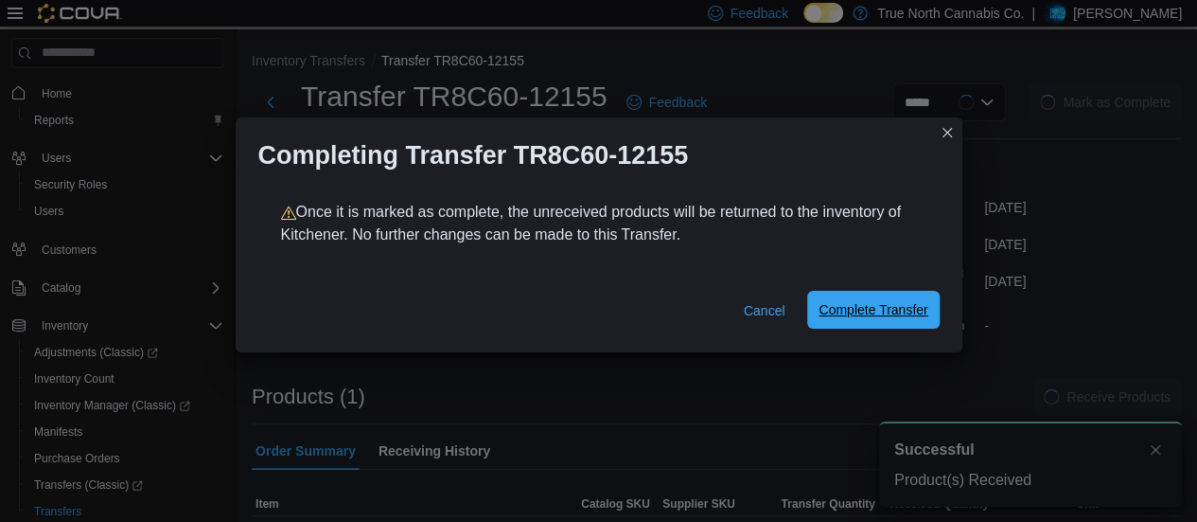
scroll to position [6, 0]
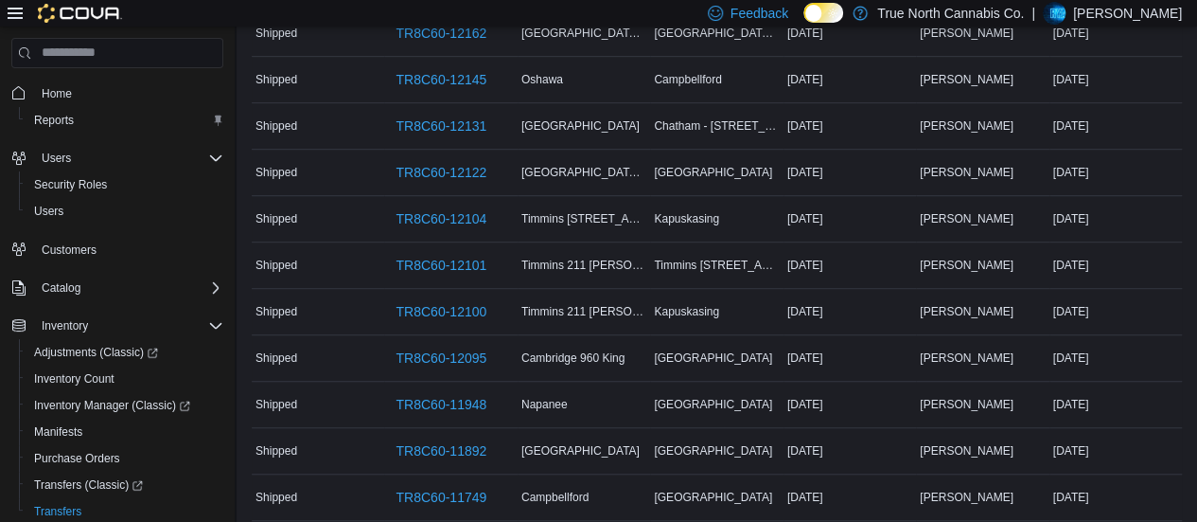
scroll to position [518, 0]
click at [452, 351] on span "TR8C60-12095" at bounding box center [441, 356] width 91 height 19
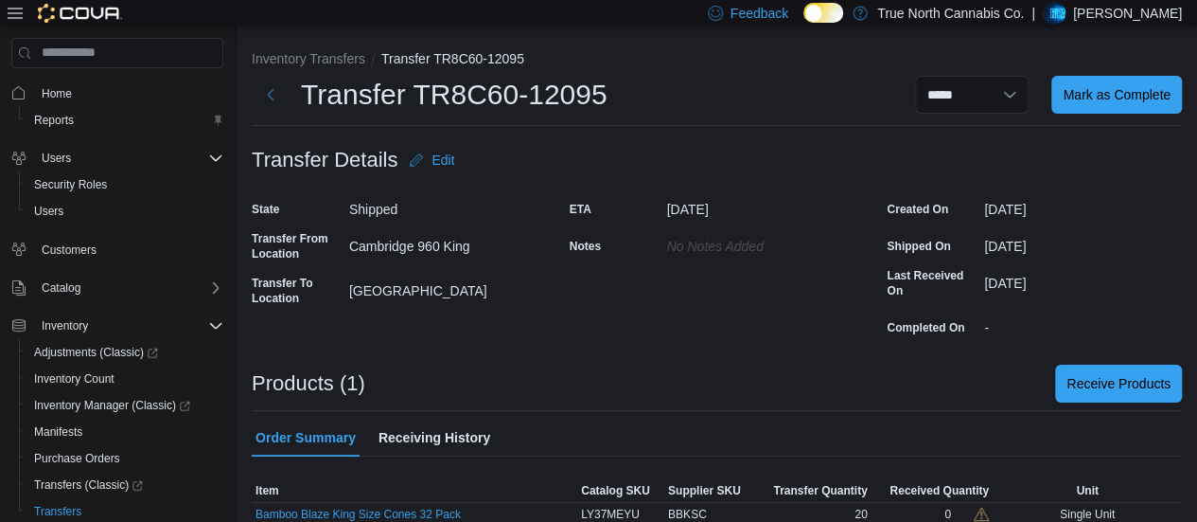
scroll to position [44, 0]
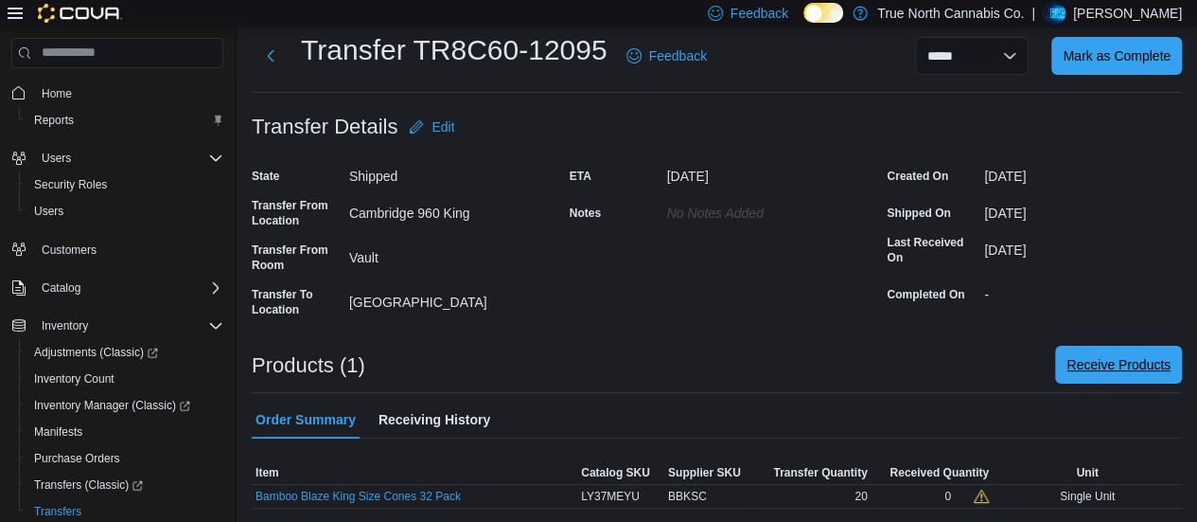
click at [1161, 364] on span "Receive Products" at bounding box center [1119, 364] width 104 height 19
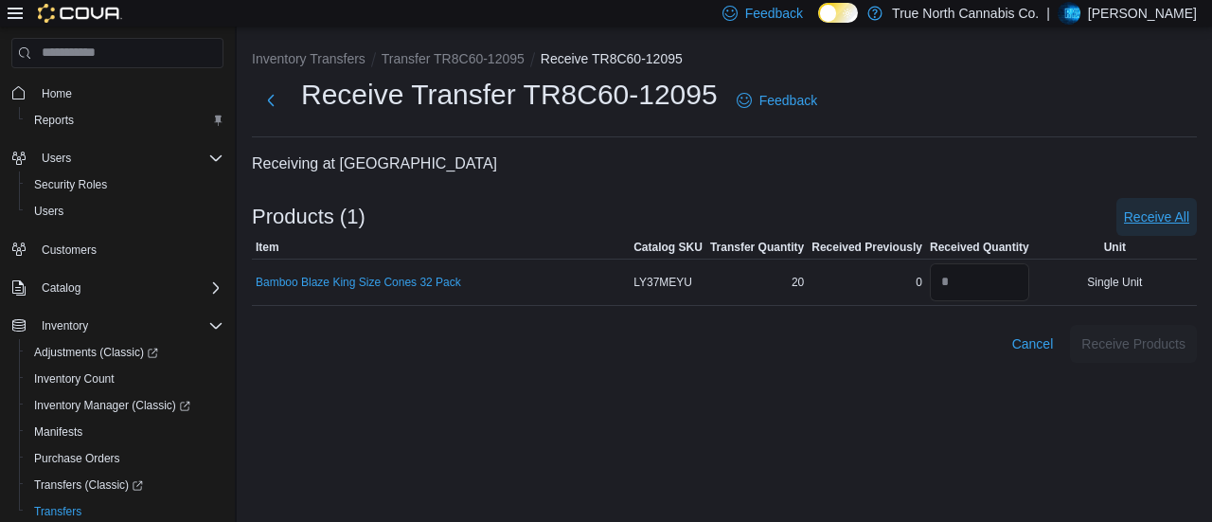
click at [1144, 225] on span "Receive All" at bounding box center [1156, 216] width 65 height 19
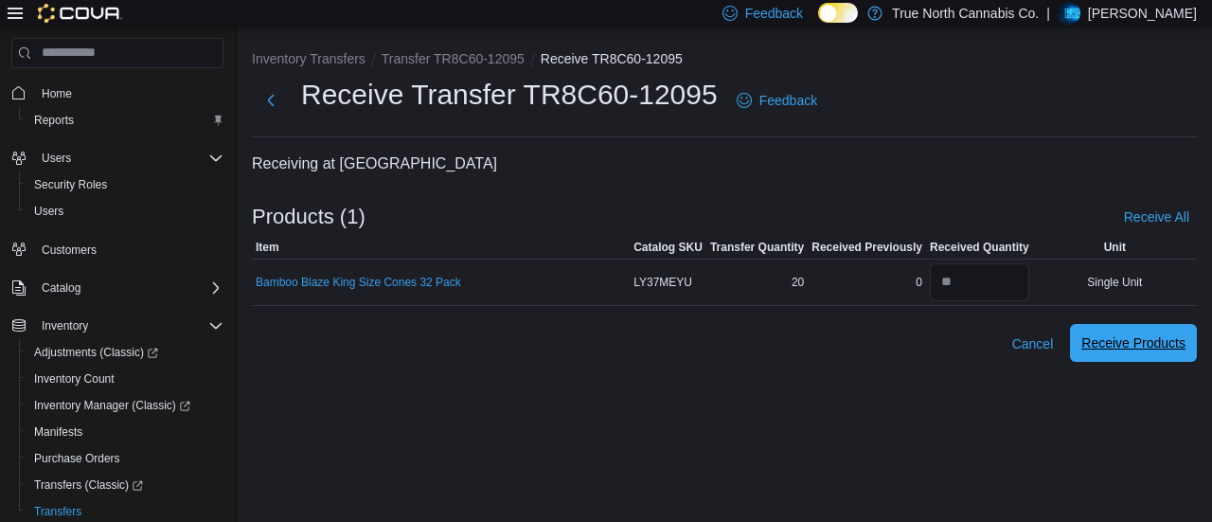
click at [1125, 327] on span "Receive Products" at bounding box center [1133, 343] width 104 height 38
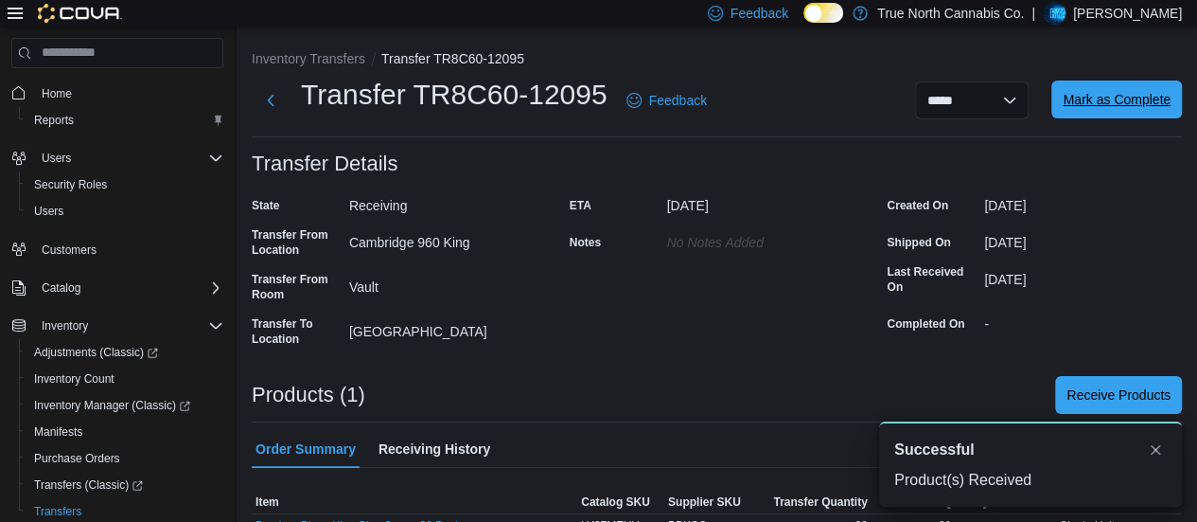
click at [1124, 113] on span "Mark as Complete" at bounding box center [1117, 99] width 108 height 38
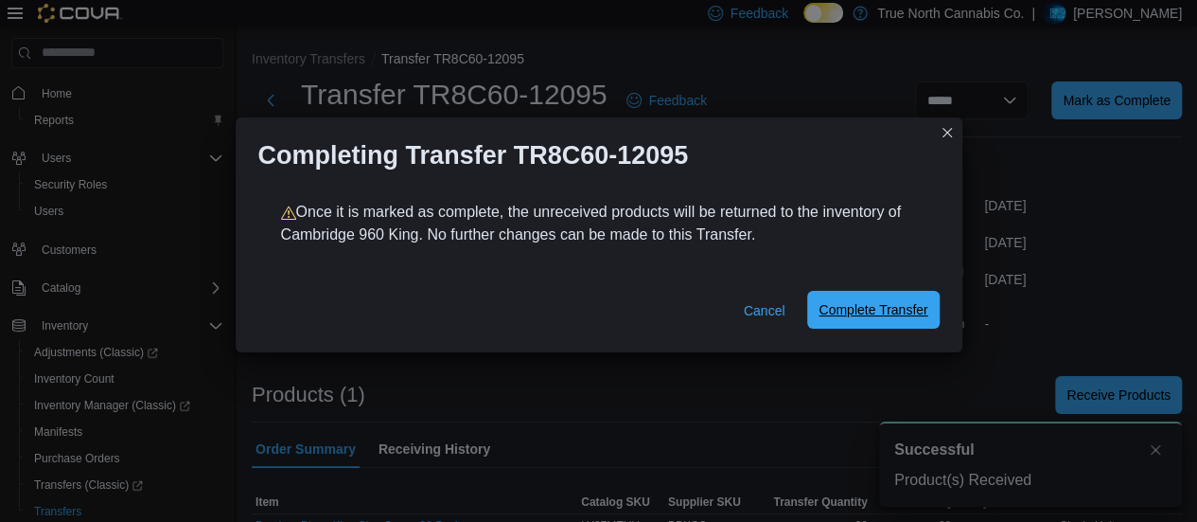
click at [916, 315] on span "Complete Transfer" at bounding box center [873, 309] width 109 height 19
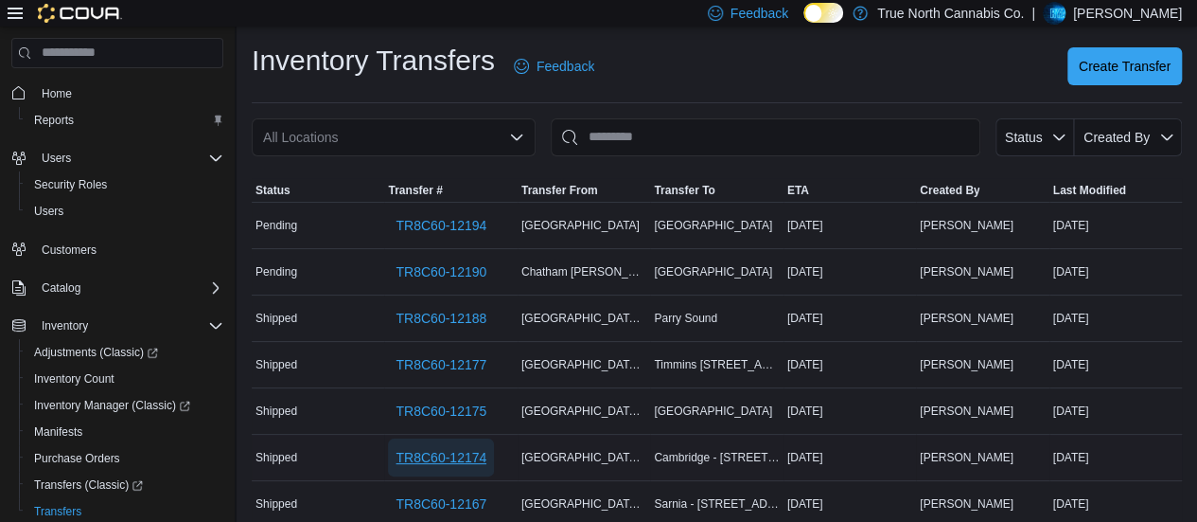
click at [470, 448] on span "TR8C60-12174" at bounding box center [441, 457] width 91 height 19
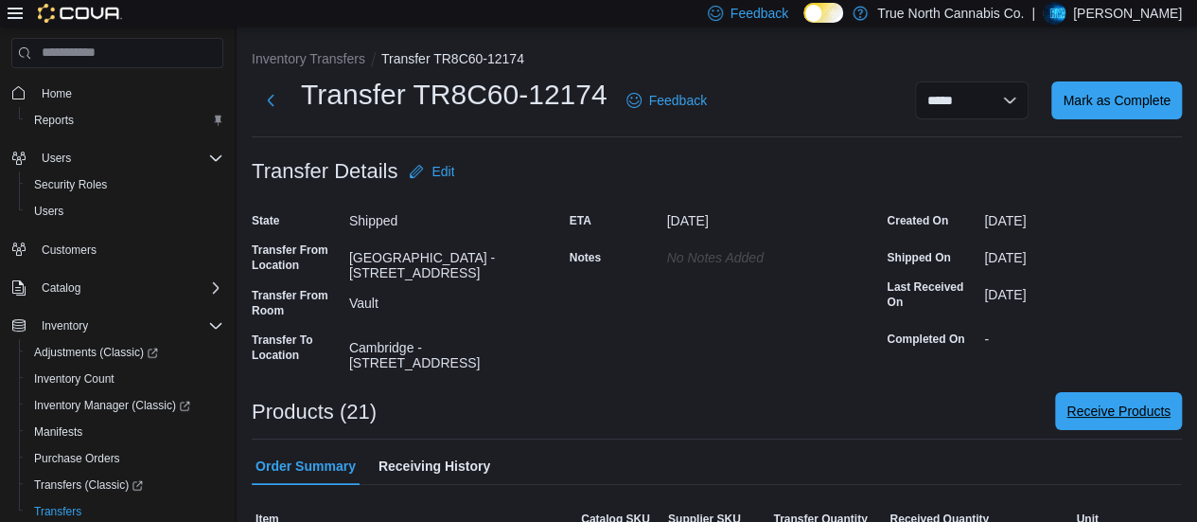
click at [1123, 418] on span "Receive Products" at bounding box center [1119, 411] width 104 height 38
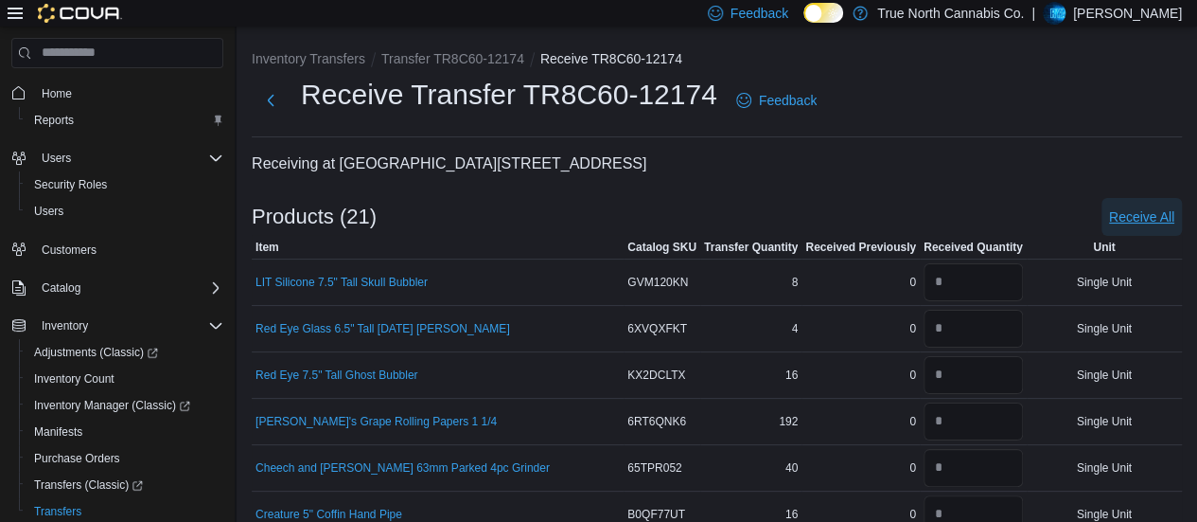
click at [1159, 215] on span "Receive All" at bounding box center [1141, 216] width 65 height 19
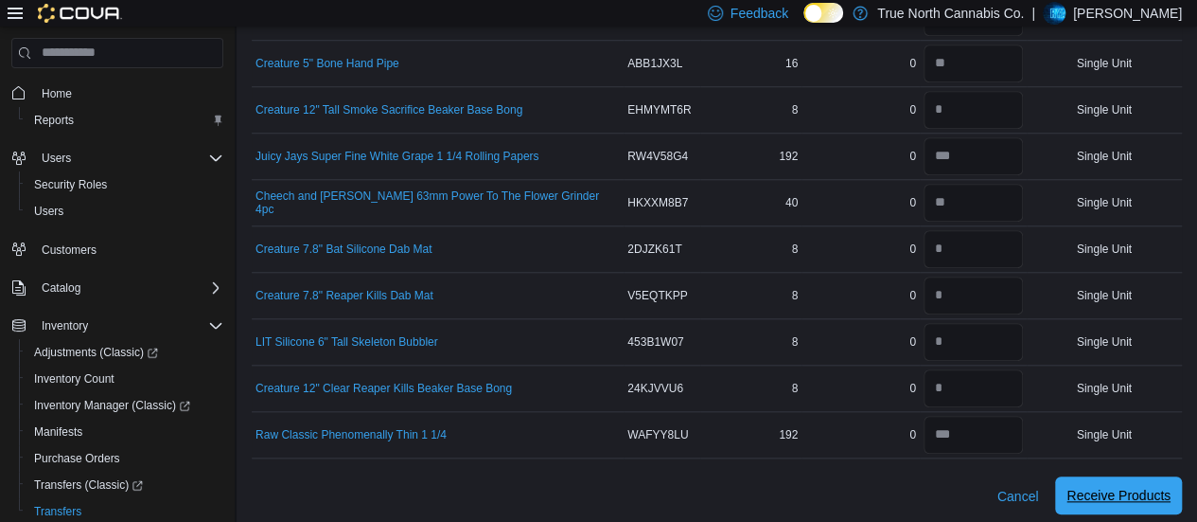
click at [1142, 495] on span "Receive Products" at bounding box center [1119, 495] width 104 height 19
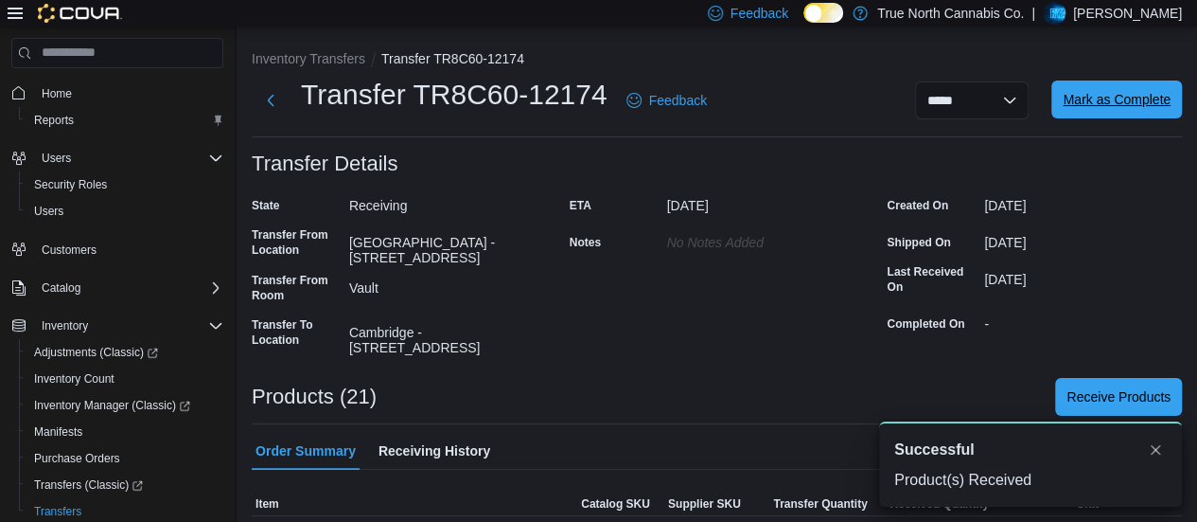
click at [1155, 99] on span "Mark as Complete" at bounding box center [1117, 99] width 108 height 19
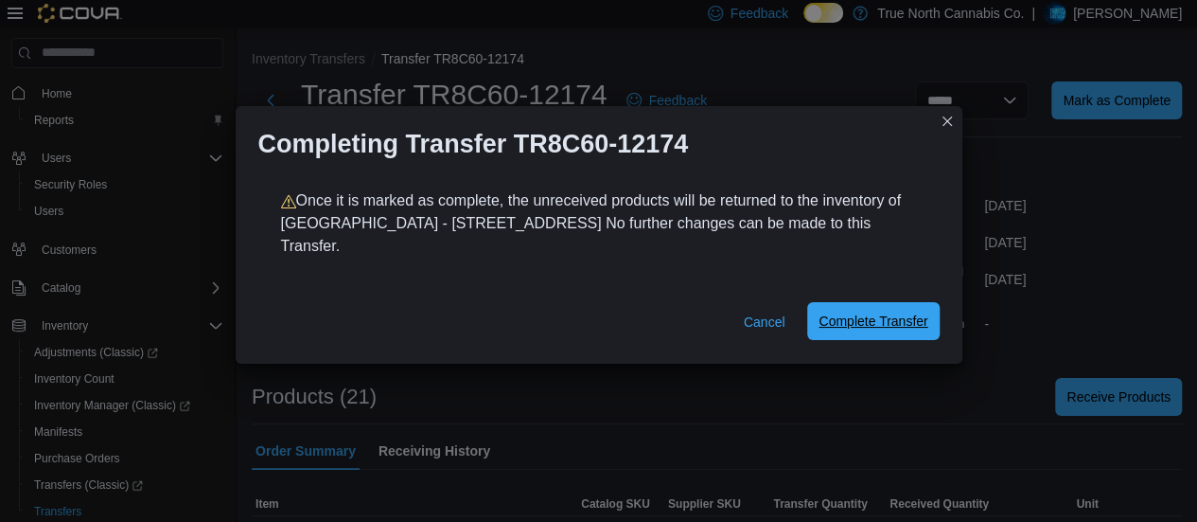
click at [858, 311] on span "Complete Transfer" at bounding box center [873, 320] width 109 height 19
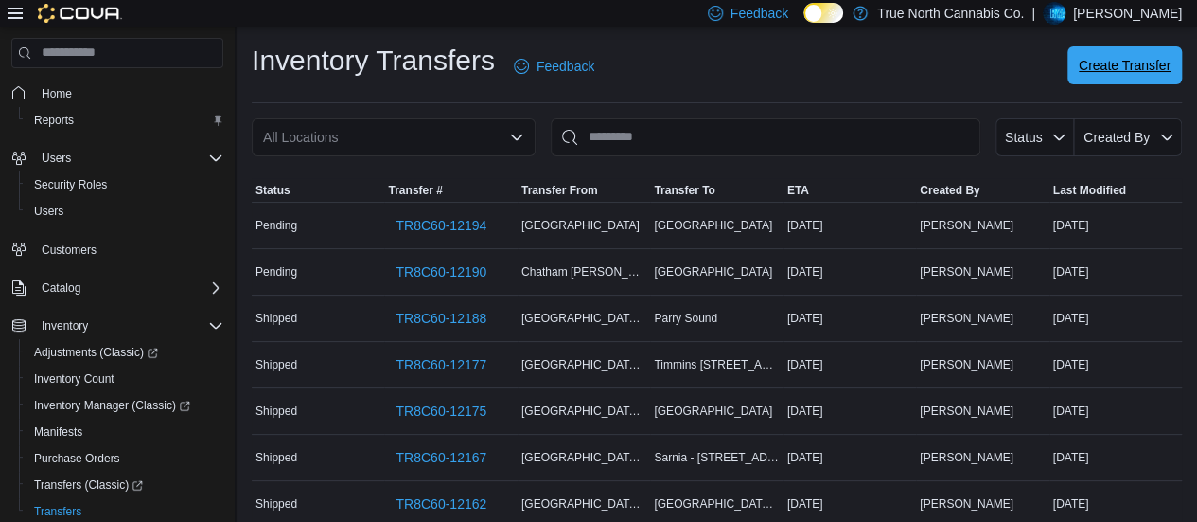
click at [1128, 74] on span "Create Transfer" at bounding box center [1125, 65] width 92 height 19
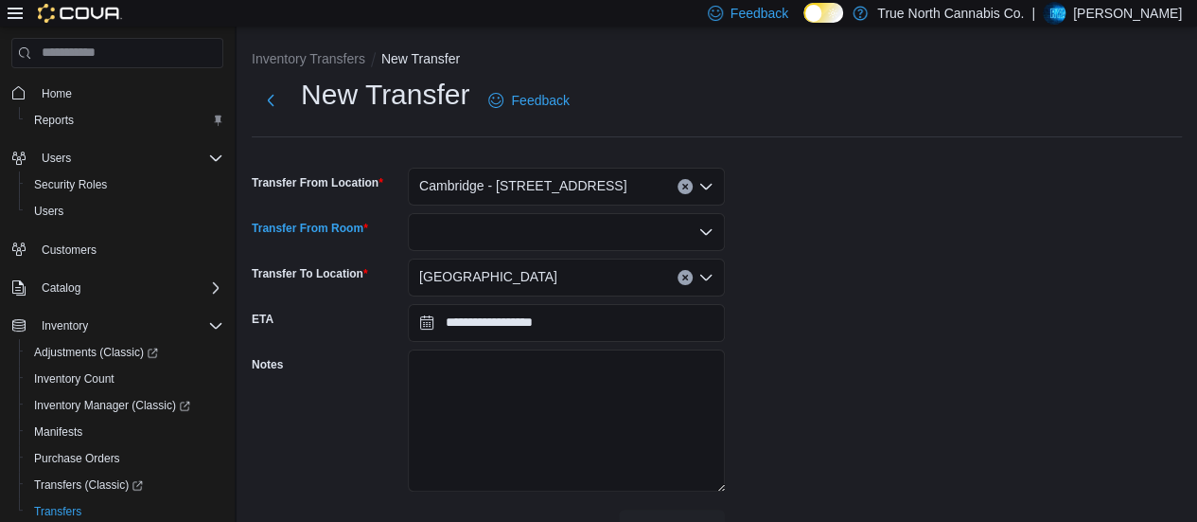
click at [574, 229] on div at bounding box center [566, 232] width 317 height 38
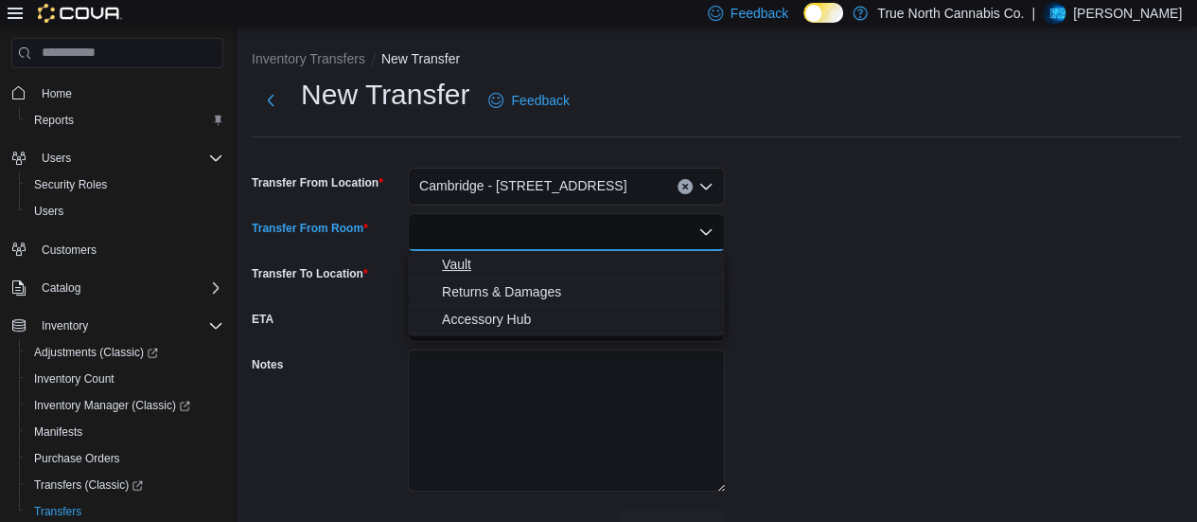
click at [505, 263] on span "Vault" at bounding box center [578, 264] width 272 height 19
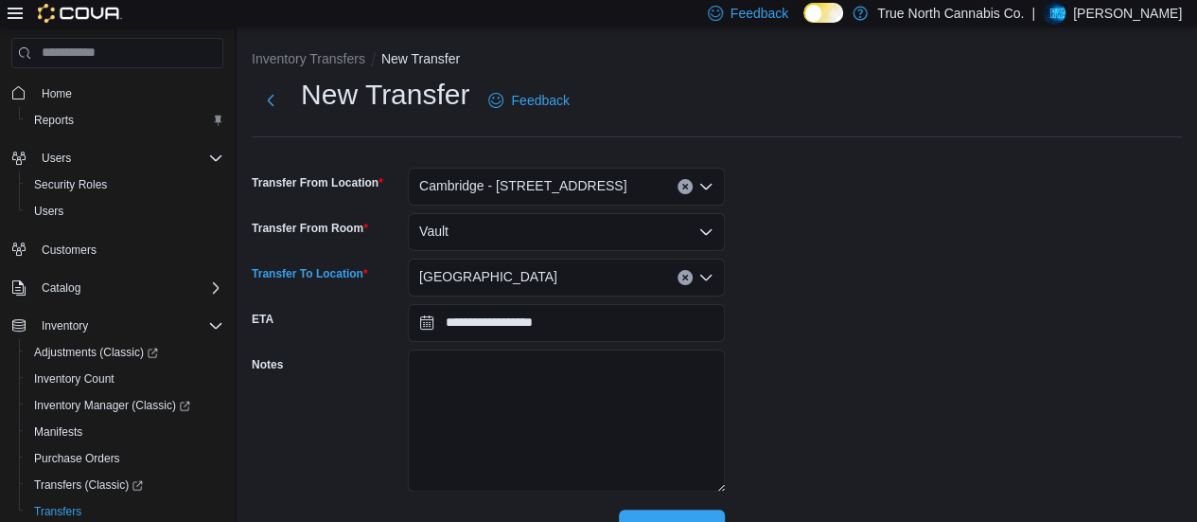
click at [505, 263] on div "[GEOGRAPHIC_DATA]" at bounding box center [566, 277] width 317 height 38
click at [914, 287] on div "**********" at bounding box center [717, 311] width 931 height 471
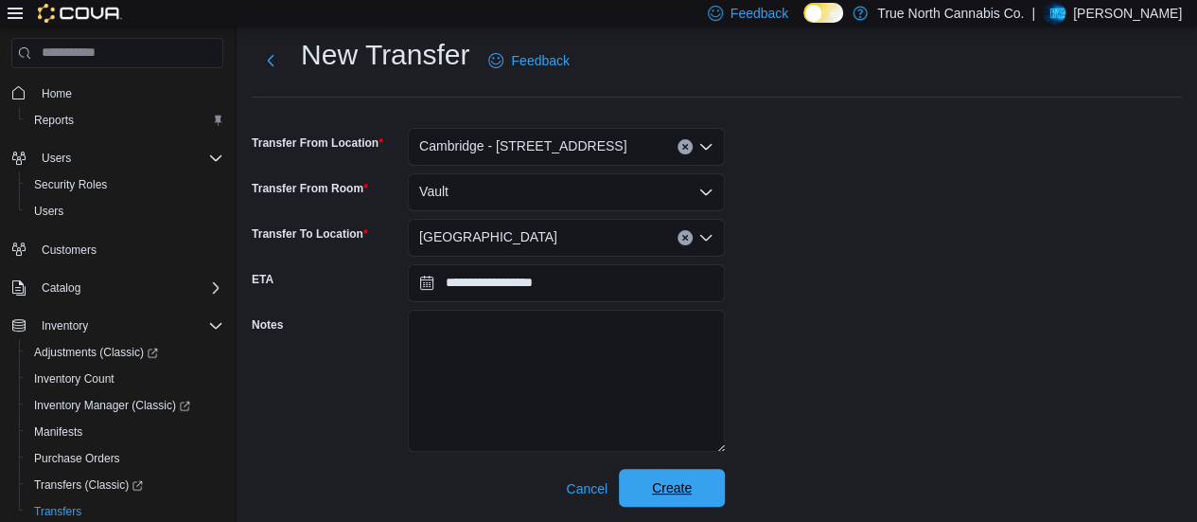
click at [699, 494] on span "Create" at bounding box center [671, 488] width 83 height 38
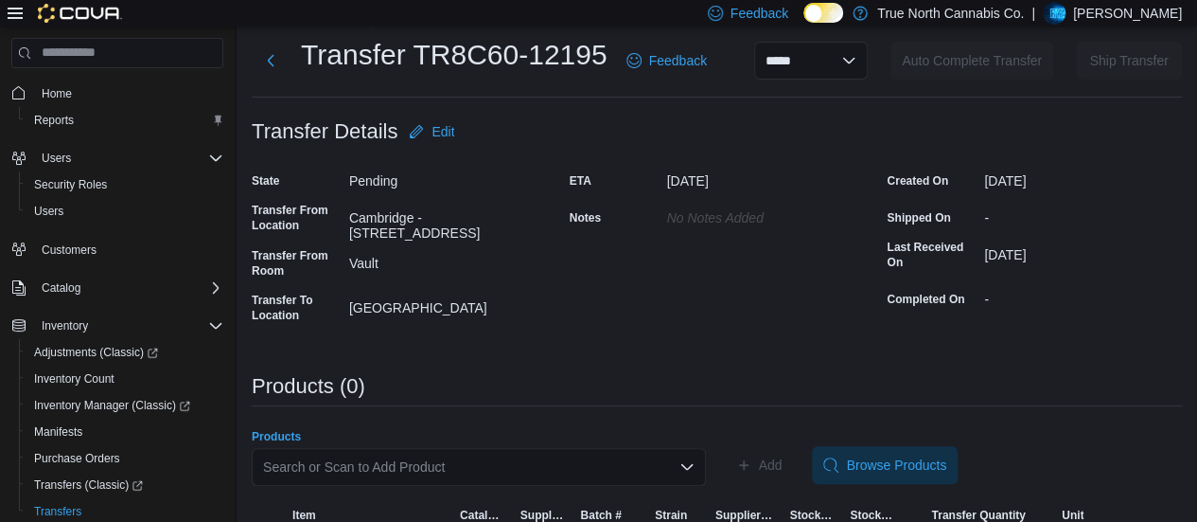
click at [587, 454] on div "Search or Scan to Add Product" at bounding box center [479, 467] width 454 height 38
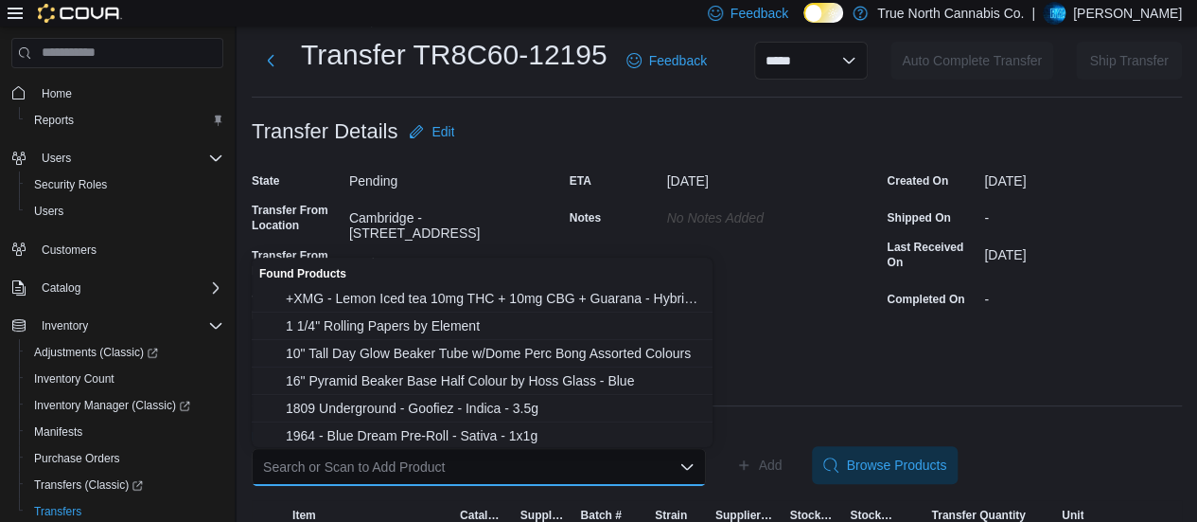
paste input "**********"
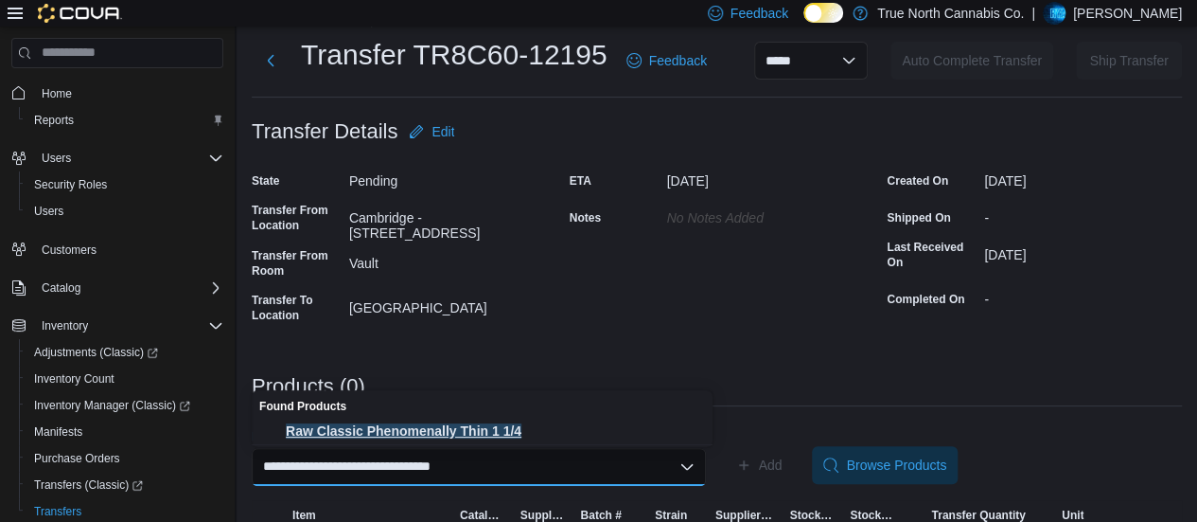
type input "**********"
click at [509, 434] on span "Raw Classic Phenomenally Thin 1 1/4" at bounding box center [494, 430] width 416 height 19
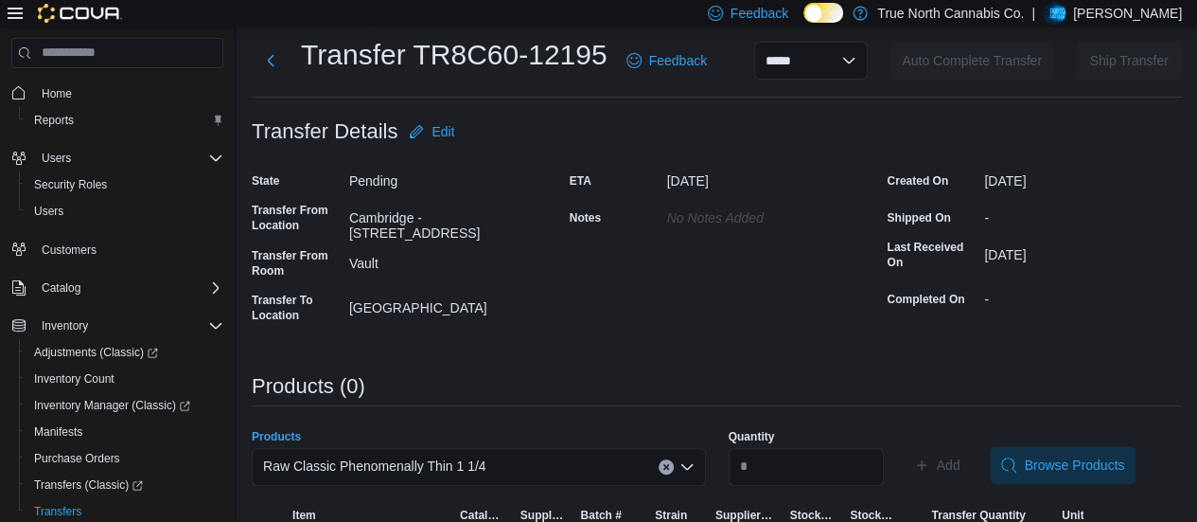
scroll to position [100, 0]
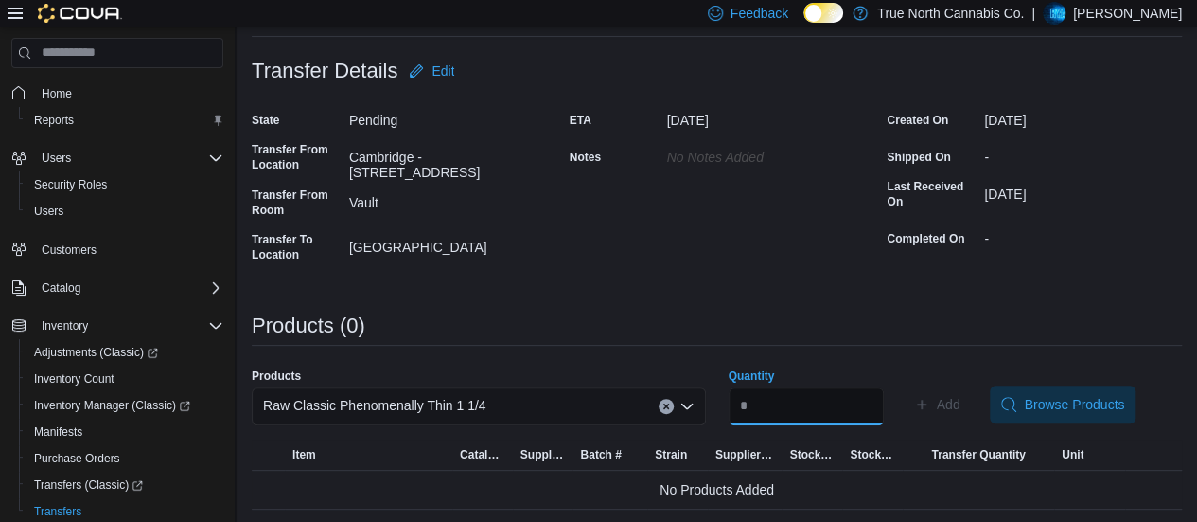
click at [802, 422] on input "Quantity" at bounding box center [806, 406] width 155 height 38
type input "**"
click at [930, 406] on icon "button" at bounding box center [921, 404] width 15 height 15
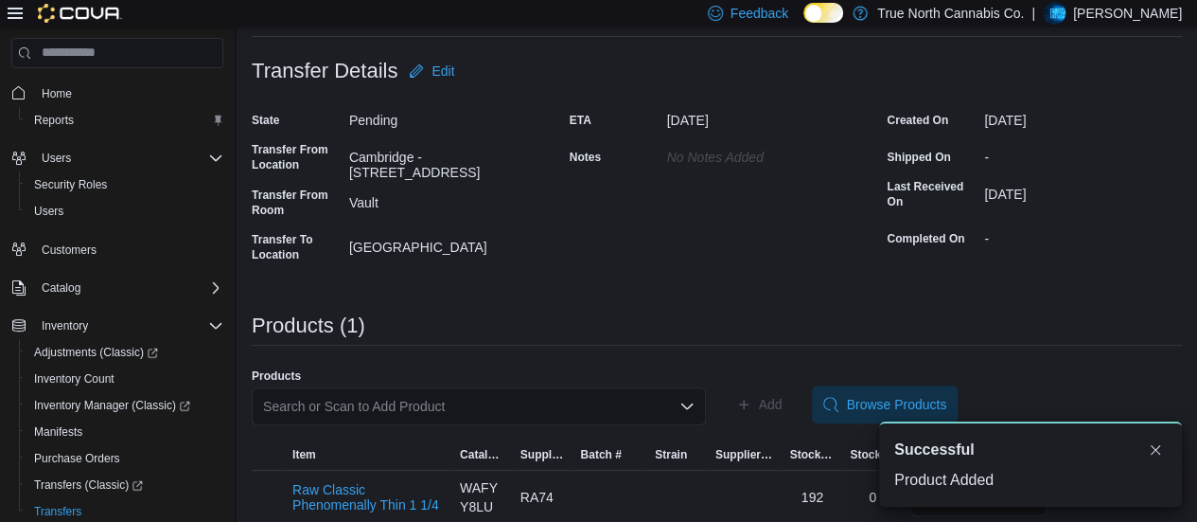
scroll to position [0, 0]
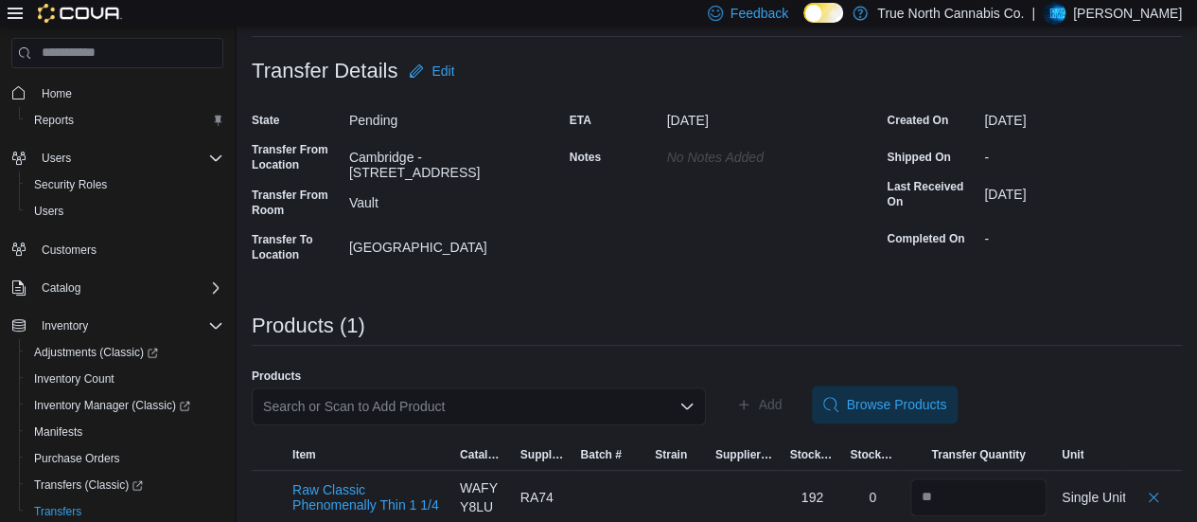
click at [494, 407] on div "Search or Scan to Add Product" at bounding box center [479, 406] width 454 height 38
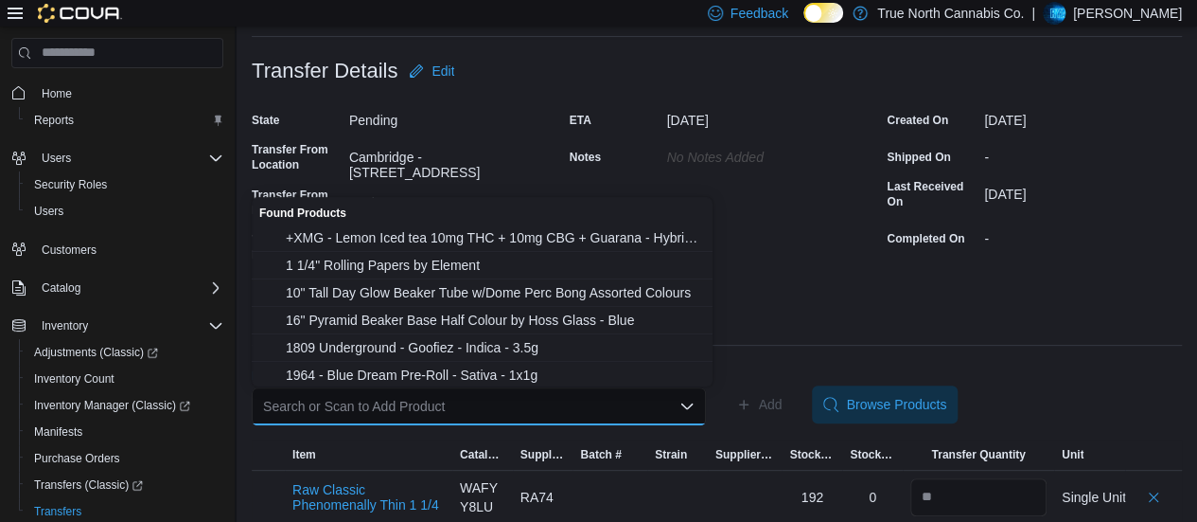
paste input "**********"
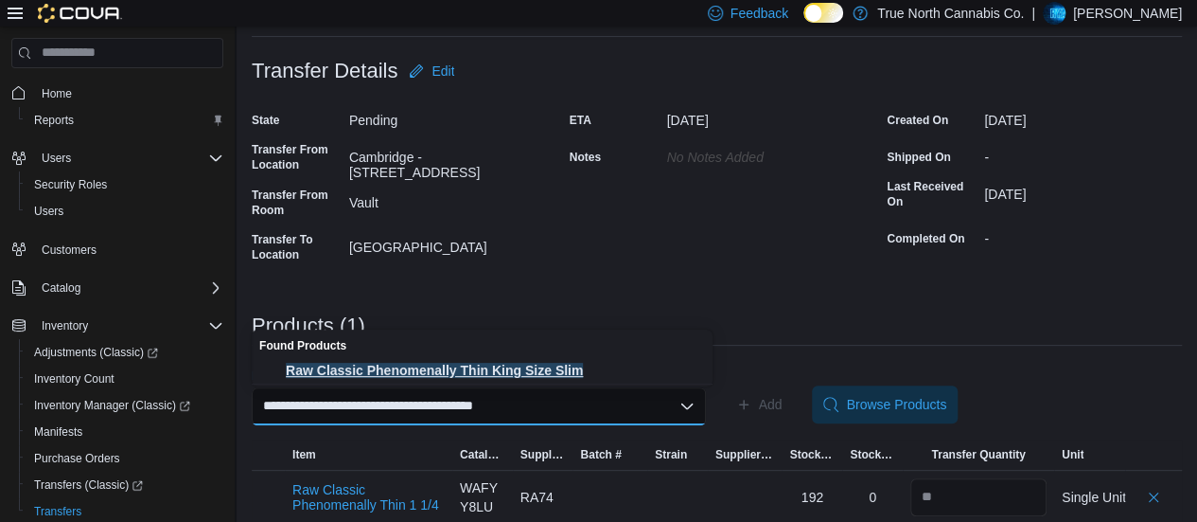
type input "**********"
click at [472, 378] on span "Raw Classic Phenomenally Thin King Size Slim" at bounding box center [494, 370] width 416 height 19
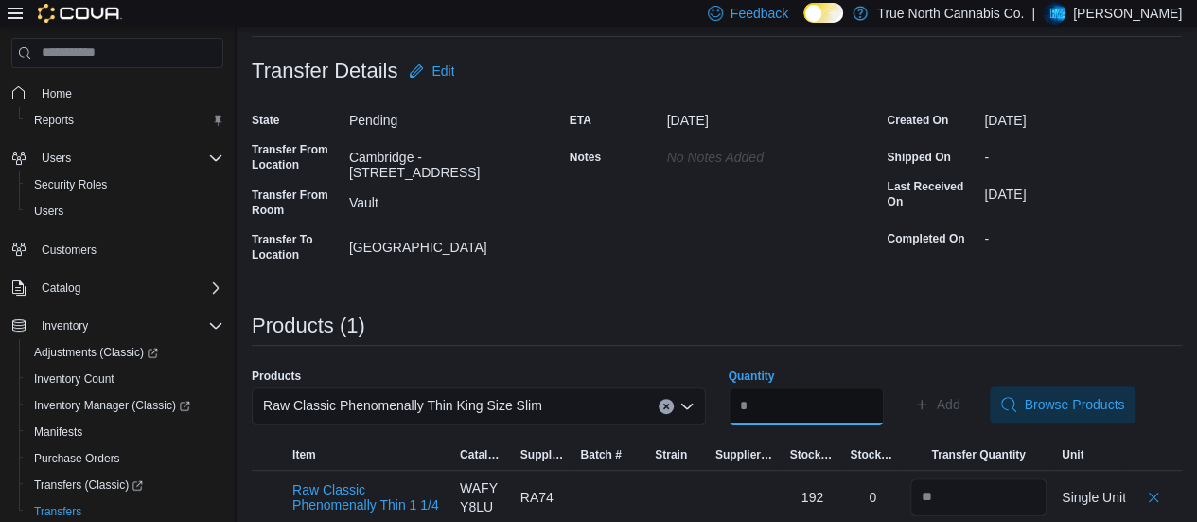
click at [767, 401] on input "Quantity" at bounding box center [806, 406] width 155 height 38
type input "**"
click at [961, 399] on span "Add" at bounding box center [949, 404] width 24 height 19
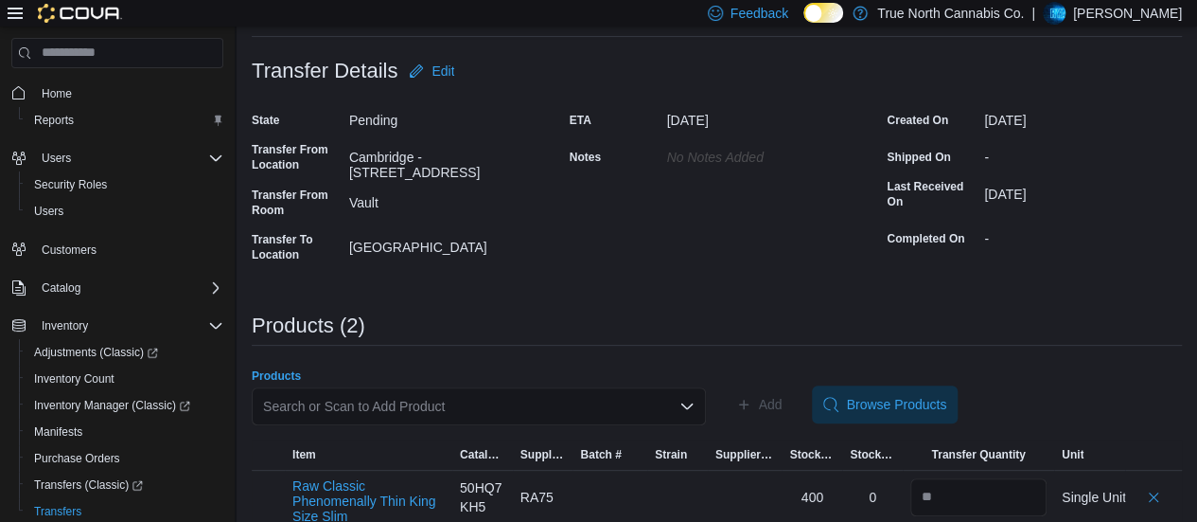
click at [427, 393] on div "Search or Scan to Add Product" at bounding box center [479, 406] width 454 height 38
paste input "**********"
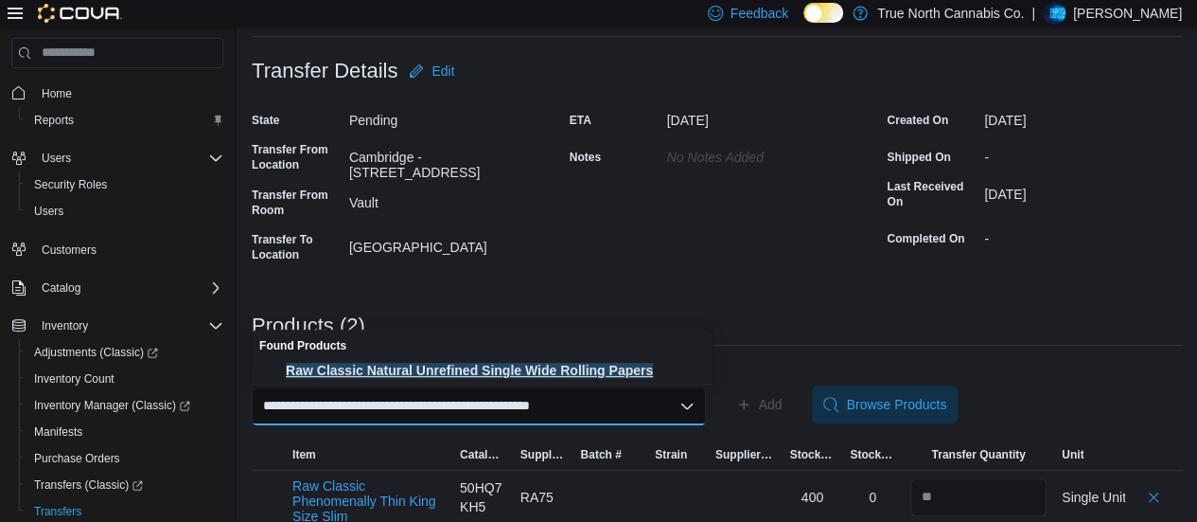
type input "**********"
click at [416, 368] on span "Raw Classic Natural Unrefined Single Wide Rolling Papers" at bounding box center [494, 370] width 416 height 19
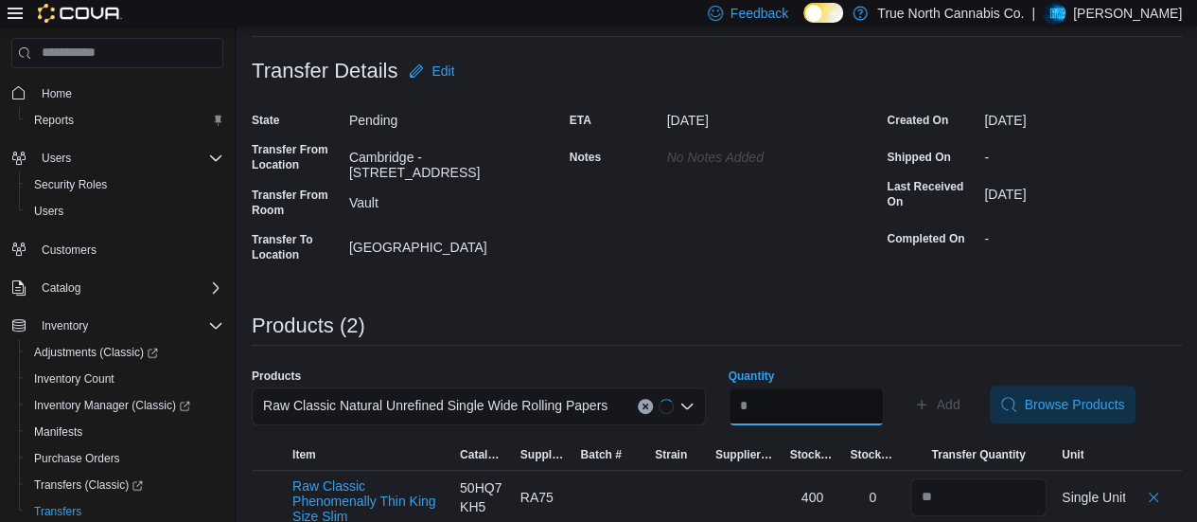
click at [797, 410] on input "*" at bounding box center [806, 406] width 155 height 38
type input "**"
click at [961, 405] on span "Add" at bounding box center [949, 404] width 24 height 19
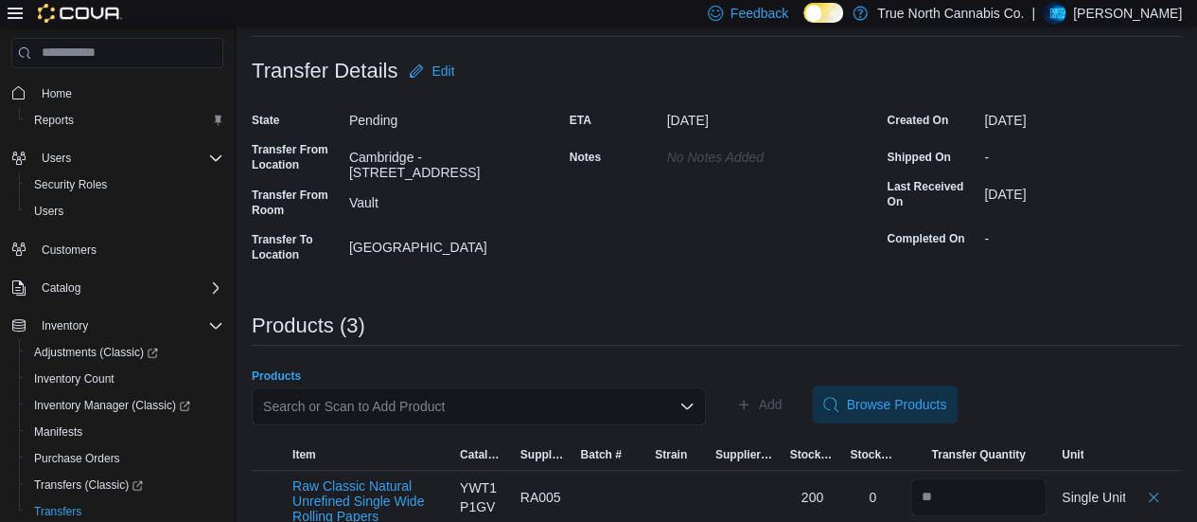
click at [391, 403] on div "Search or Scan to Add Product" at bounding box center [479, 406] width 454 height 38
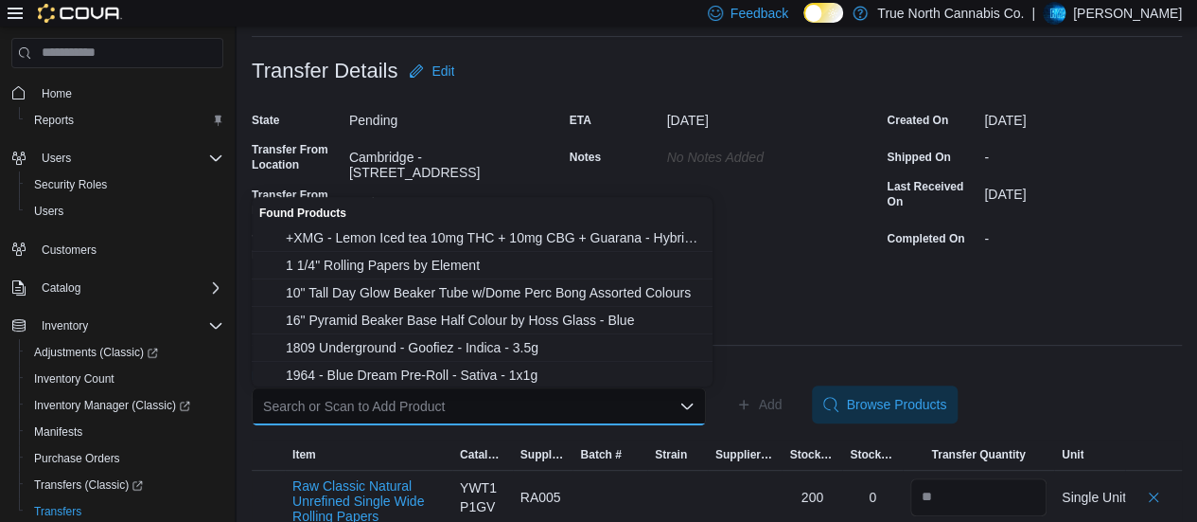
paste input "**********"
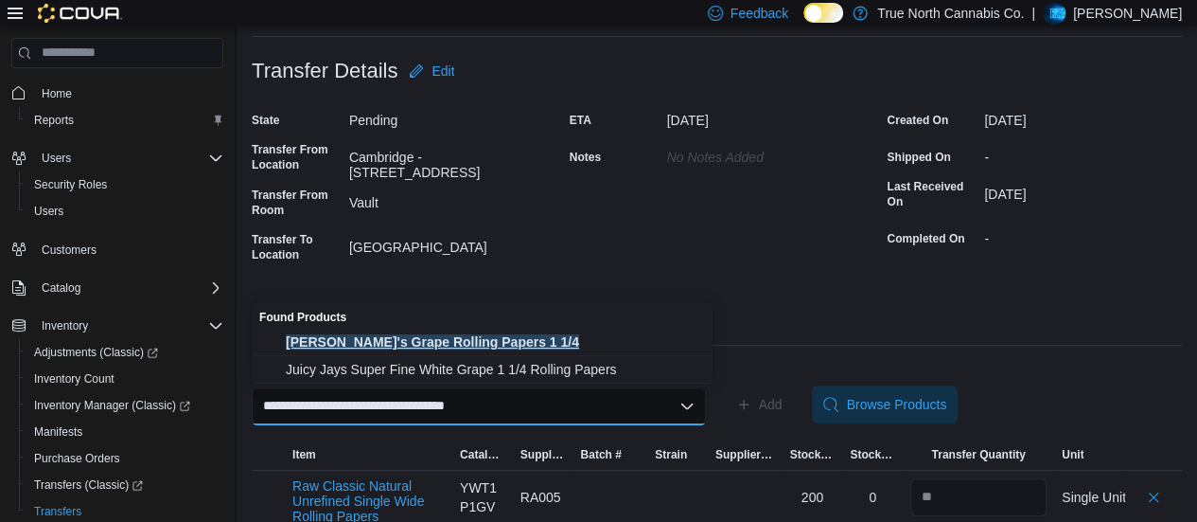
type input "**********"
click at [424, 346] on span "[PERSON_NAME]'s Grape Rolling Papers 1 1/4" at bounding box center [494, 341] width 416 height 19
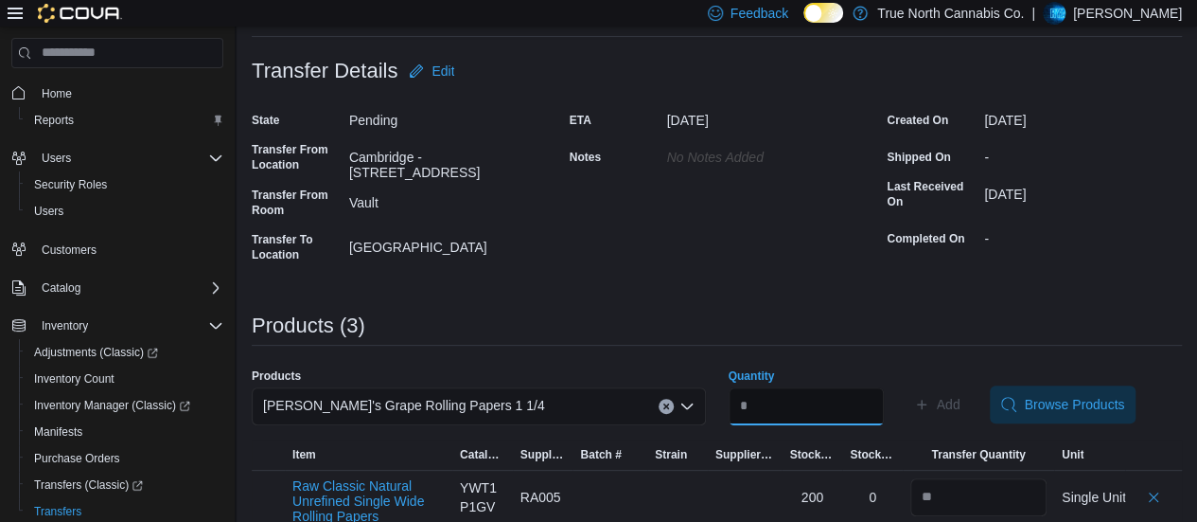
click at [834, 402] on input "Quantity" at bounding box center [806, 406] width 155 height 38
type input "**"
click at [961, 402] on span "Add" at bounding box center [949, 404] width 24 height 19
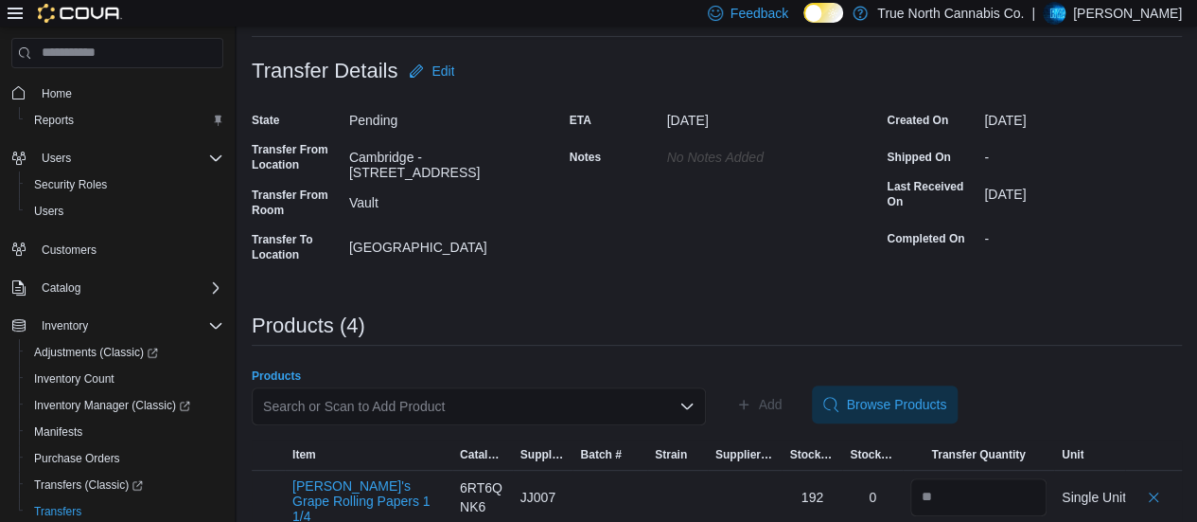
click at [515, 400] on div "Search or Scan to Add Product" at bounding box center [479, 406] width 454 height 38
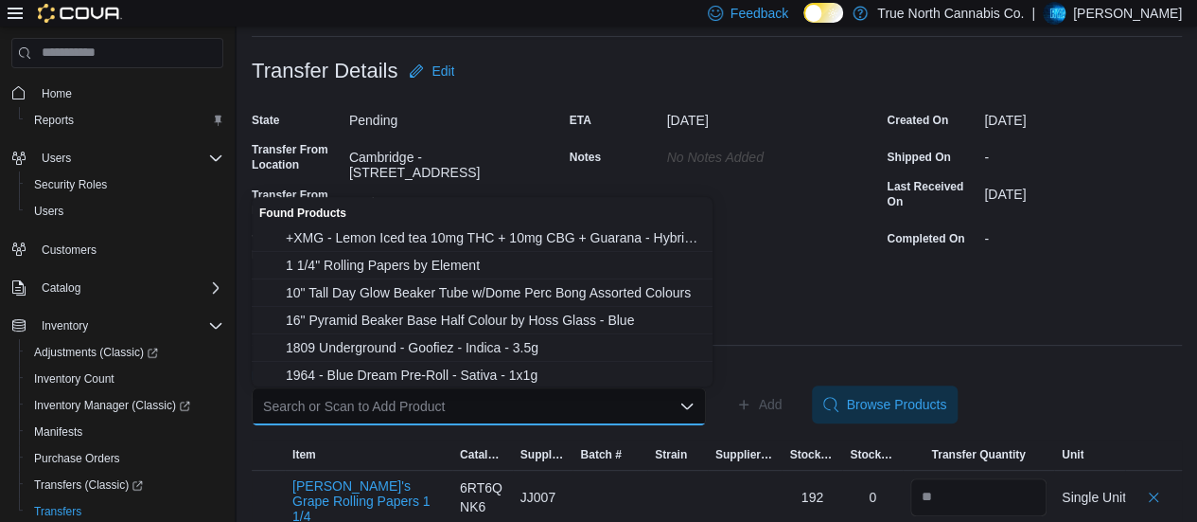
paste input "**********"
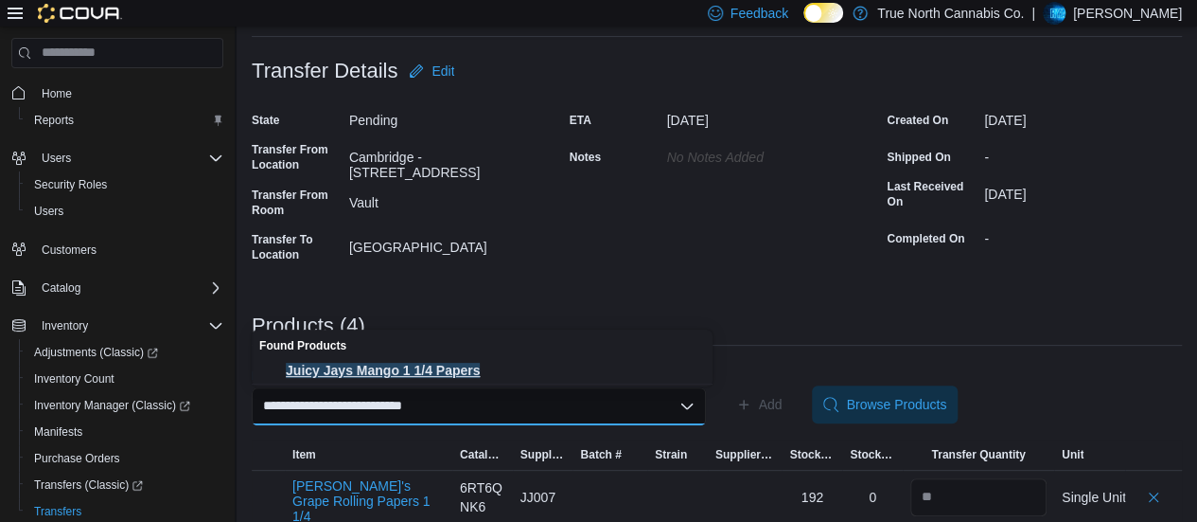
type input "**********"
click at [452, 377] on span "Juicy Jays Mango 1 1/4 Papers" at bounding box center [494, 370] width 416 height 19
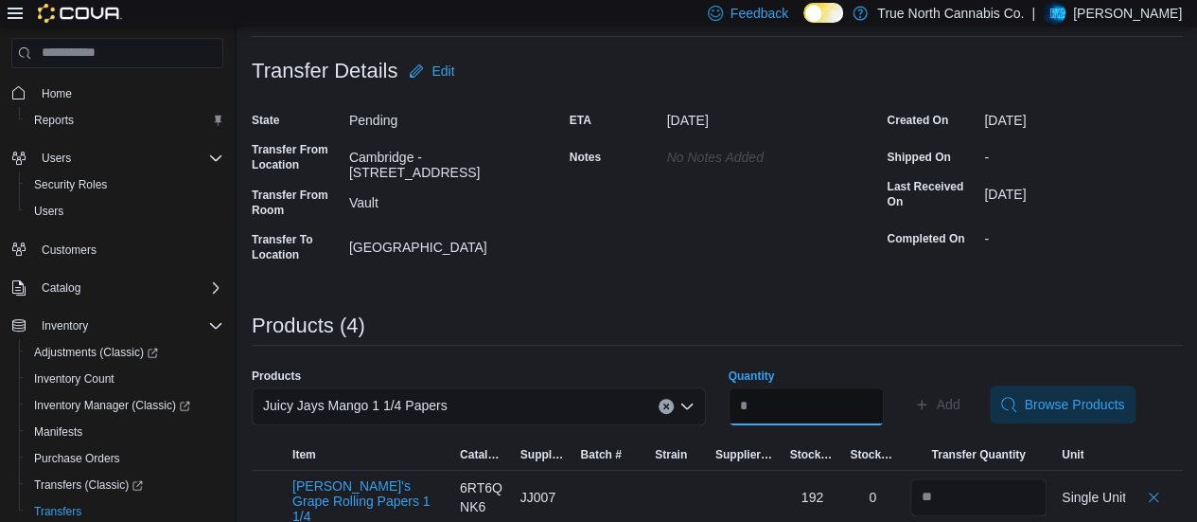
click at [778, 415] on input "**" at bounding box center [806, 406] width 155 height 38
type input "**"
click at [956, 410] on span "Add" at bounding box center [937, 404] width 46 height 38
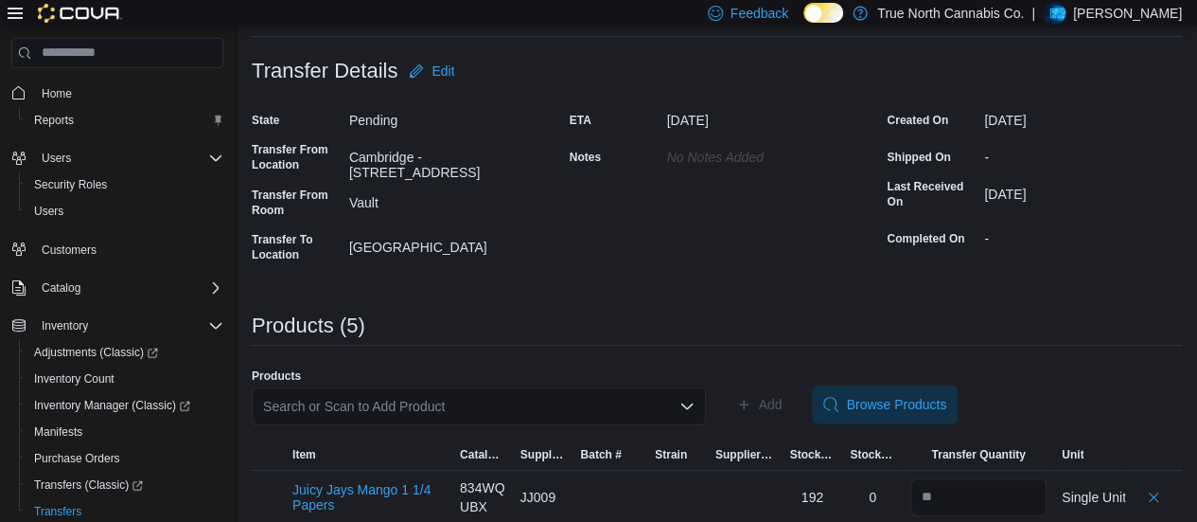
click at [505, 400] on div "Search or Scan to Add Product" at bounding box center [479, 406] width 454 height 38
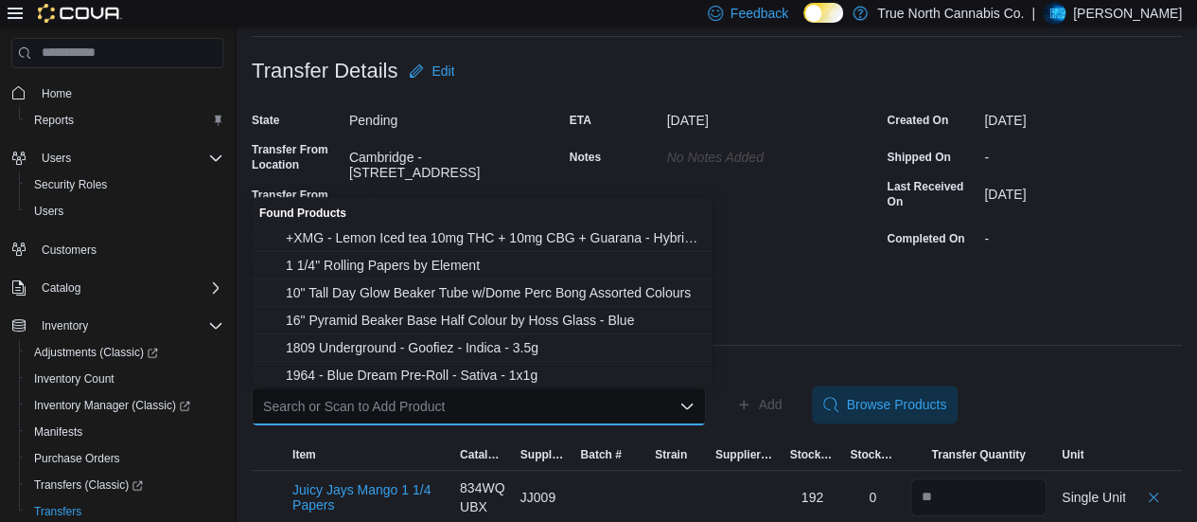
paste input "**********"
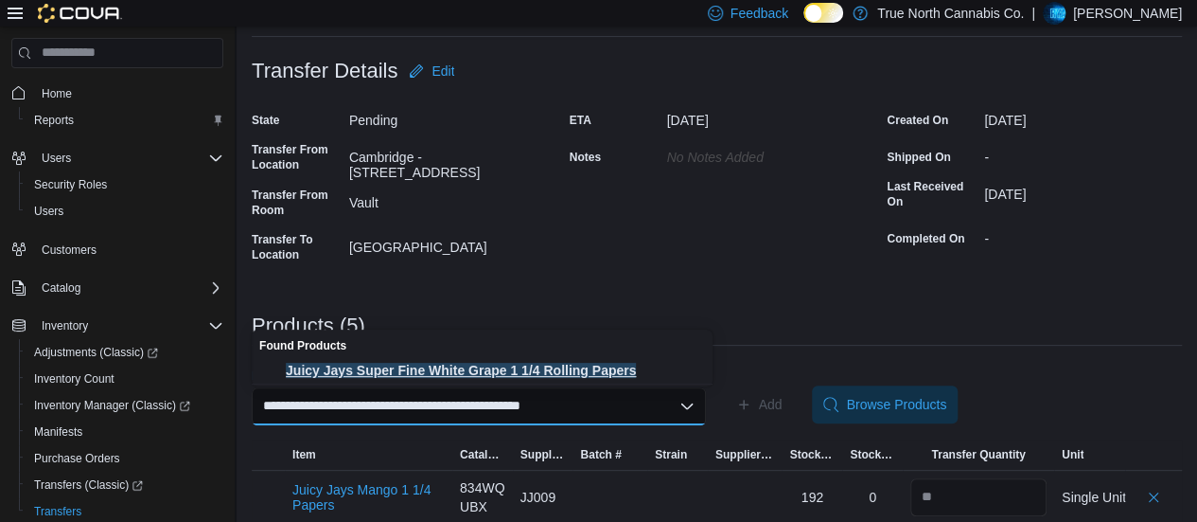
type input "**********"
click at [482, 376] on span "Juicy Jays Super Fine White Grape 1 1/4 Rolling Papers" at bounding box center [494, 370] width 416 height 19
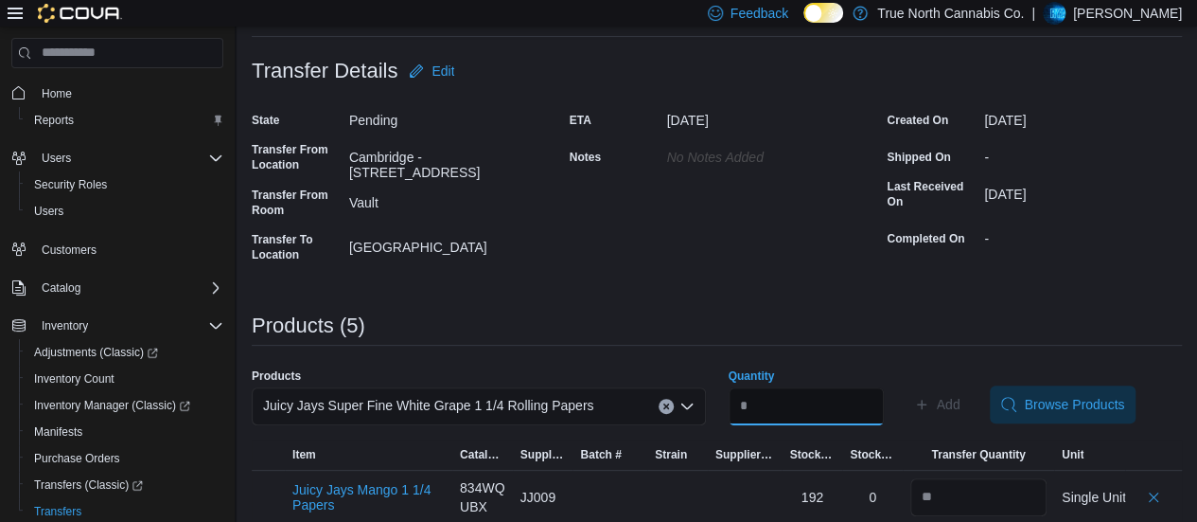
click at [801, 418] on input "*" at bounding box center [806, 406] width 155 height 38
type input "**"
click at [961, 399] on span "Add" at bounding box center [949, 404] width 24 height 19
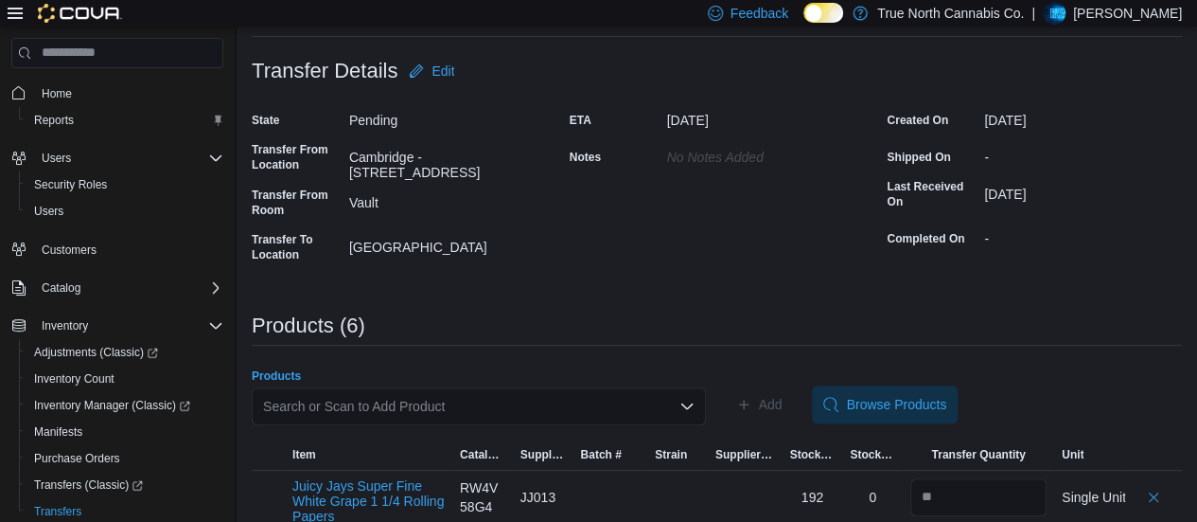
click at [441, 406] on div "Search or Scan to Add Product" at bounding box center [479, 406] width 454 height 38
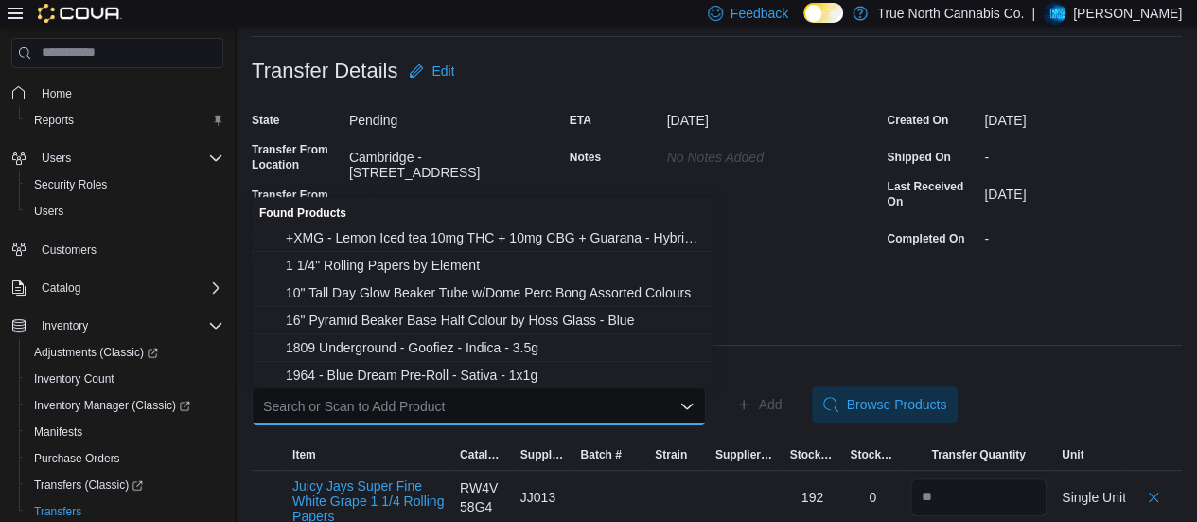
paste input "**********"
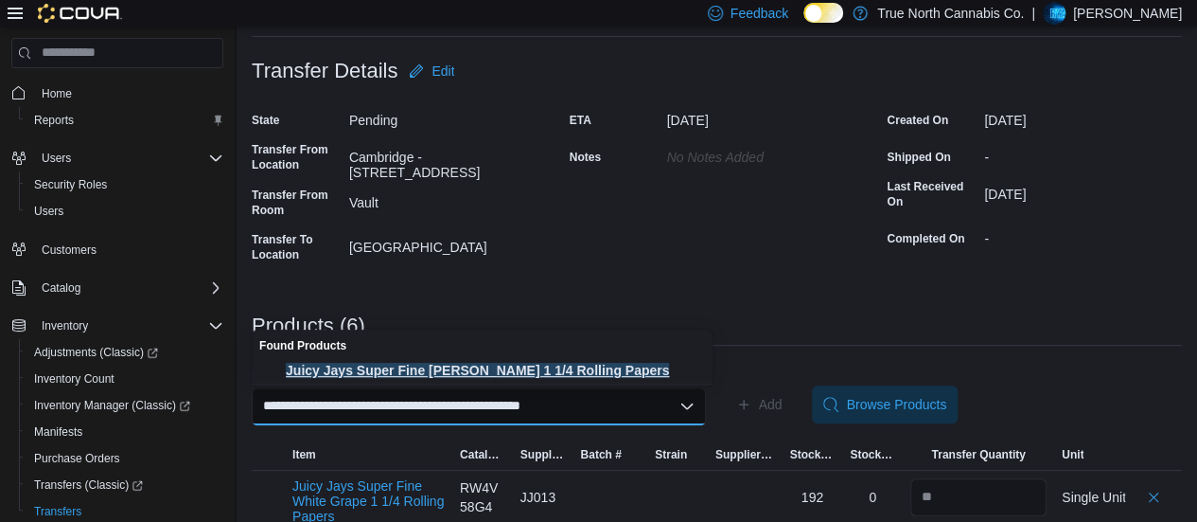
type input "**********"
click at [480, 358] on button "Juicy Jays Super Fine [PERSON_NAME] 1 1/4 Rolling Papers" at bounding box center [482, 370] width 461 height 27
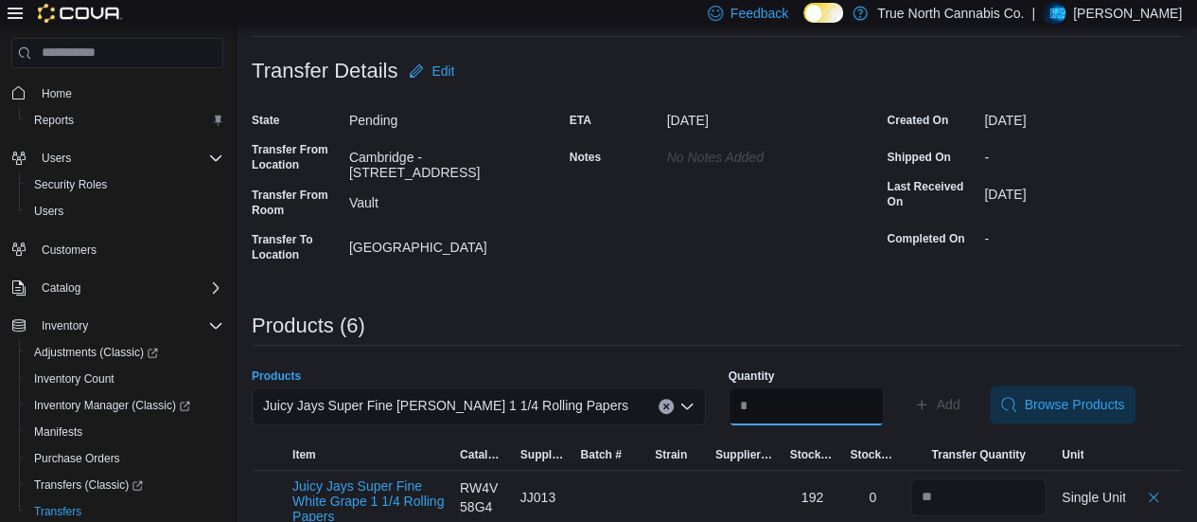
click at [839, 406] on input "*" at bounding box center [806, 406] width 155 height 38
type input "**"
click at [961, 407] on span "Add" at bounding box center [949, 404] width 24 height 19
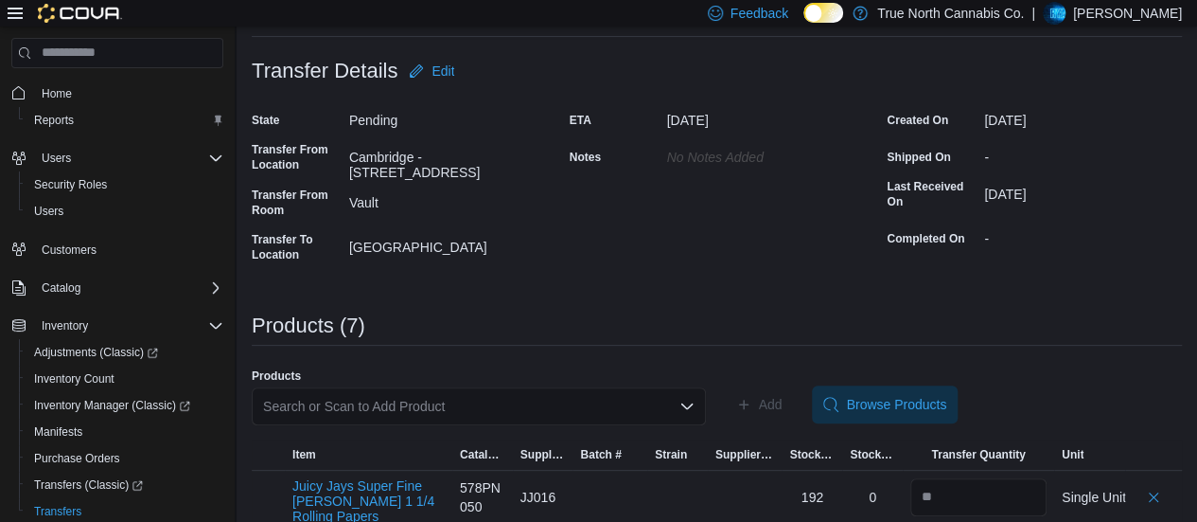
click at [407, 396] on div "Search or Scan to Add Product" at bounding box center [479, 406] width 454 height 38
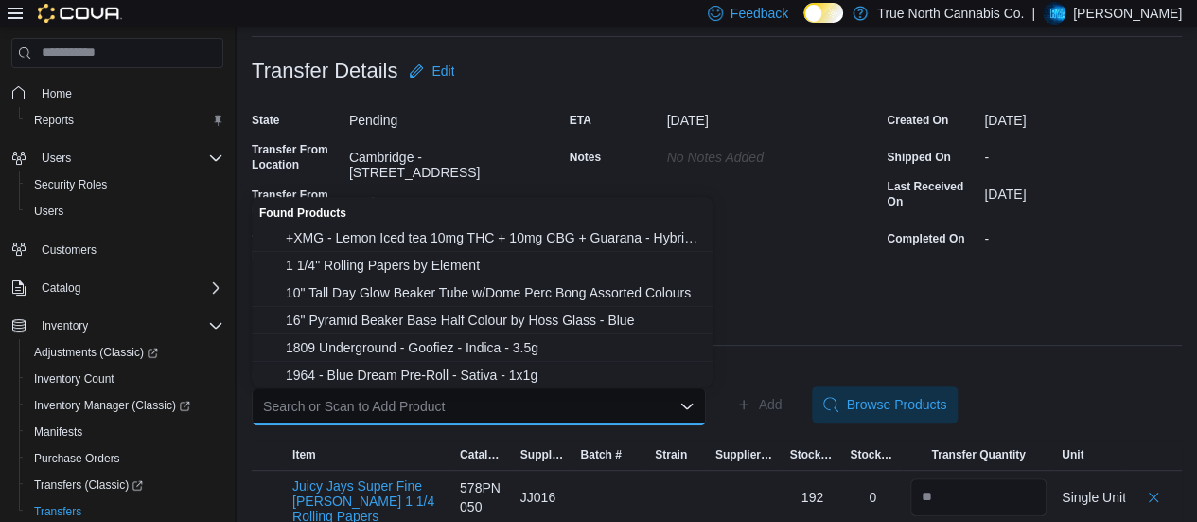
paste input "**********"
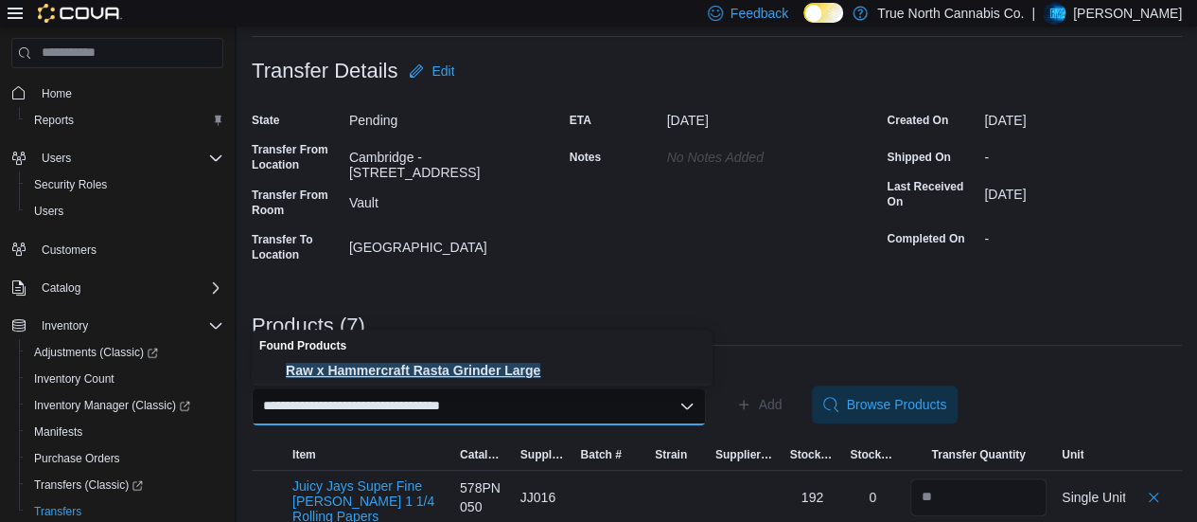
type input "**********"
click at [454, 368] on span "Raw x Hammercraft Rasta Grinder Large" at bounding box center [494, 370] width 416 height 19
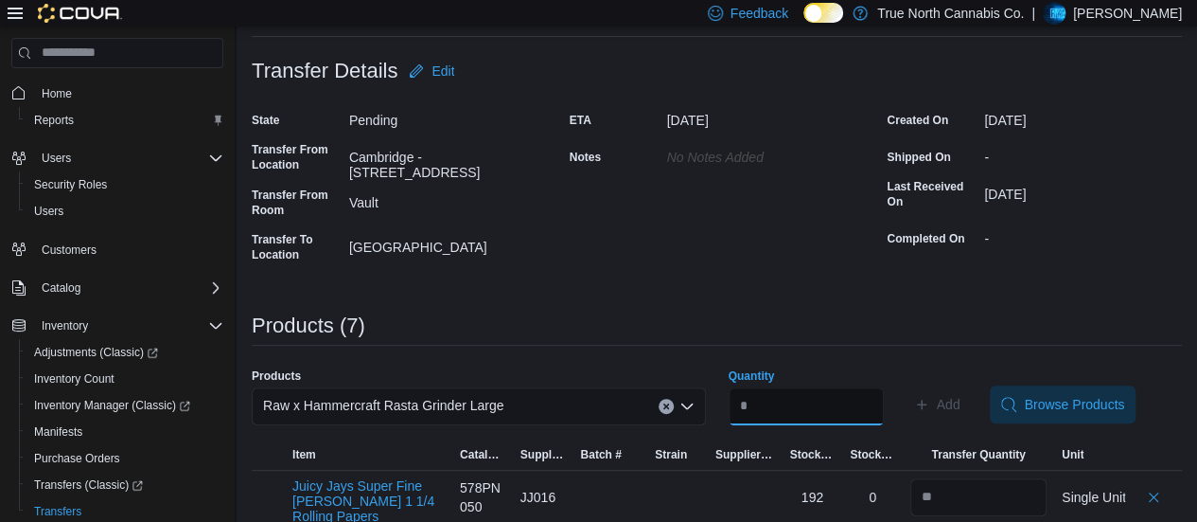
click at [826, 411] on input "Quantity" at bounding box center [806, 406] width 155 height 38
type input "*"
click at [959, 404] on span "Add" at bounding box center [937, 404] width 46 height 38
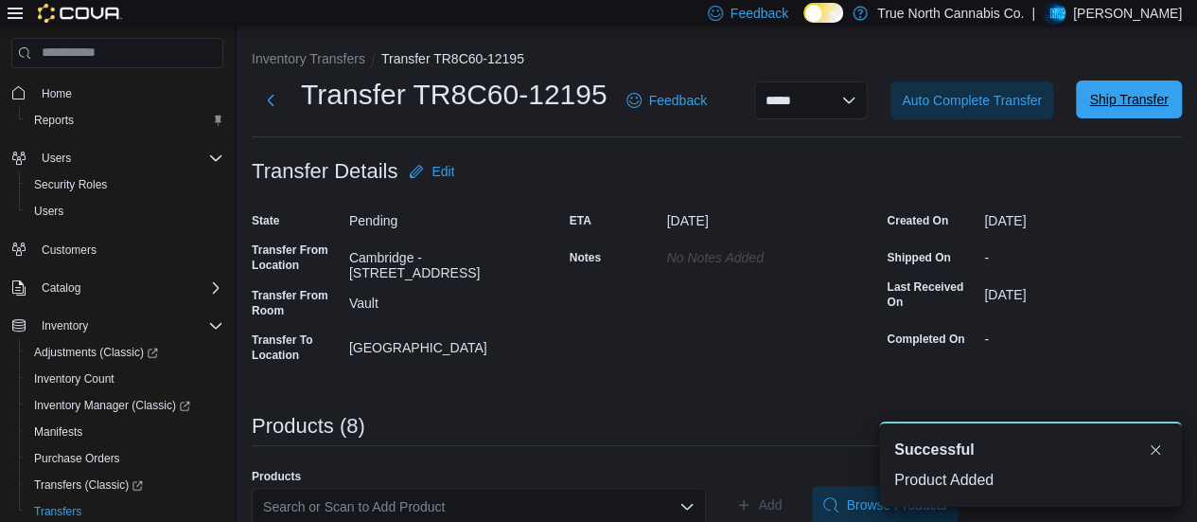
click at [1116, 107] on span "Ship Transfer" at bounding box center [1129, 99] width 79 height 19
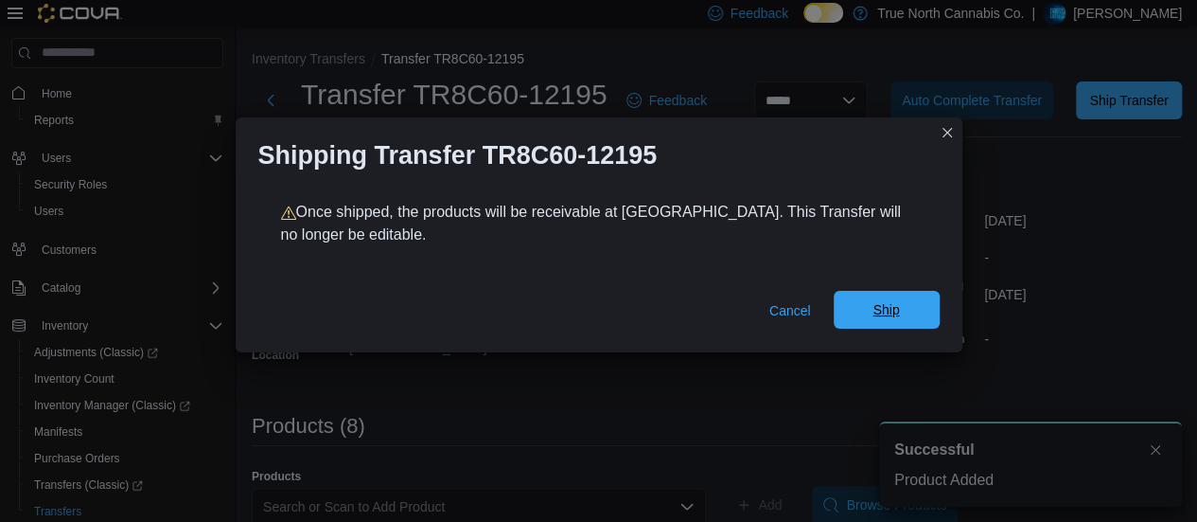
click at [921, 308] on span "Ship" at bounding box center [886, 310] width 83 height 38
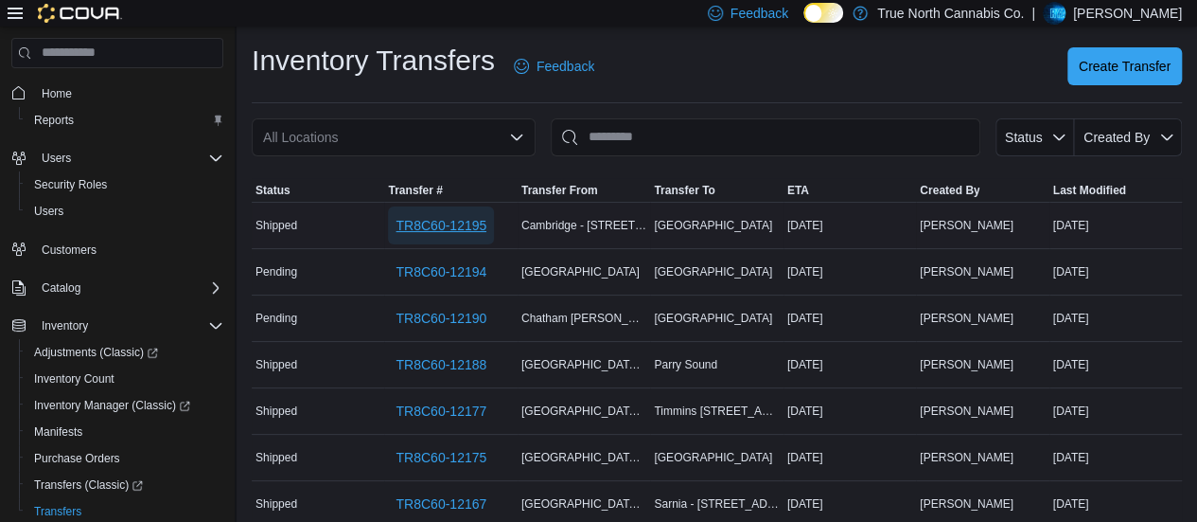
click at [446, 232] on span "TR8C60-12195" at bounding box center [441, 225] width 91 height 19
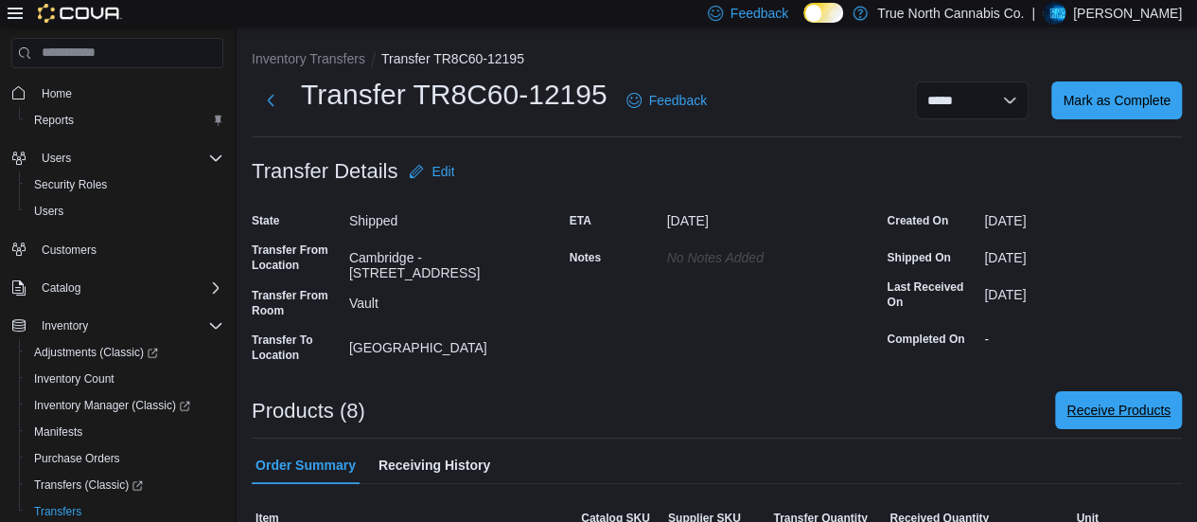
click at [1110, 402] on span "Receive Products" at bounding box center [1119, 409] width 104 height 19
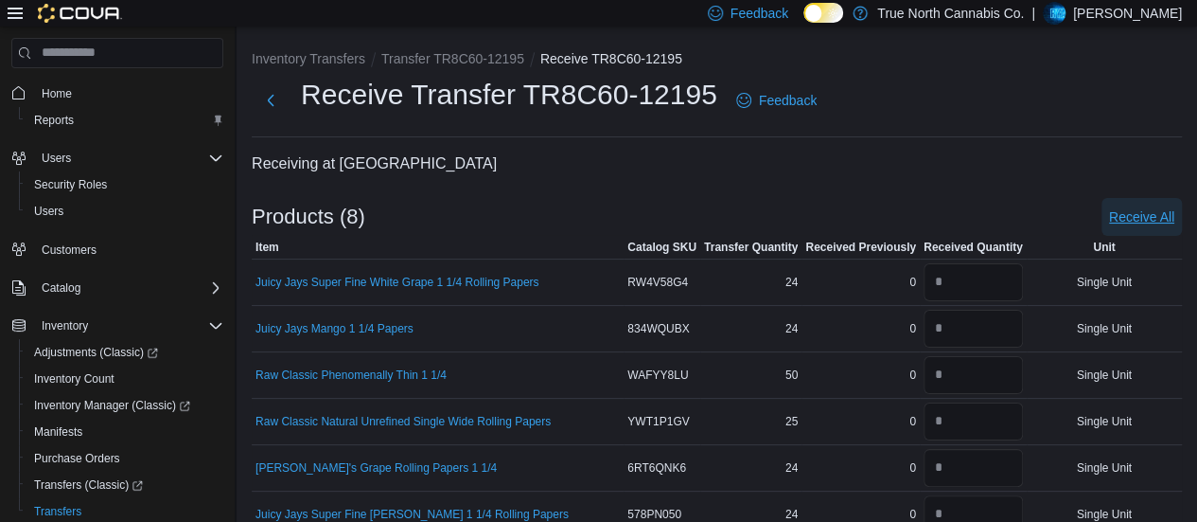
click at [1157, 221] on span "Receive All" at bounding box center [1141, 216] width 65 height 19
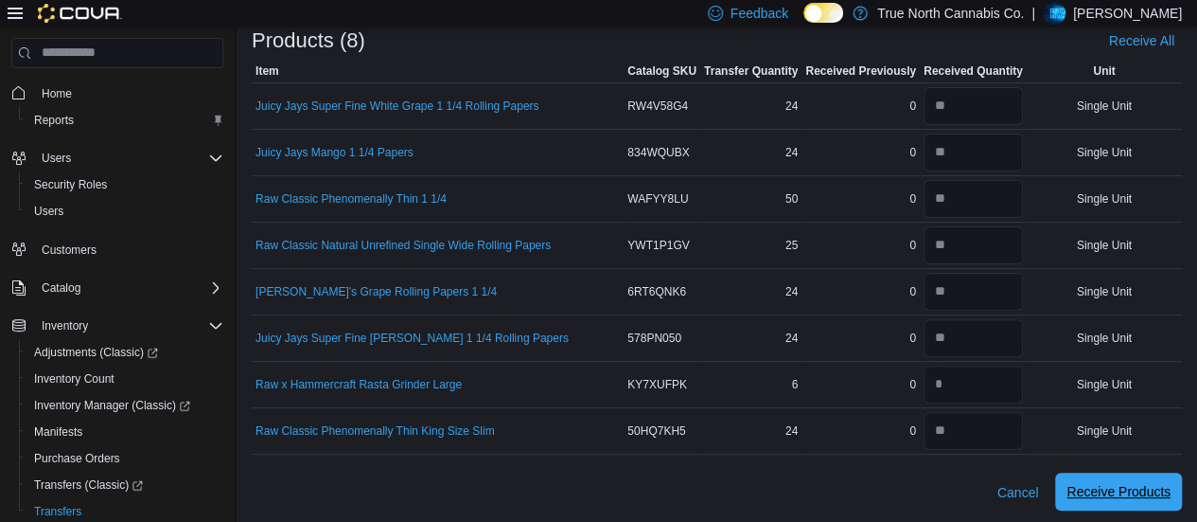
click at [1171, 483] on span "Receive Products" at bounding box center [1119, 491] width 104 height 19
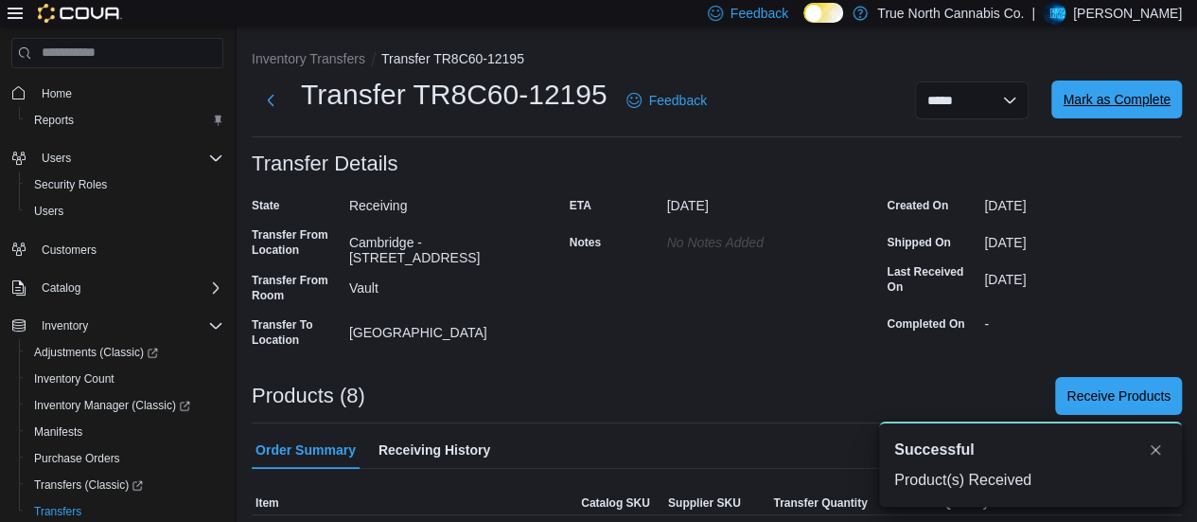
click at [1112, 114] on span "Mark as Complete" at bounding box center [1117, 99] width 108 height 38
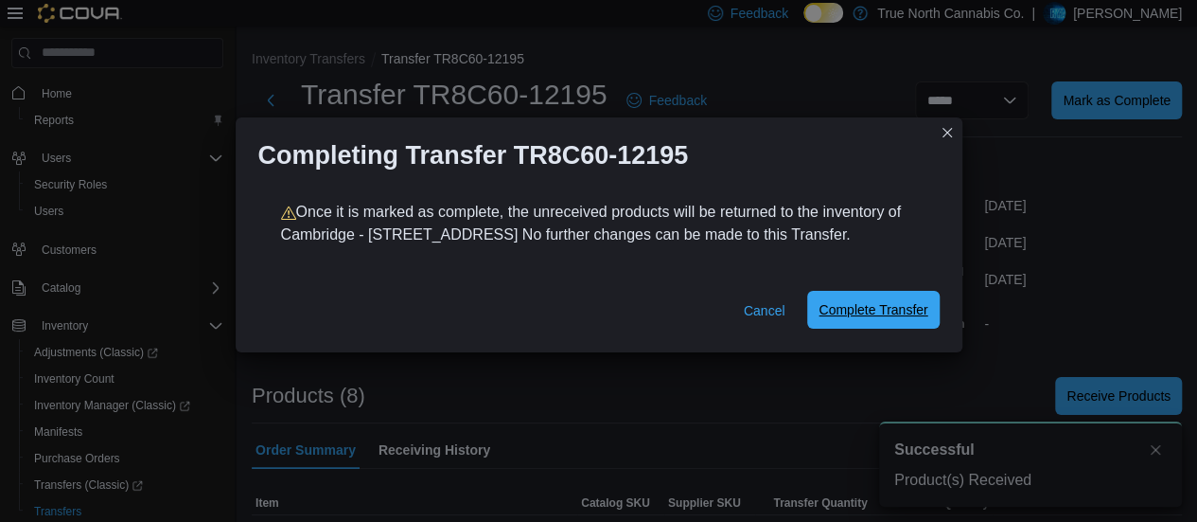
click at [928, 313] on button "Complete Transfer" at bounding box center [873, 310] width 132 height 38
